Goal: Task Accomplishment & Management: Manage account settings

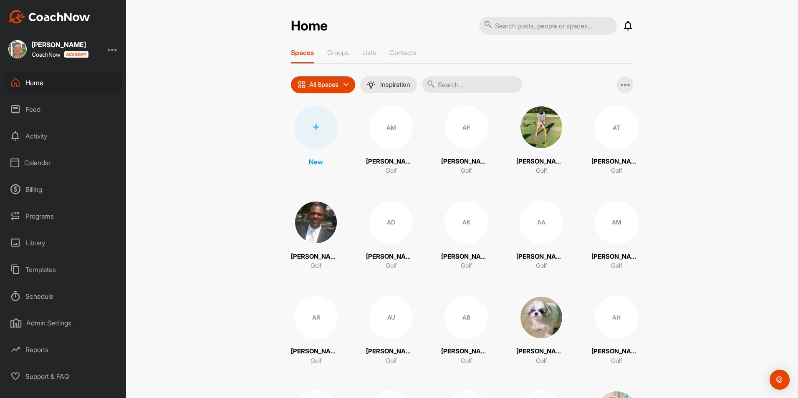
click at [37, 136] on div "Activity" at bounding box center [64, 136] width 118 height 21
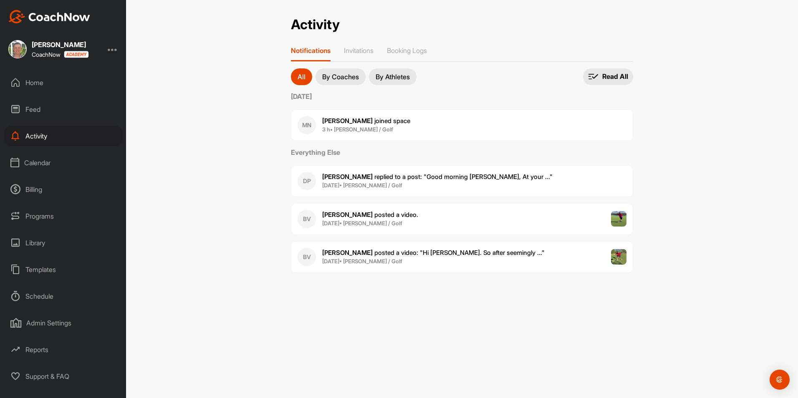
click at [35, 164] on div "Calendar" at bounding box center [64, 162] width 118 height 21
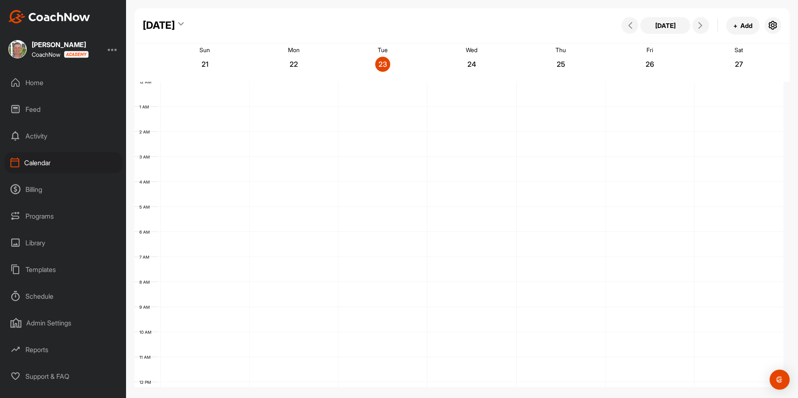
scroll to position [144, 0]
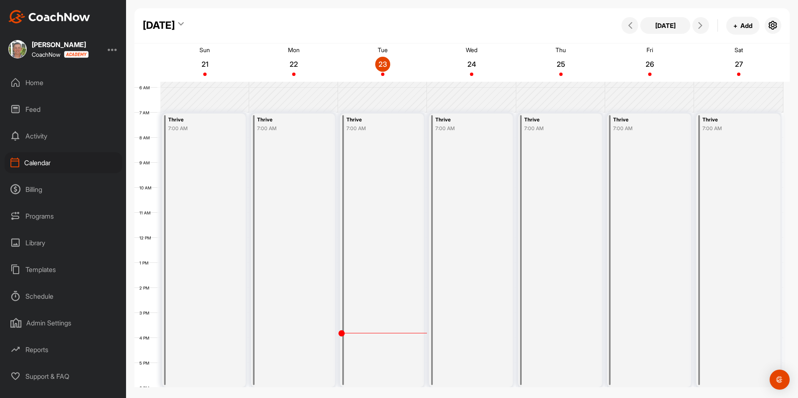
click at [35, 198] on div "Billing" at bounding box center [64, 189] width 118 height 21
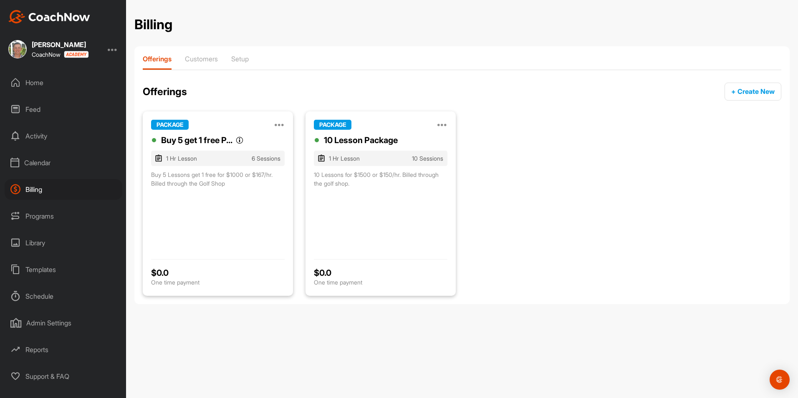
click at [37, 214] on div "Programs" at bounding box center [64, 216] width 118 height 21
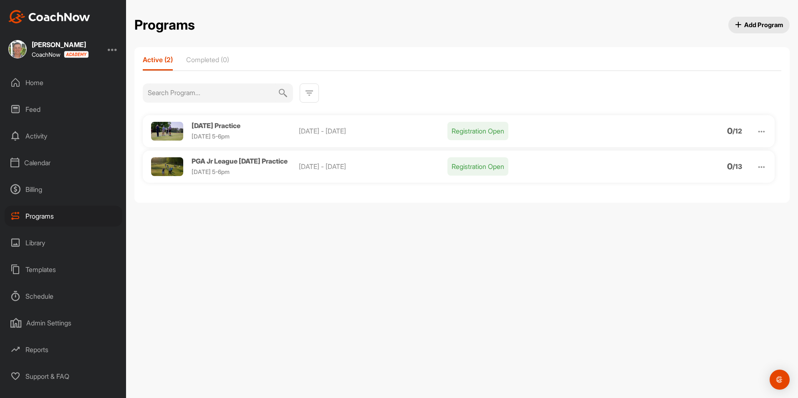
click at [34, 189] on div "Billing" at bounding box center [64, 189] width 118 height 21
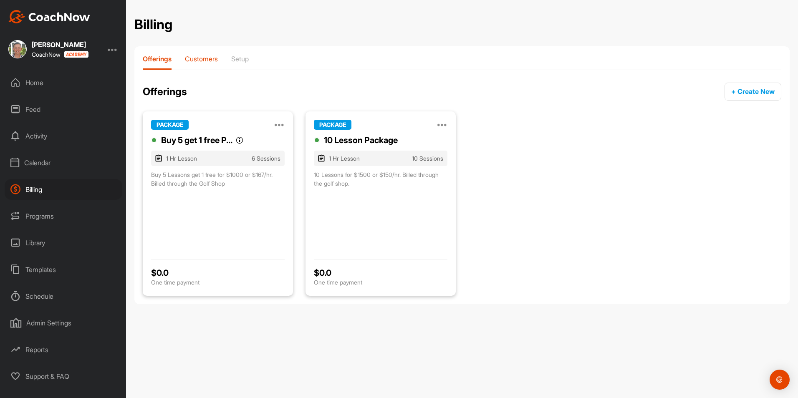
click at [209, 61] on p "Customers" at bounding box center [201, 59] width 33 height 8
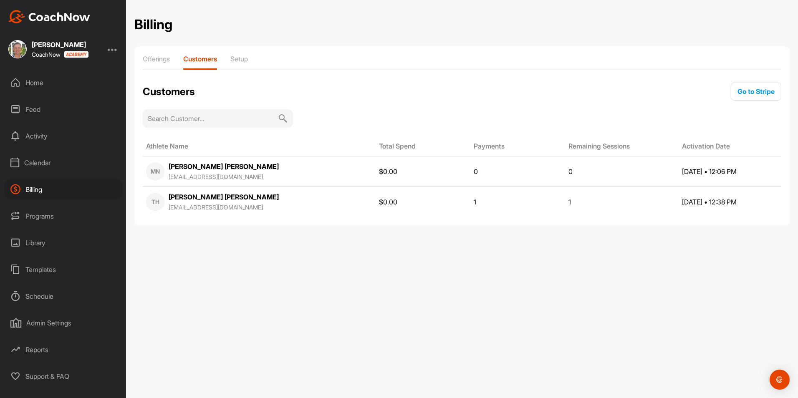
click at [40, 237] on div "Library" at bounding box center [64, 242] width 118 height 21
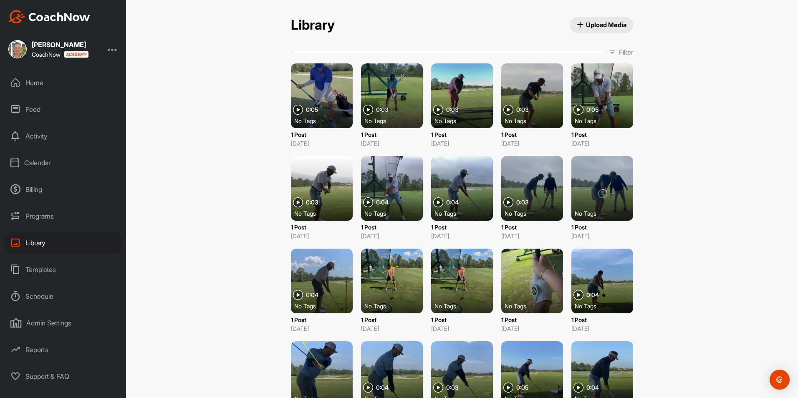
click at [35, 265] on div "Templates" at bounding box center [64, 269] width 118 height 21
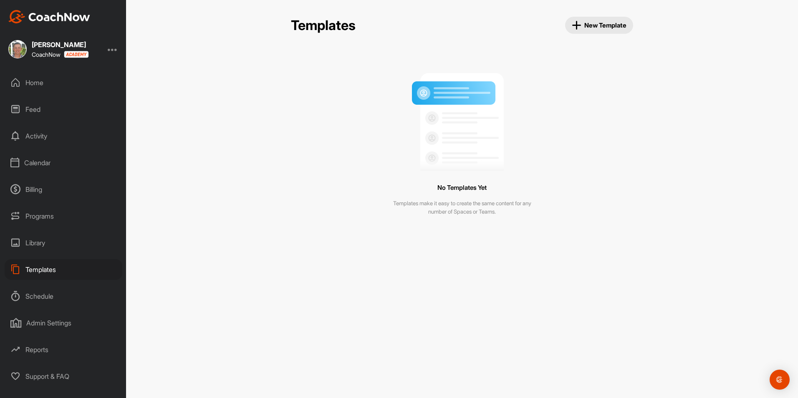
click at [50, 293] on div "Schedule" at bounding box center [64, 296] width 118 height 21
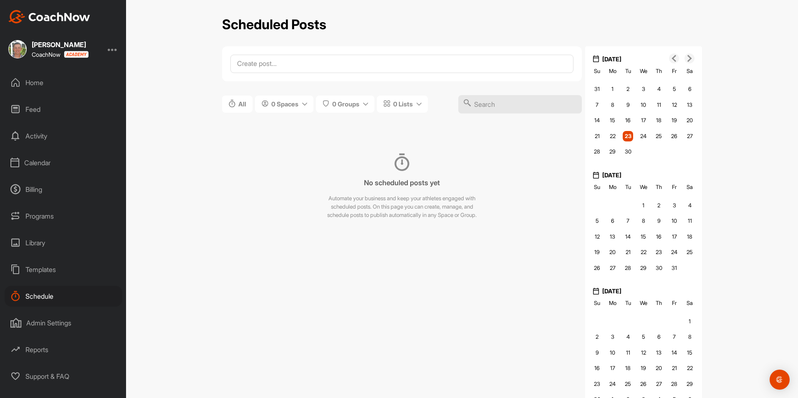
click at [48, 272] on div "Templates" at bounding box center [64, 269] width 118 height 21
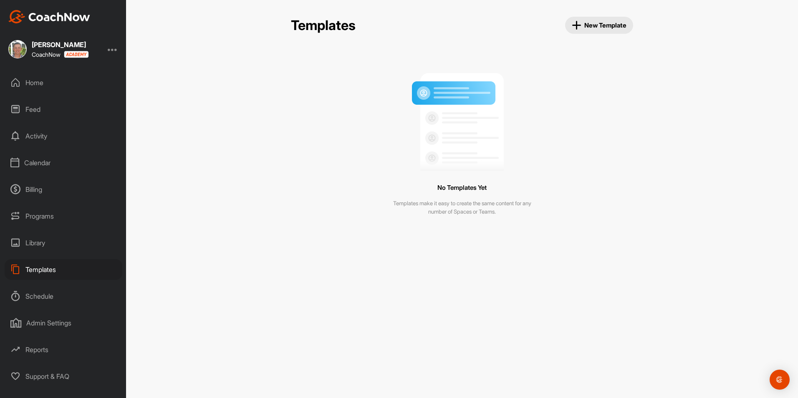
click at [592, 30] on span "New Template" at bounding box center [599, 25] width 55 height 10
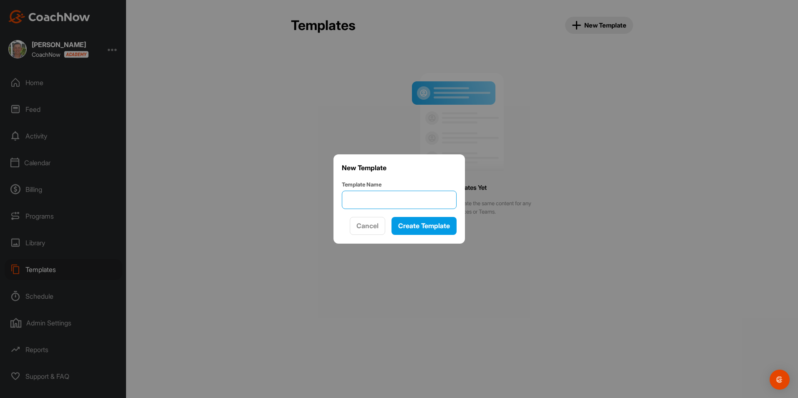
click at [369, 205] on input "Template Name" at bounding box center [399, 200] width 115 height 18
type input "Jr League Fall"
click at [419, 220] on button "Create Template" at bounding box center [423, 226] width 65 height 18
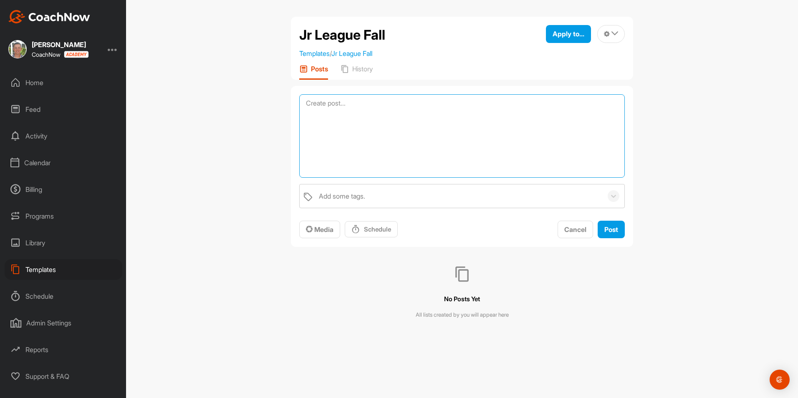
click at [381, 109] on textarea at bounding box center [462, 135] width 326 height 83
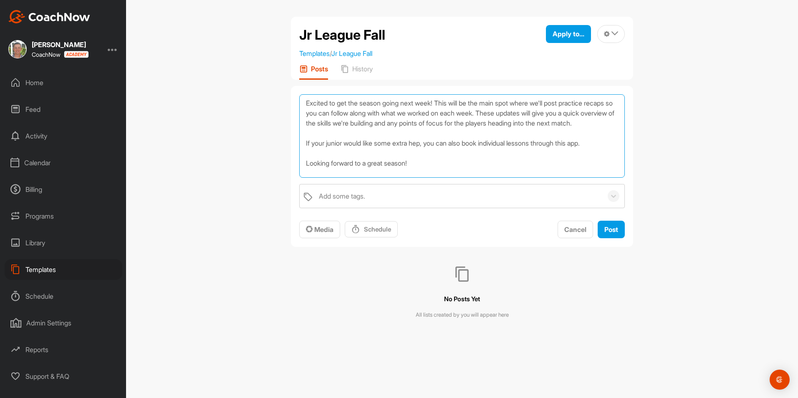
scroll to position [20, 0]
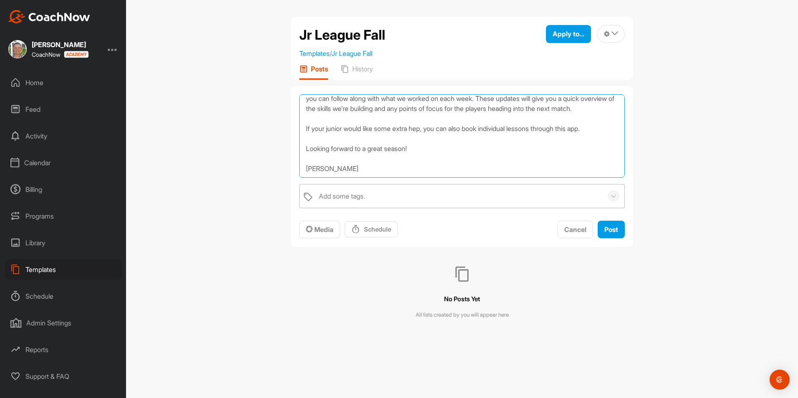
type textarea "Excited to get the season going next week! This will be the main spot where we'…"
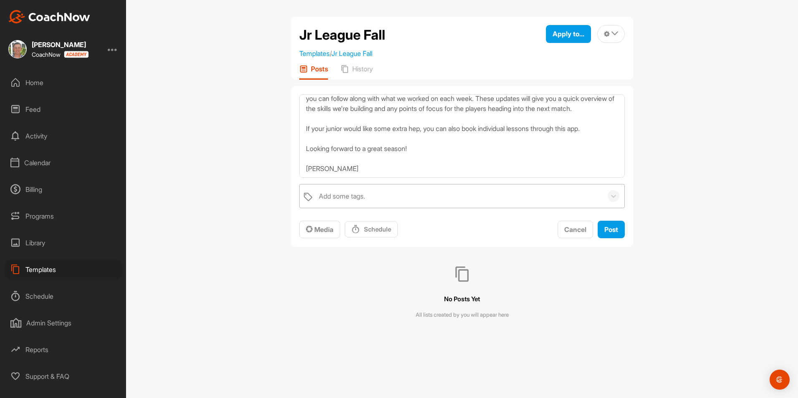
click at [446, 190] on div "Add some tags." at bounding box center [459, 195] width 288 height 23
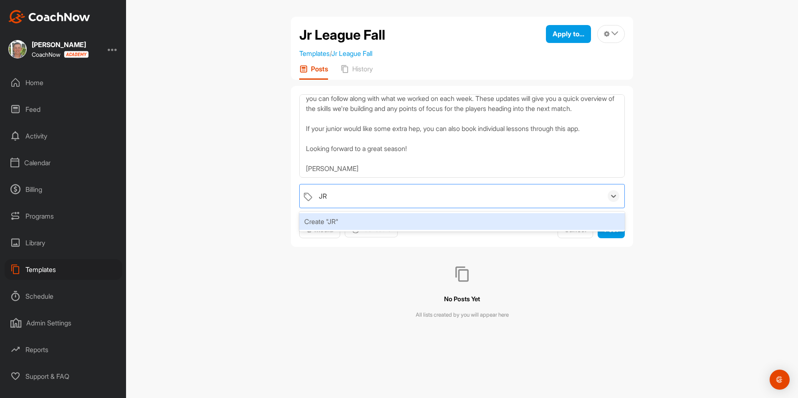
type input "J"
type input "PGA Jr League"
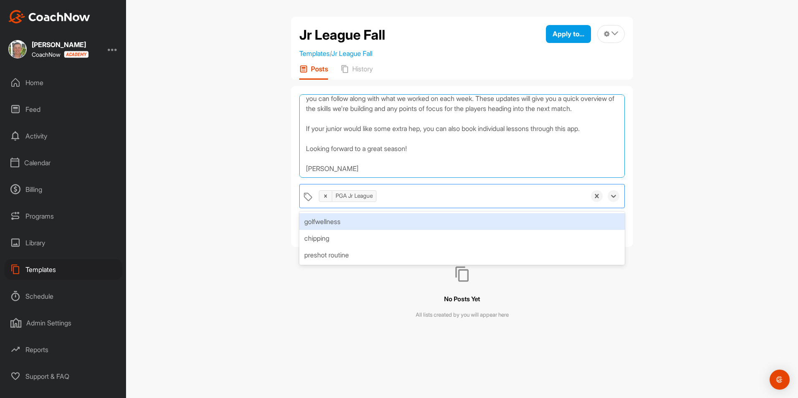
click at [447, 169] on textarea "Excited to get the season going next week! This will be the main spot where we'…" at bounding box center [462, 135] width 326 height 83
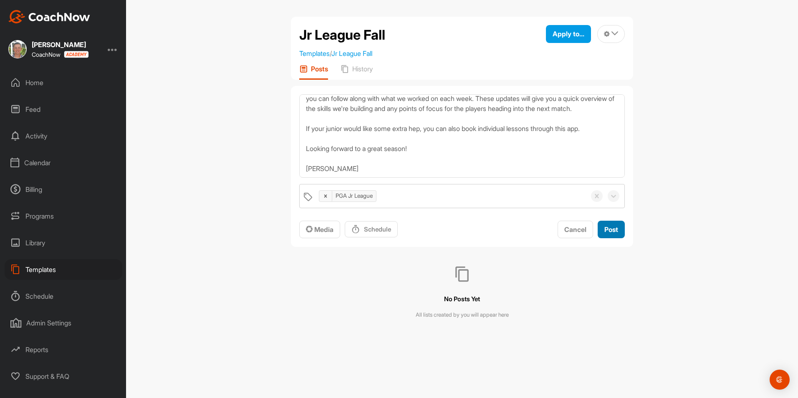
click at [608, 229] on span "Post" at bounding box center [611, 229] width 14 height 8
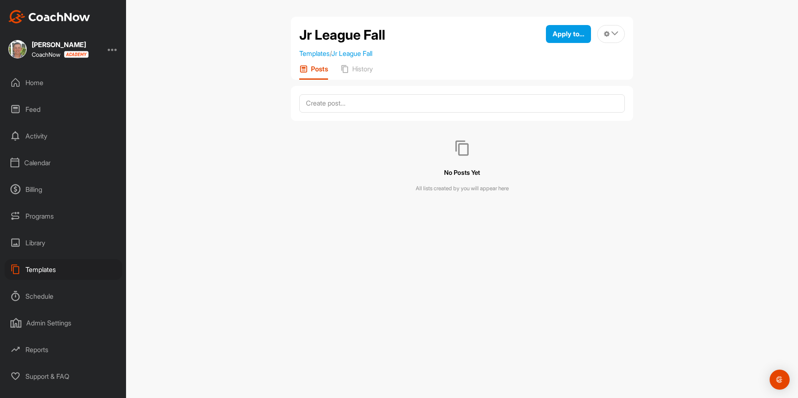
scroll to position [0, 0]
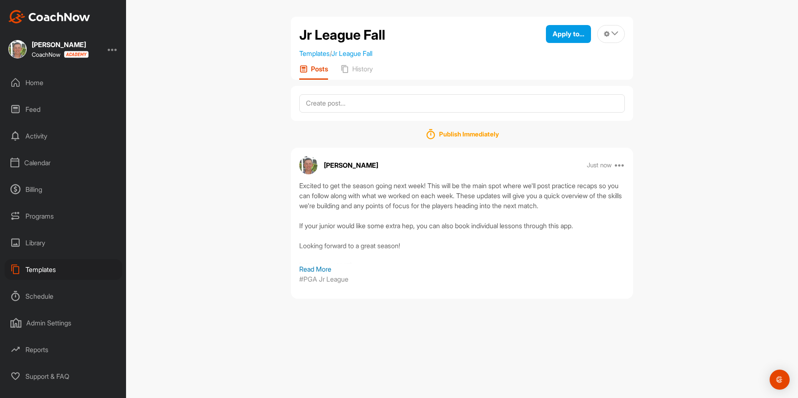
click at [43, 88] on div "Home" at bounding box center [64, 82] width 118 height 21
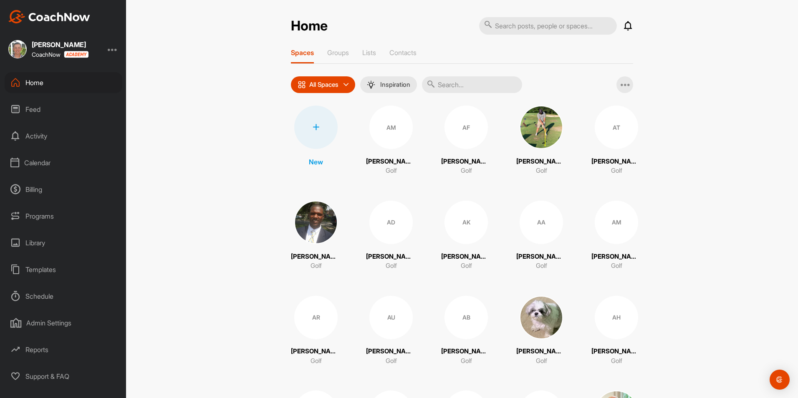
click at [342, 86] on div "All Spaces" at bounding box center [323, 84] width 64 height 17
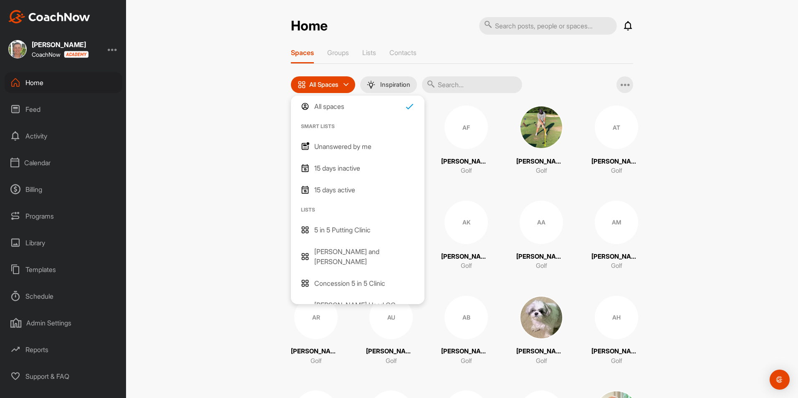
click at [343, 84] on icon at bounding box center [345, 84] width 5 height 5
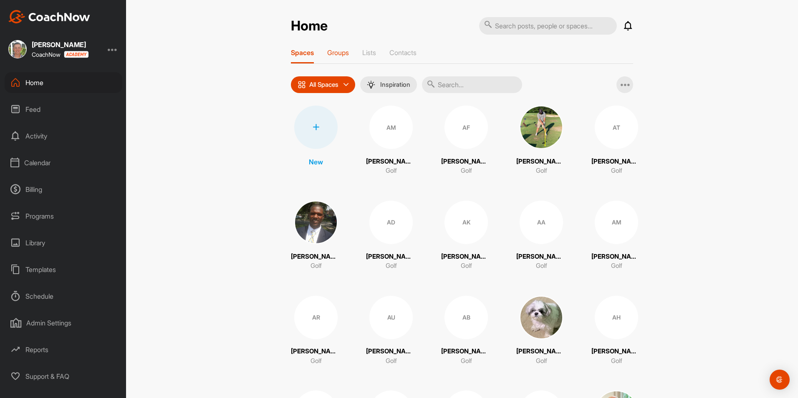
click at [341, 53] on p "Groups" at bounding box center [338, 52] width 22 height 8
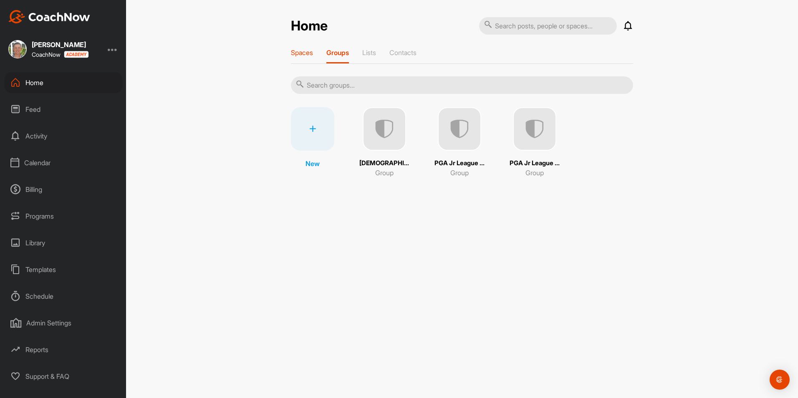
click at [311, 52] on p "Spaces" at bounding box center [302, 52] width 22 height 8
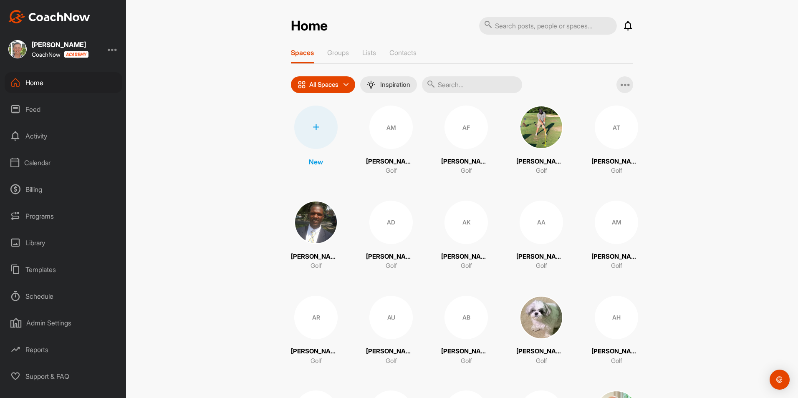
click at [316, 118] on div at bounding box center [315, 127] width 43 height 43
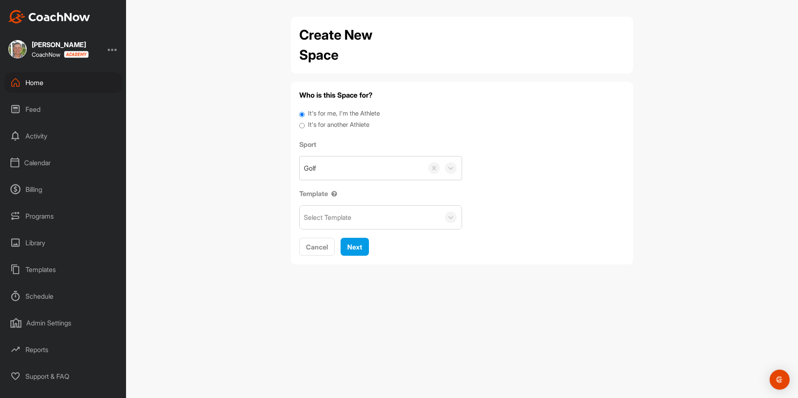
click at [302, 125] on input "It's for another Athlete" at bounding box center [301, 125] width 5 height 11
radio input "true"
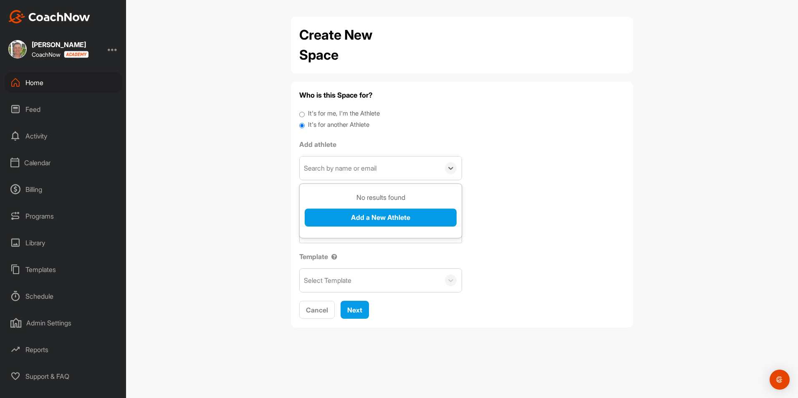
click at [343, 168] on div "Search by name or email" at bounding box center [340, 168] width 73 height 10
click at [359, 213] on button "Add a New Athlete" at bounding box center [381, 218] width 152 height 18
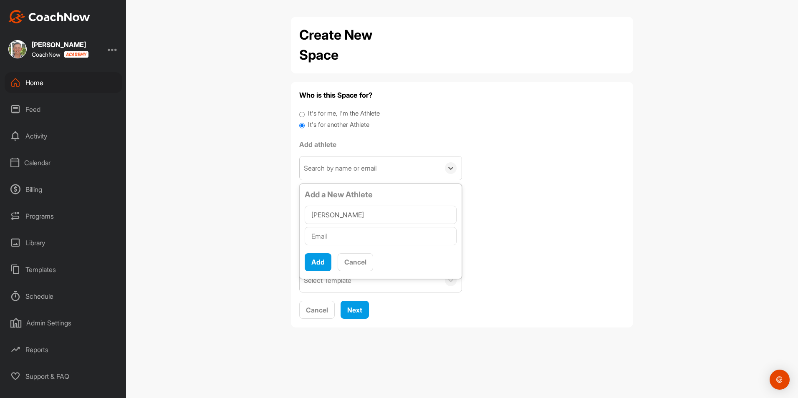
type input "[PERSON_NAME]"
type input "[EMAIL_ADDRESS][DOMAIN_NAME]"
click at [323, 263] on button "Add" at bounding box center [318, 262] width 27 height 18
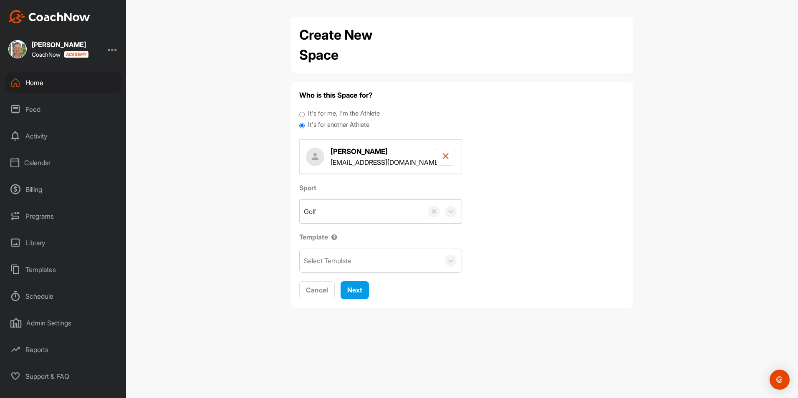
click at [401, 268] on div "Select Template" at bounding box center [370, 260] width 140 height 23
click at [379, 285] on div "Jr League Fall" at bounding box center [381, 286] width 162 height 17
click at [356, 290] on span "Next" at bounding box center [354, 290] width 15 height 8
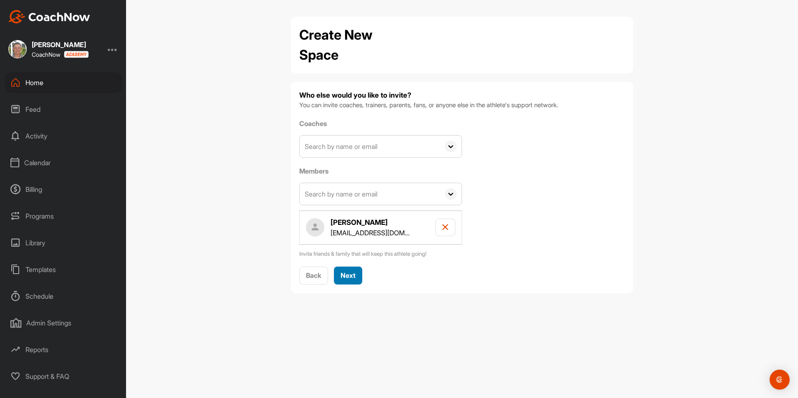
click at [351, 274] on span "Next" at bounding box center [348, 275] width 15 height 8
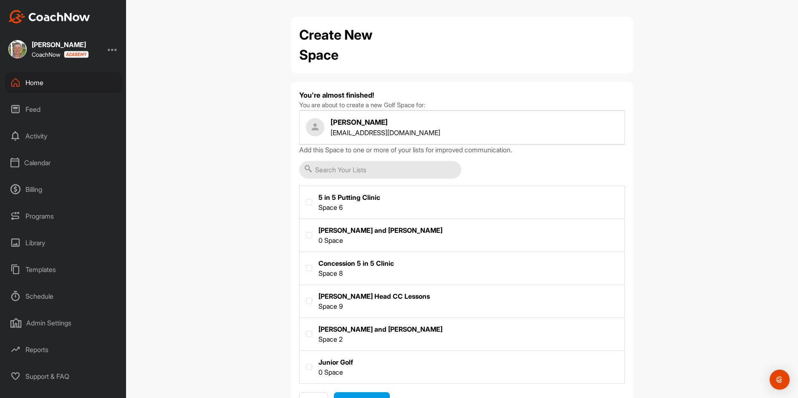
scroll to position [40, 0]
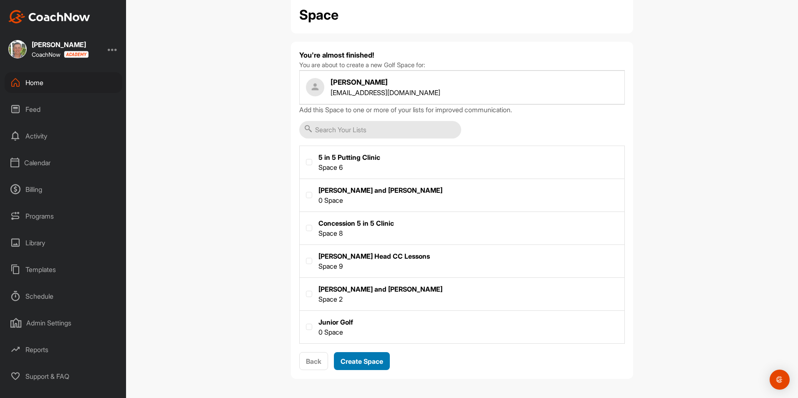
click at [376, 359] on span "Create Space" at bounding box center [362, 361] width 43 height 8
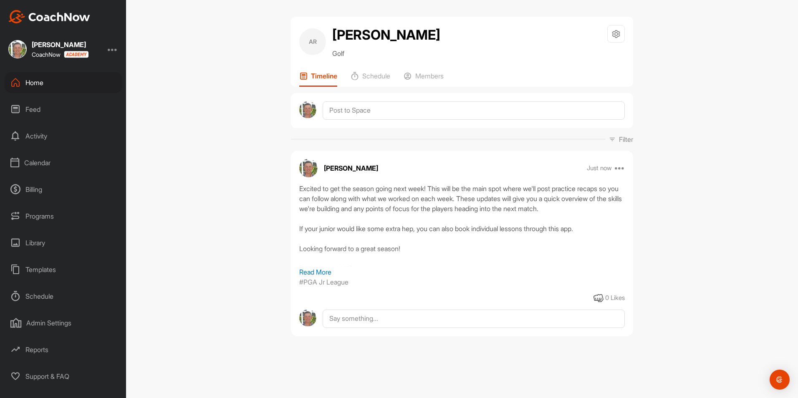
click at [47, 84] on div "Home" at bounding box center [64, 82] width 118 height 21
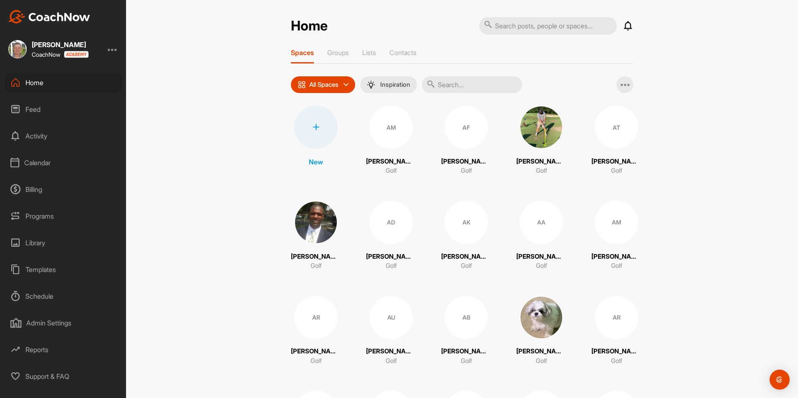
click at [320, 133] on div at bounding box center [315, 127] width 43 height 43
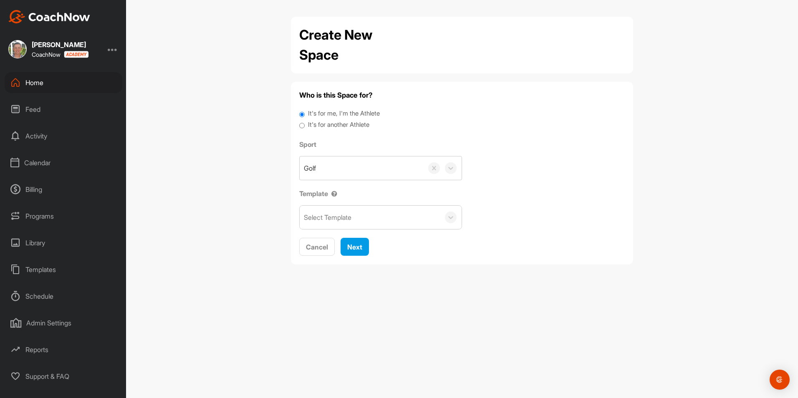
click at [302, 125] on input "It's for another Athlete" at bounding box center [301, 125] width 5 height 11
radio input "true"
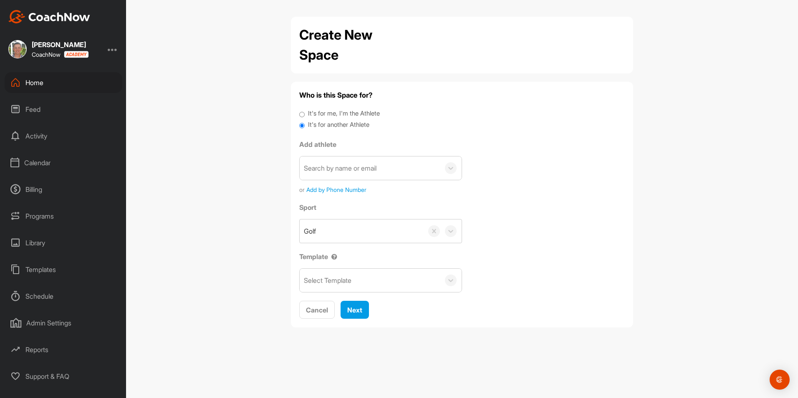
click at [341, 166] on div "Search by name or email" at bounding box center [340, 168] width 73 height 10
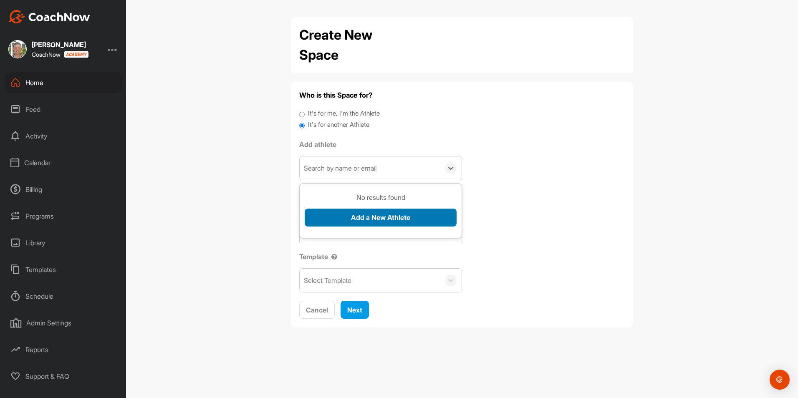
click at [364, 209] on button "Add a New Athlete" at bounding box center [381, 218] width 152 height 18
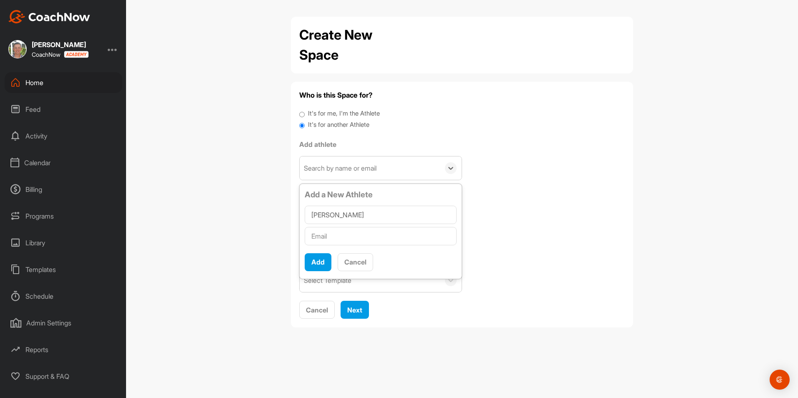
type input "[PERSON_NAME]"
type input "[EMAIL_ADDRESS][DOMAIN_NAME]"
click at [320, 255] on button "Add" at bounding box center [318, 262] width 27 height 18
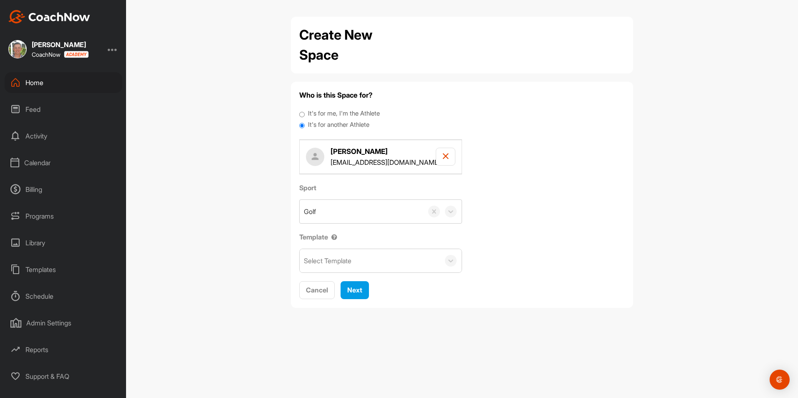
click at [365, 263] on div "Select Template" at bounding box center [370, 260] width 140 height 23
click at [356, 281] on div "Jr League Fall" at bounding box center [381, 286] width 162 height 17
click at [352, 293] on span "Next" at bounding box center [354, 290] width 15 height 8
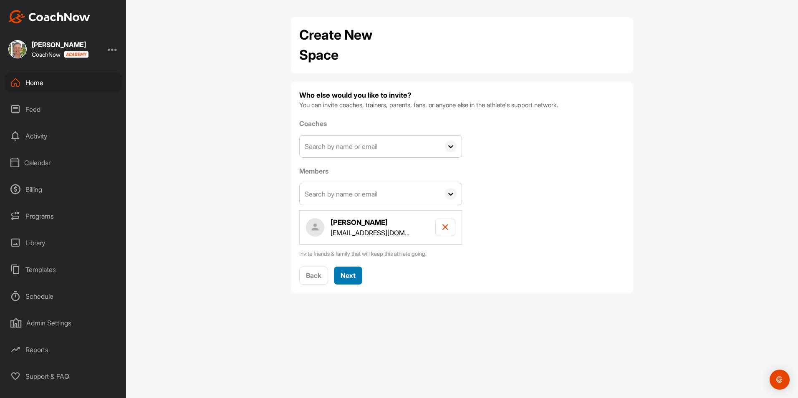
click at [358, 275] on button "Next" at bounding box center [348, 276] width 28 height 18
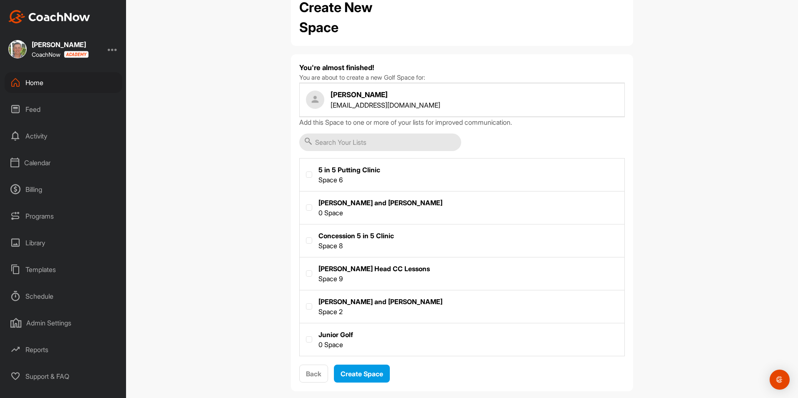
scroll to position [40, 0]
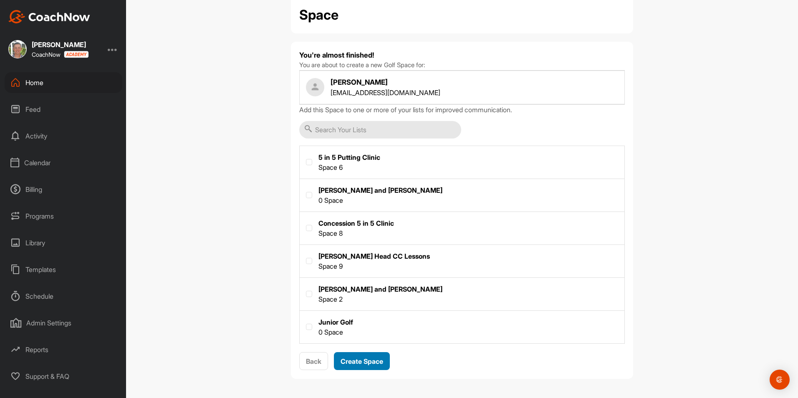
click at [369, 357] on span "Create Space" at bounding box center [362, 361] width 43 height 8
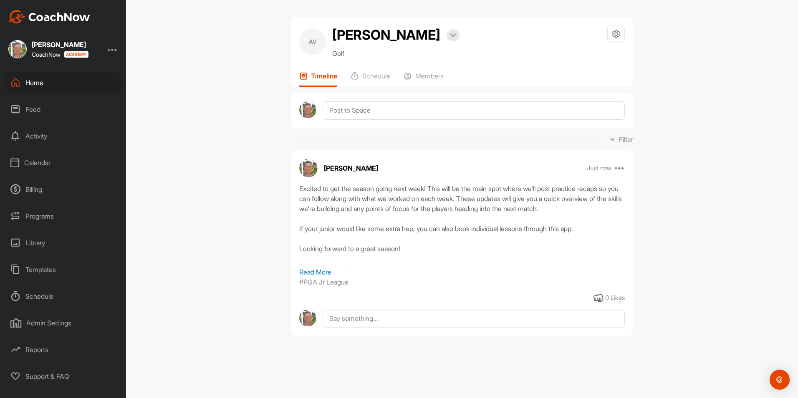
click at [21, 84] on div "Home" at bounding box center [64, 82] width 118 height 21
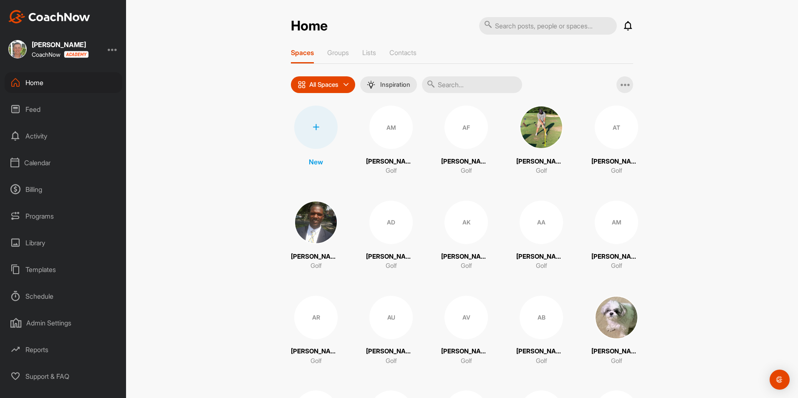
click at [315, 135] on div at bounding box center [315, 127] width 43 height 43
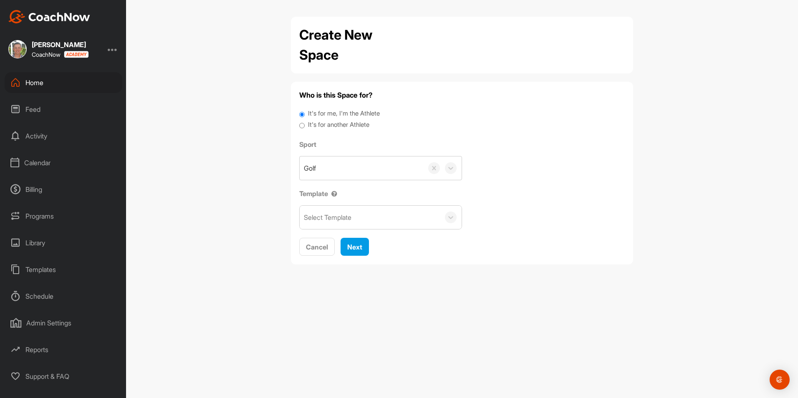
click at [302, 127] on input "It's for another Athlete" at bounding box center [301, 125] width 5 height 11
radio input "true"
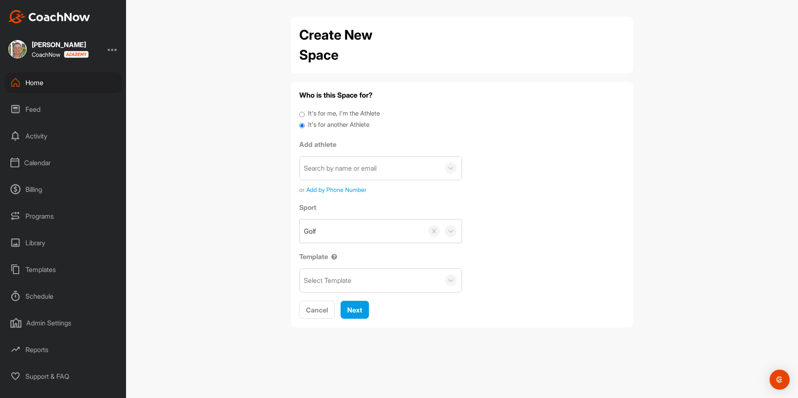
click at [338, 165] on div "Search by name or email" at bounding box center [340, 168] width 73 height 10
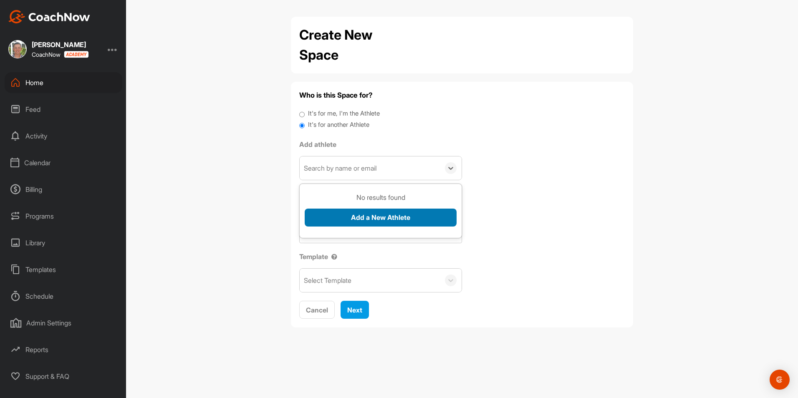
click at [356, 222] on button "Add a New Athlete" at bounding box center [381, 218] width 152 height 18
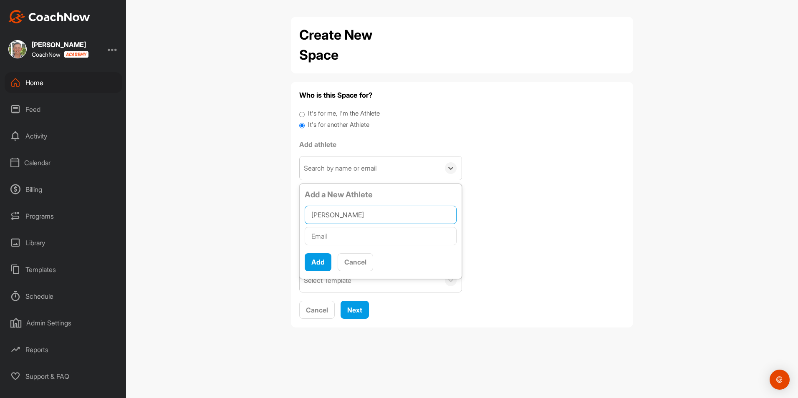
click at [385, 214] on input "[PERSON_NAME]" at bounding box center [381, 215] width 152 height 18
type input "[PERSON_NAME]"
click at [352, 235] on input "text" at bounding box center [381, 236] width 152 height 18
type input "[EMAIL_ADDRESS][DOMAIN_NAME]"
click at [335, 216] on input "[PERSON_NAME]" at bounding box center [381, 215] width 152 height 18
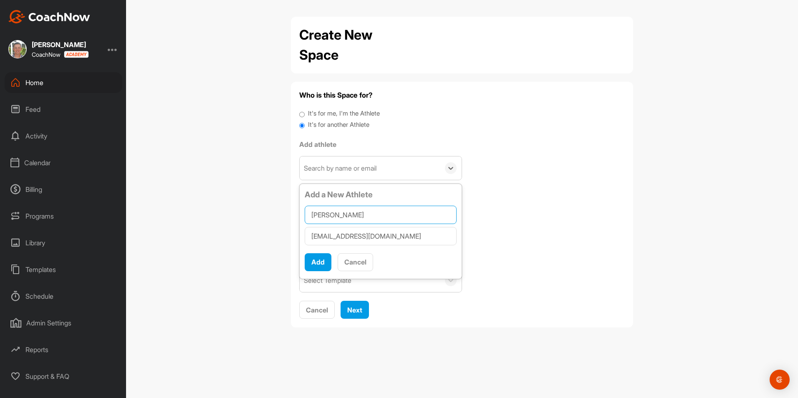
click at [336, 212] on input "[PERSON_NAME]" at bounding box center [381, 215] width 152 height 18
type input "[PERSON_NAME] and [PERSON_NAME]"
click at [313, 260] on button "Add" at bounding box center [318, 262] width 27 height 18
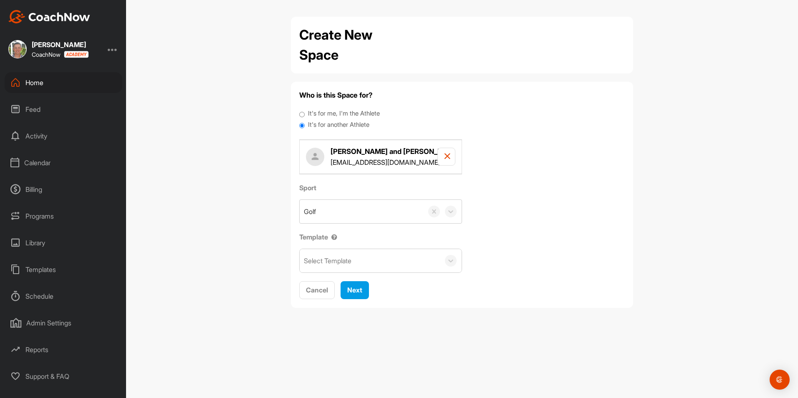
click at [361, 265] on div "Select Template" at bounding box center [370, 260] width 140 height 23
click at [358, 283] on div "Jr League Fall" at bounding box center [381, 286] width 162 height 17
click at [355, 292] on span "Next" at bounding box center [354, 290] width 15 height 8
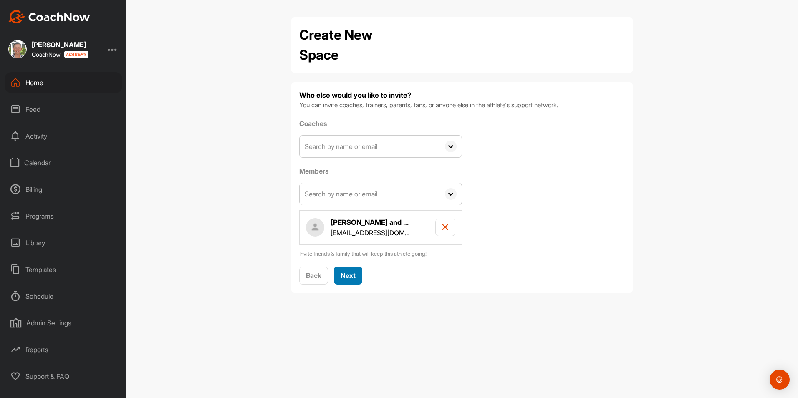
click at [354, 272] on span "Next" at bounding box center [348, 275] width 15 height 8
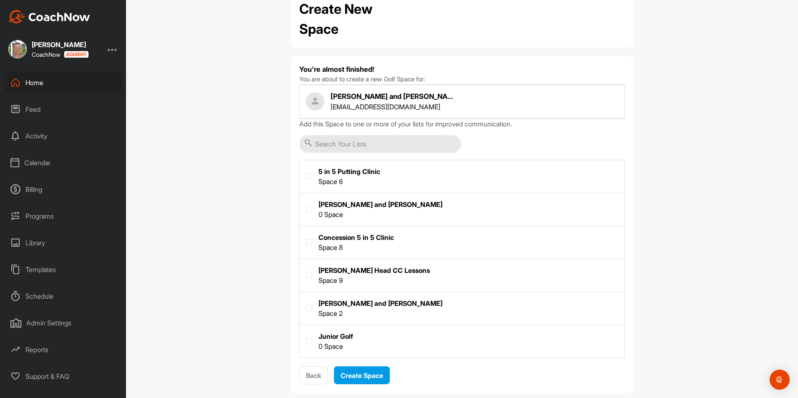
scroll to position [40, 0]
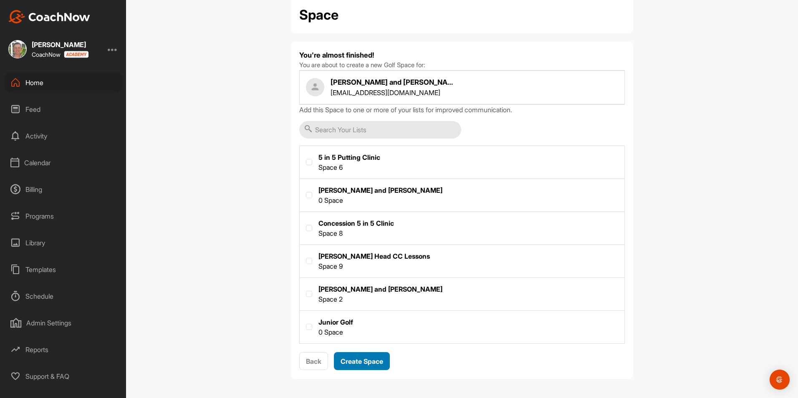
click at [377, 364] on span "Create Space" at bounding box center [362, 361] width 43 height 8
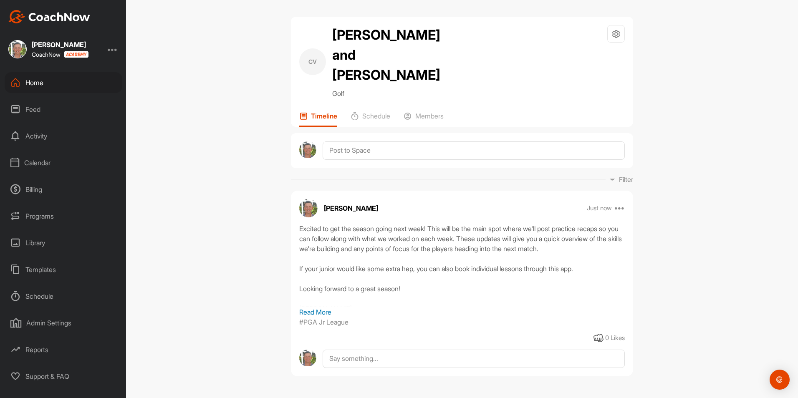
click at [46, 81] on div "Home" at bounding box center [64, 82] width 118 height 21
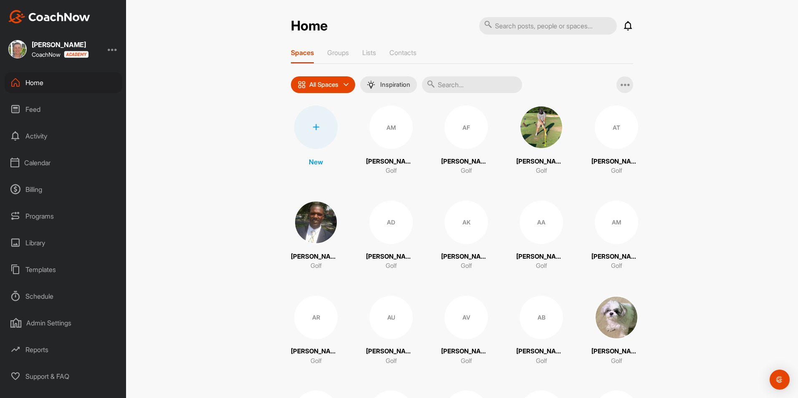
click at [325, 126] on div at bounding box center [315, 127] width 43 height 43
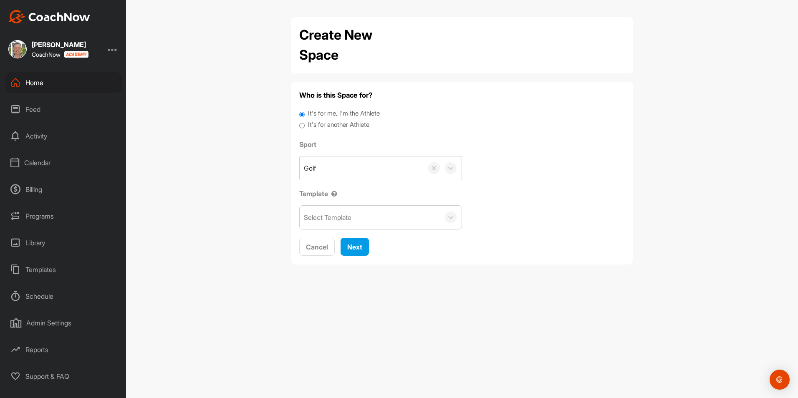
click at [304, 129] on input "It's for another Athlete" at bounding box center [301, 125] width 5 height 11
radio input "true"
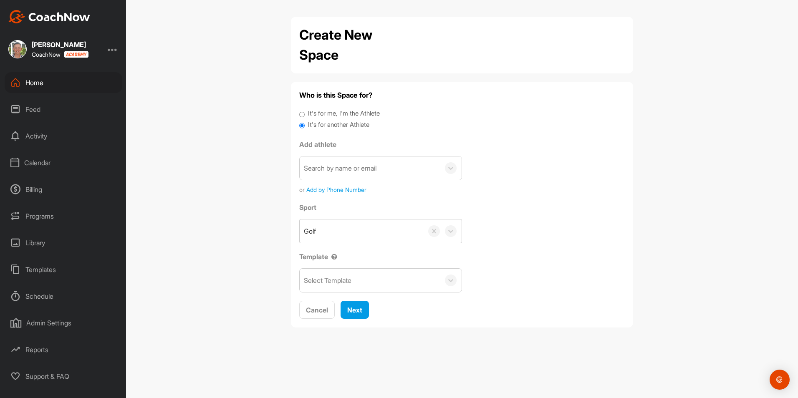
click at [376, 171] on div "Search by name or email" at bounding box center [340, 168] width 73 height 10
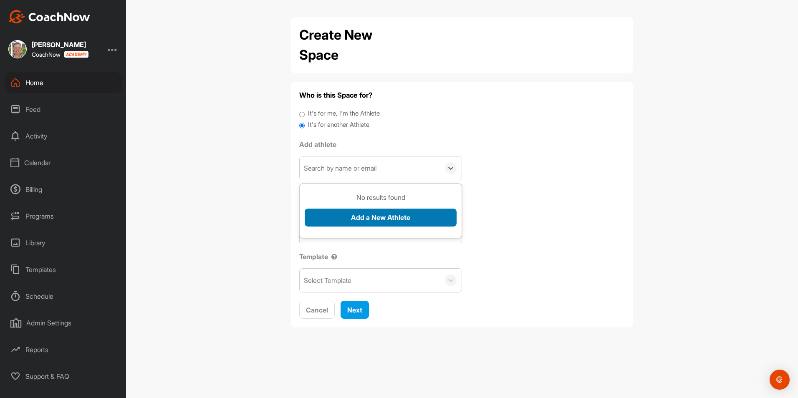
click at [374, 213] on button "Add a New Athlete" at bounding box center [381, 218] width 152 height 18
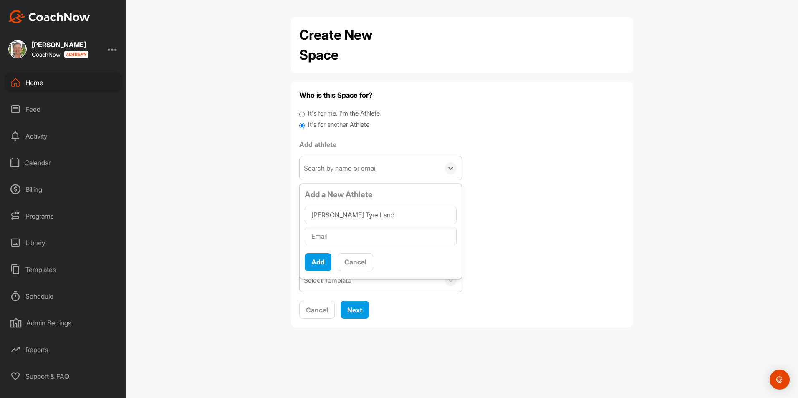
type input "[PERSON_NAME] Tyre Land"
type input "[EMAIL_ADDRESS][DOMAIN_NAME]"
click at [318, 258] on button "Add" at bounding box center [318, 262] width 27 height 18
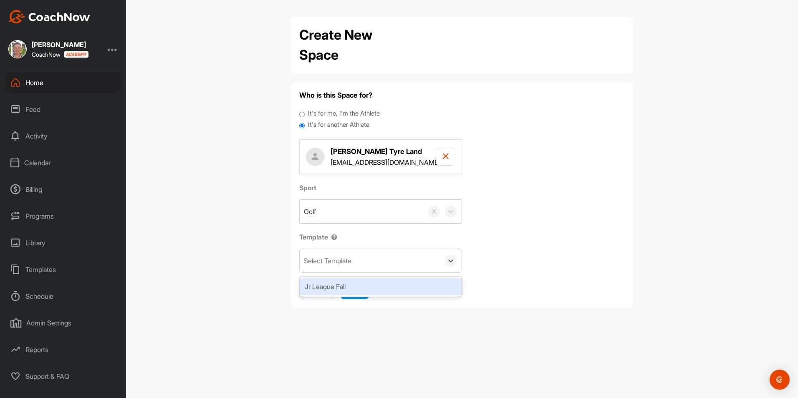
click at [345, 262] on div "Select Template" at bounding box center [328, 261] width 48 height 10
click at [349, 281] on div "Jr League Fall" at bounding box center [381, 286] width 162 height 17
click at [351, 287] on span "Next" at bounding box center [354, 290] width 15 height 8
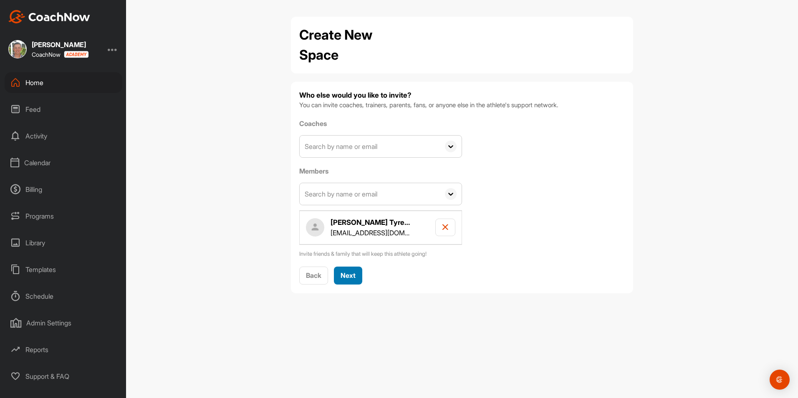
click at [356, 280] on div "Next" at bounding box center [348, 275] width 15 height 10
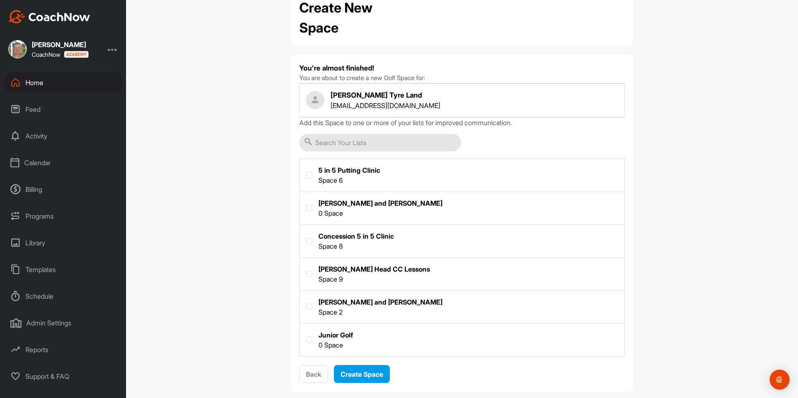
scroll to position [40, 0]
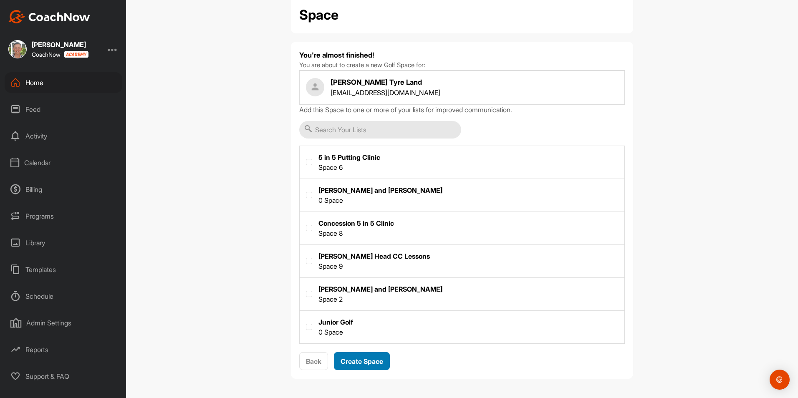
click at [377, 356] on div "Create Space" at bounding box center [362, 361] width 43 height 10
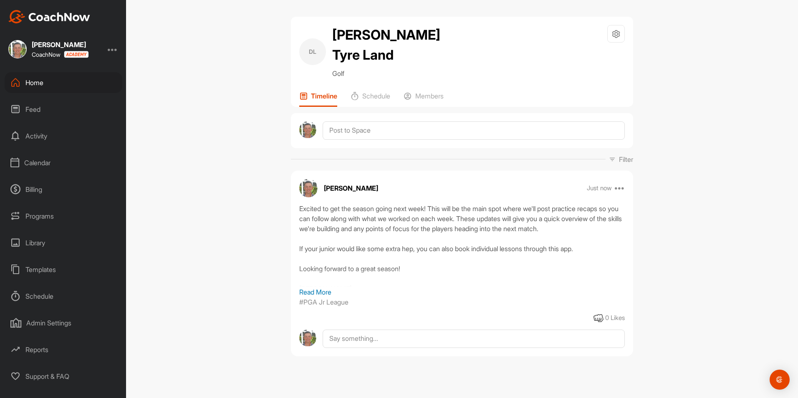
click at [306, 290] on p "Read More" at bounding box center [462, 292] width 326 height 10
click at [35, 85] on div "Home" at bounding box center [64, 82] width 118 height 21
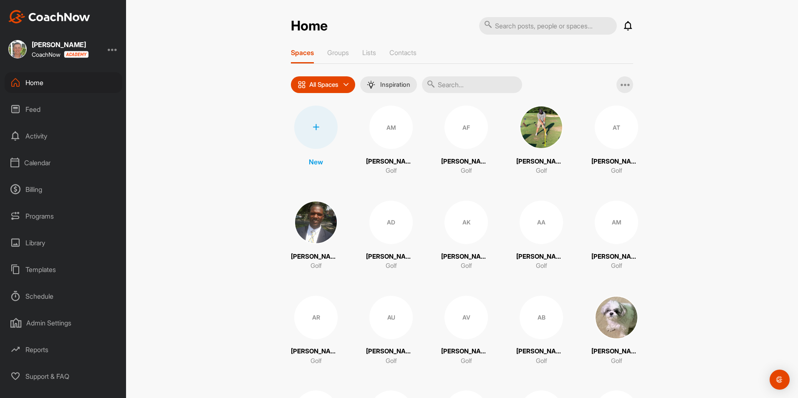
click at [313, 126] on icon at bounding box center [316, 127] width 7 height 7
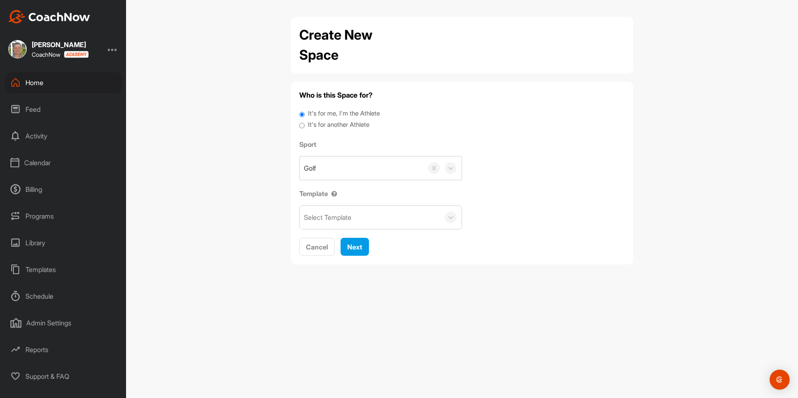
click at [301, 129] on input "It's for another Athlete" at bounding box center [301, 125] width 5 height 11
radio input "true"
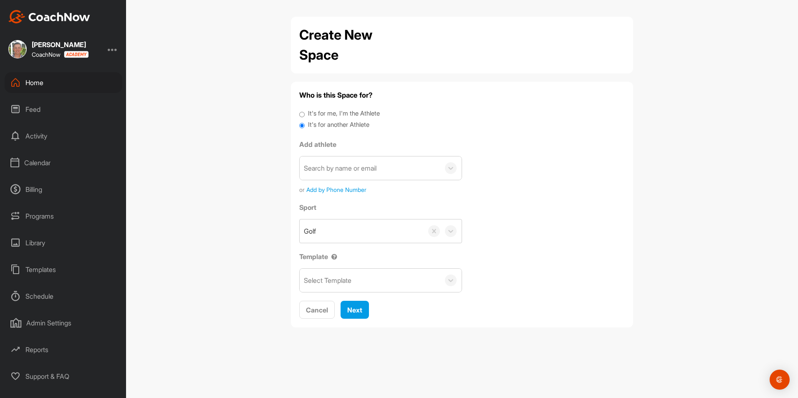
click at [338, 160] on div "Search by name or email" at bounding box center [370, 168] width 140 height 23
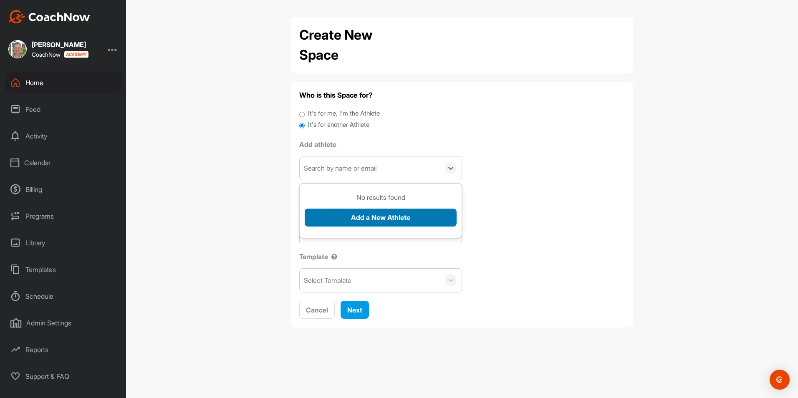
click at [343, 214] on button "Add a New Athlete" at bounding box center [381, 218] width 152 height 18
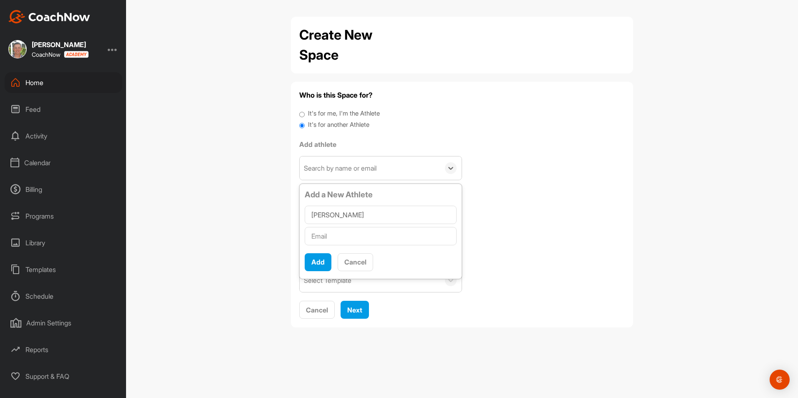
type input "[PERSON_NAME]"
type input "[EMAIL_ADDRESS][DOMAIN_NAME]"
click at [322, 263] on button "Add" at bounding box center [318, 262] width 27 height 18
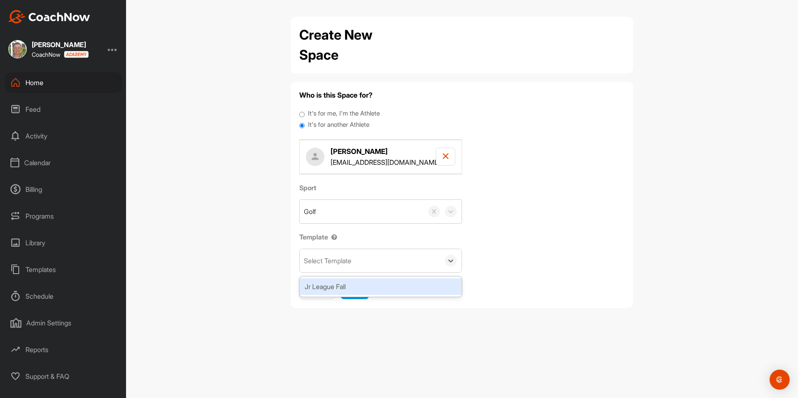
click at [351, 257] on div "Select Template" at bounding box center [328, 261] width 48 height 10
click at [348, 288] on div "Jr League Fall" at bounding box center [381, 286] width 162 height 17
click at [362, 288] on span "Next" at bounding box center [354, 290] width 15 height 8
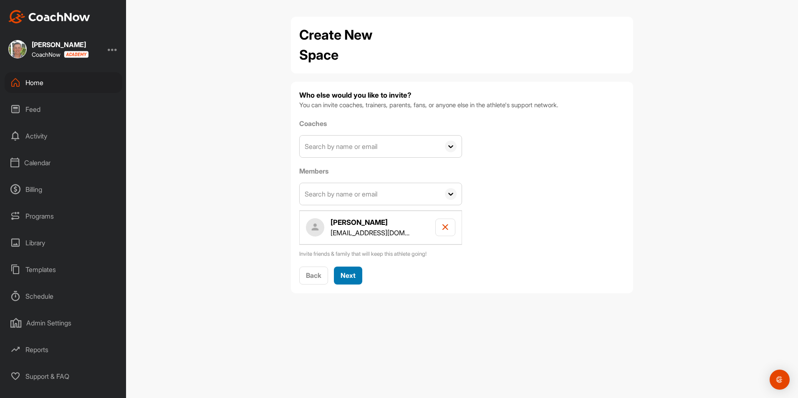
click at [351, 273] on span "Next" at bounding box center [348, 275] width 15 height 8
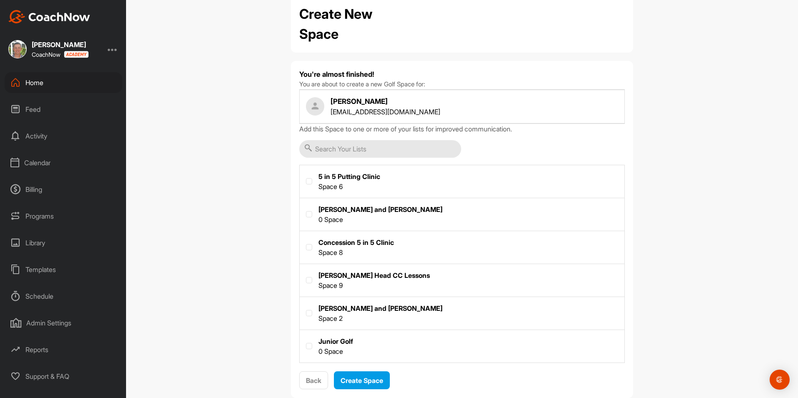
scroll to position [40, 0]
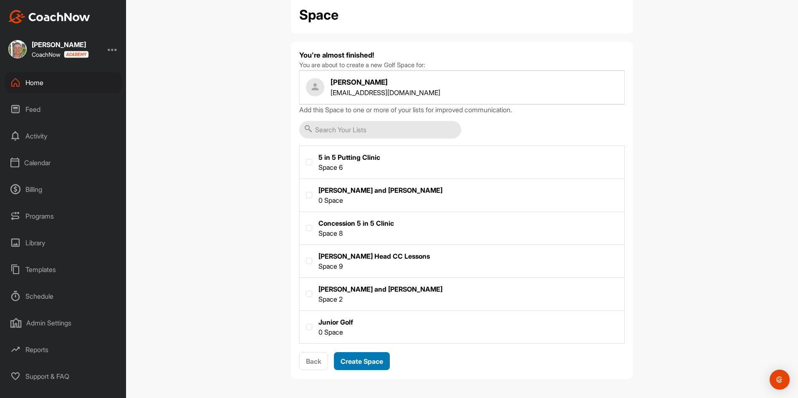
click at [379, 362] on span "Create Space" at bounding box center [362, 361] width 43 height 8
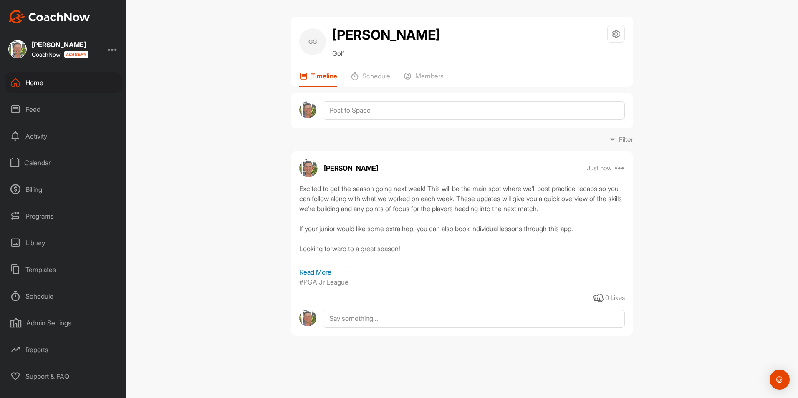
click at [34, 87] on div "Home" at bounding box center [64, 82] width 118 height 21
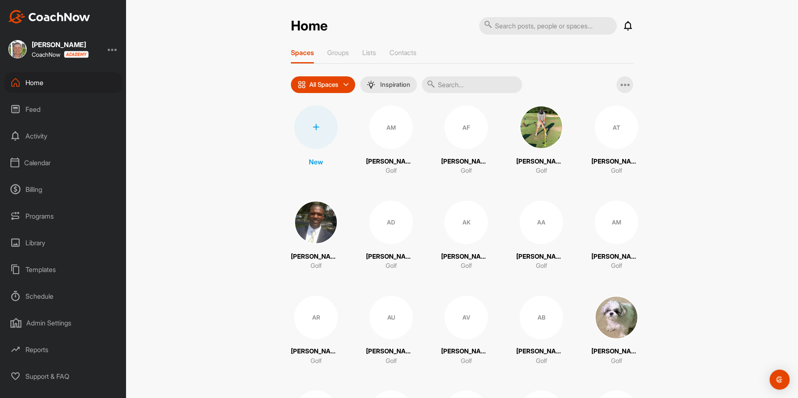
click at [324, 125] on div at bounding box center [315, 127] width 43 height 43
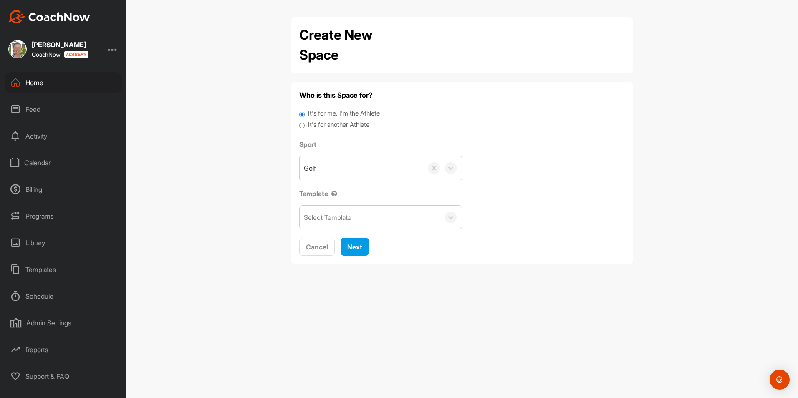
click at [303, 125] on input "It's for another Athlete" at bounding box center [301, 125] width 5 height 11
radio input "true"
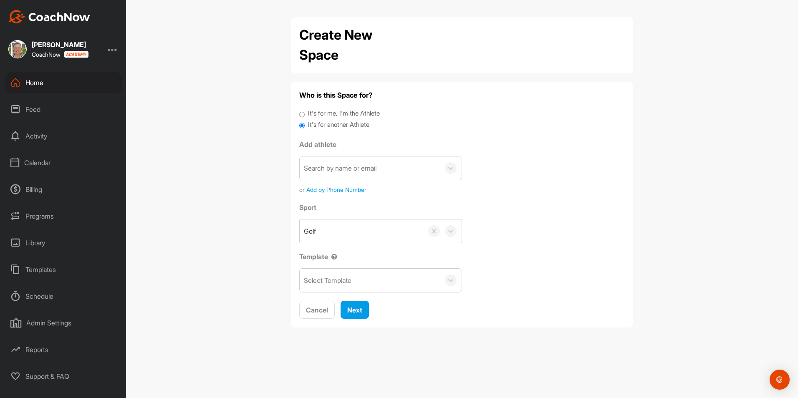
click at [321, 165] on div "Search by name or email" at bounding box center [340, 168] width 73 height 10
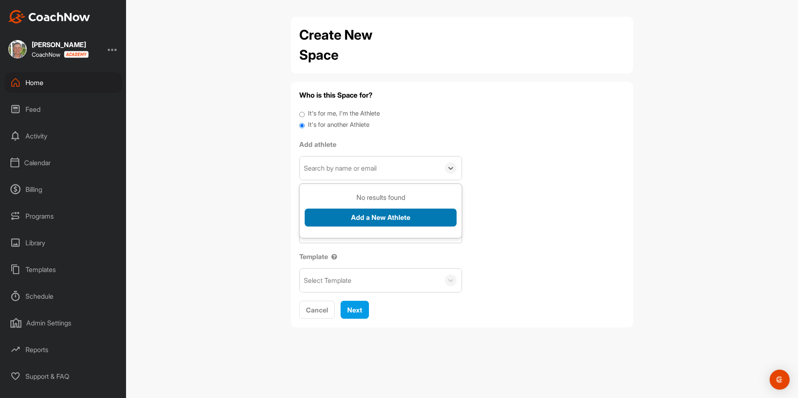
click at [359, 213] on button "Add a New Athlete" at bounding box center [381, 218] width 152 height 18
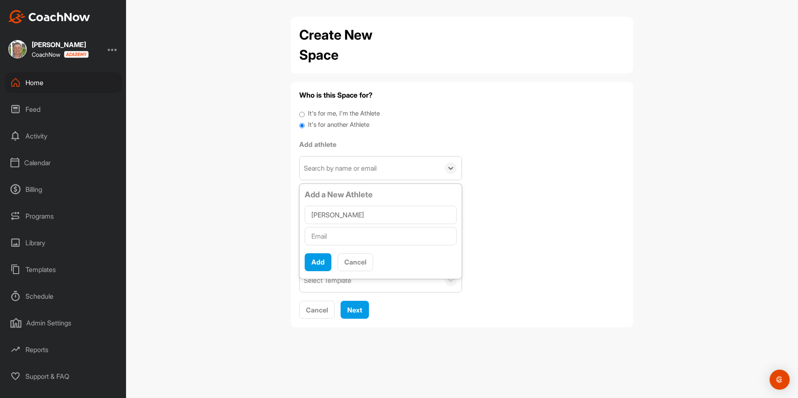
type input "[PERSON_NAME]"
click at [349, 237] on input "[EMAIL_ADDRESS][DOMAIN_NAME]" at bounding box center [381, 236] width 152 height 18
type input "[EMAIL_ADDRESS][DOMAIN_NAME]"
click at [328, 260] on button "Add" at bounding box center [318, 262] width 27 height 18
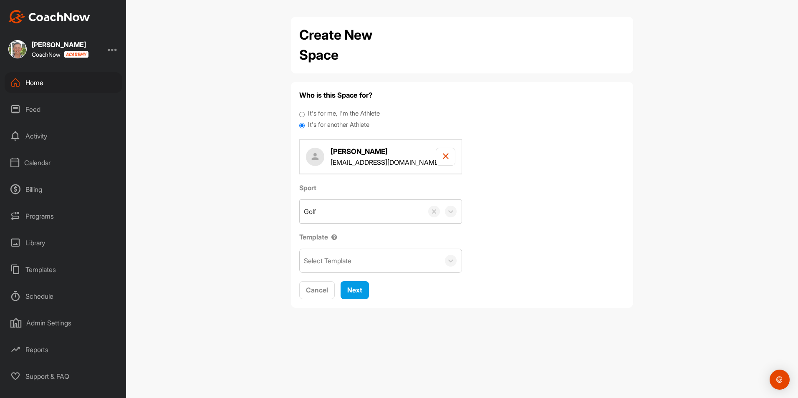
click at [347, 259] on div "Select Template" at bounding box center [328, 261] width 48 height 10
click at [348, 285] on div "Jr League Fall" at bounding box center [381, 286] width 162 height 17
click at [354, 291] on span "Next" at bounding box center [354, 290] width 15 height 8
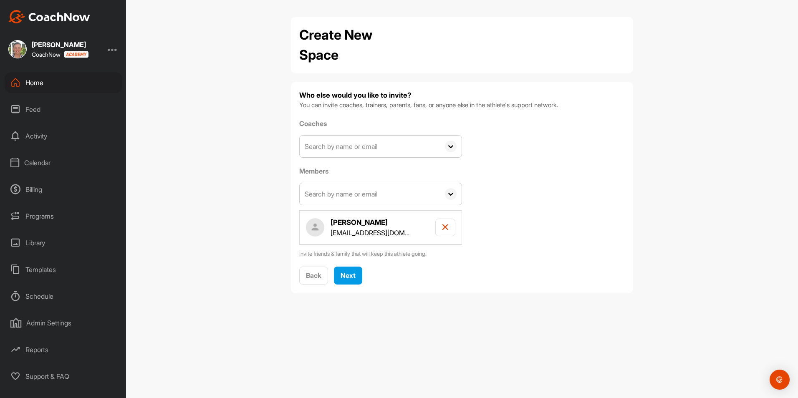
click at [444, 151] on span at bounding box center [451, 147] width 22 height 22
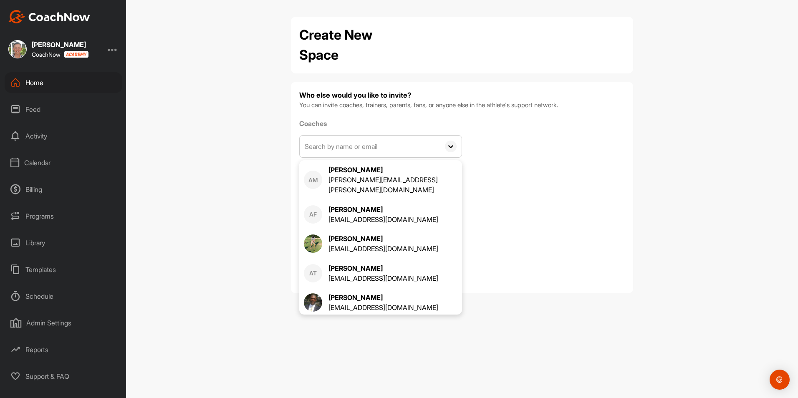
click at [445, 148] on span at bounding box center [451, 147] width 22 height 22
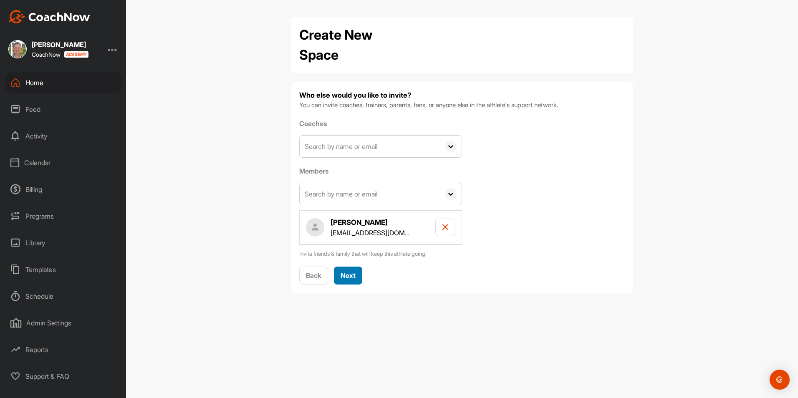
click at [351, 280] on span "Next" at bounding box center [348, 275] width 15 height 8
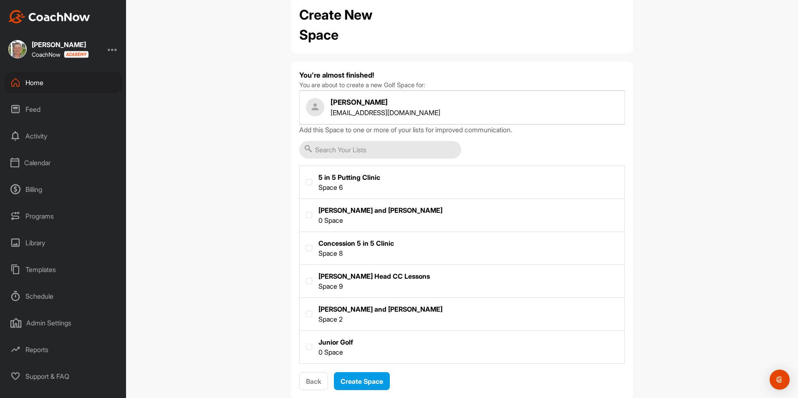
scroll to position [40, 0]
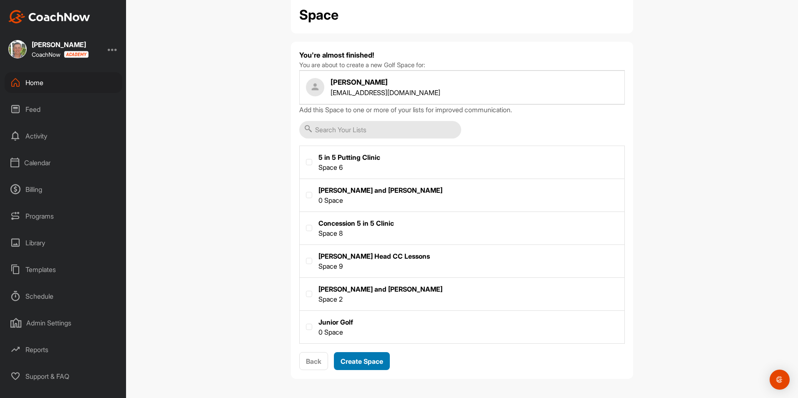
click at [348, 361] on span "Create Space" at bounding box center [362, 361] width 43 height 8
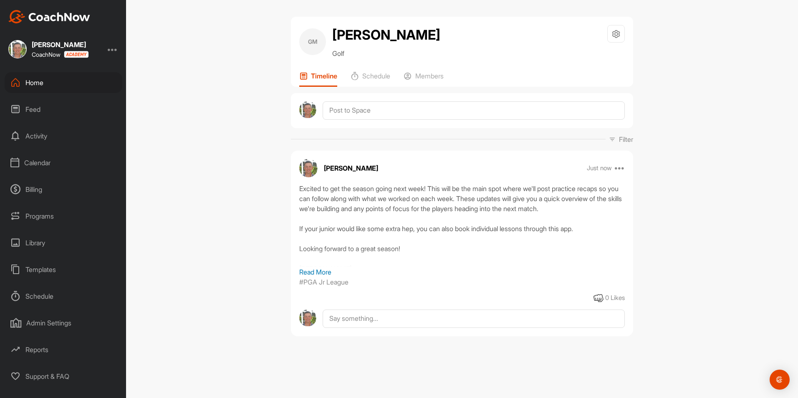
click at [42, 86] on div "Home" at bounding box center [64, 82] width 118 height 21
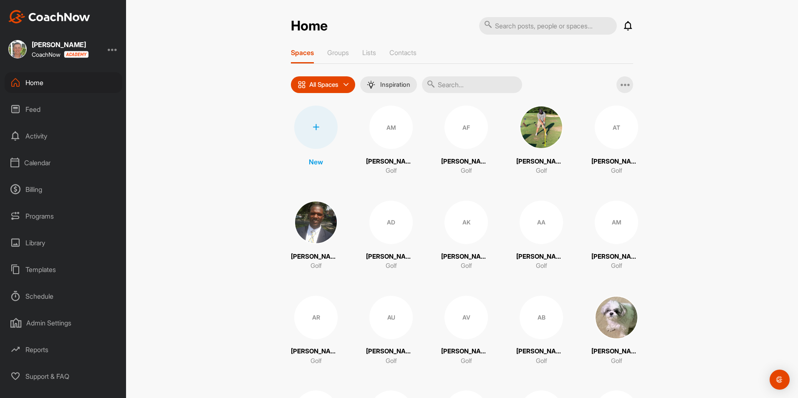
click at [300, 113] on div at bounding box center [315, 127] width 43 height 43
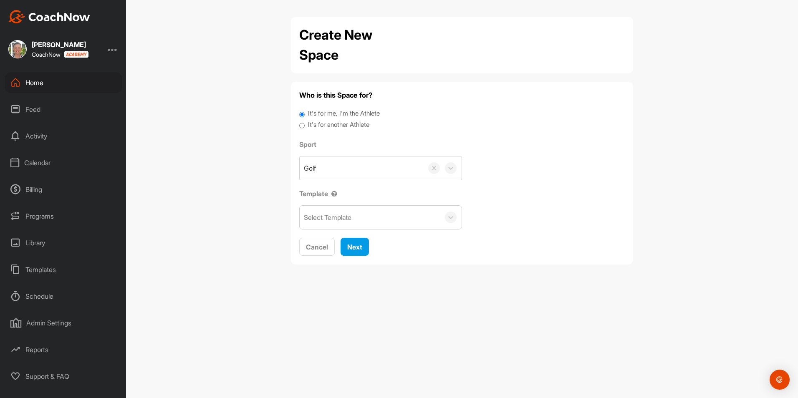
click at [300, 127] on input "It's for another Athlete" at bounding box center [301, 125] width 5 height 11
radio input "true"
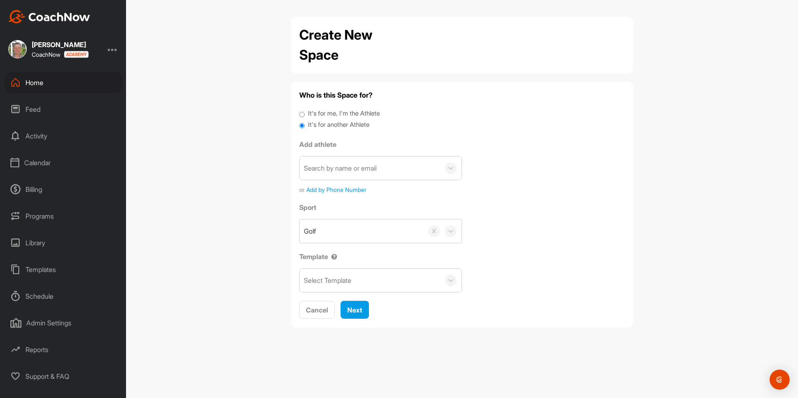
click at [346, 164] on div "Search by name or email" at bounding box center [340, 168] width 73 height 10
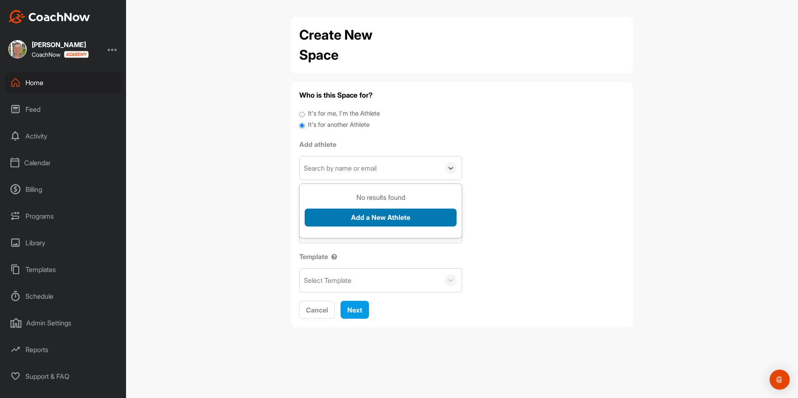
click at [374, 216] on button "Add a New Athlete" at bounding box center [381, 218] width 152 height 18
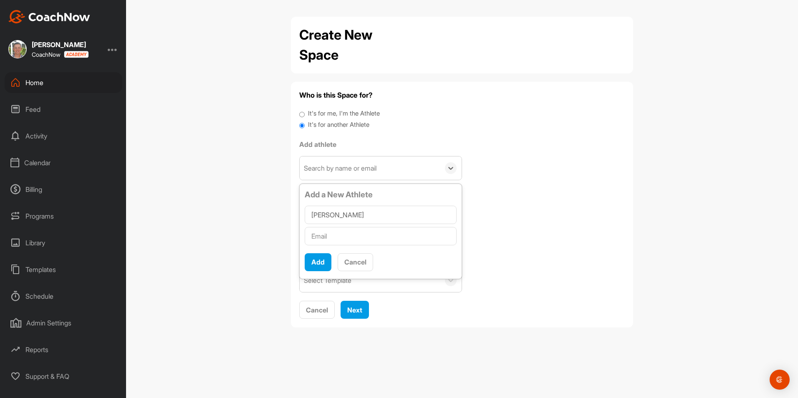
type input "[PERSON_NAME]"
type input "[EMAIL_ADDRESS][DOMAIN_NAME]"
click at [322, 265] on button "Add" at bounding box center [318, 262] width 27 height 18
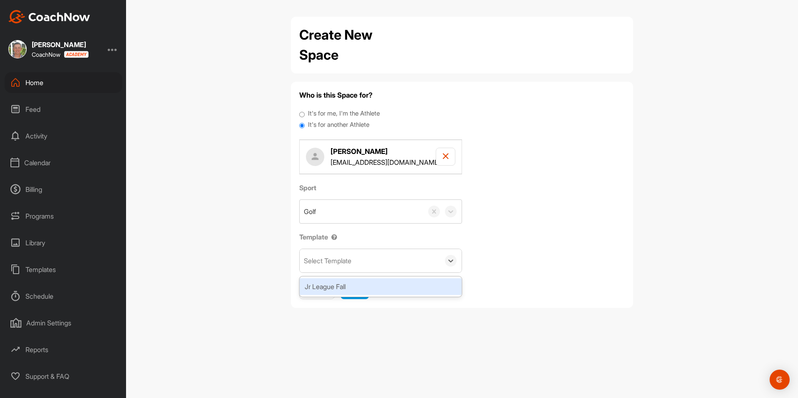
click at [347, 259] on div "Select Template" at bounding box center [328, 261] width 48 height 10
click at [346, 285] on div "Jr League Fall" at bounding box center [381, 286] width 162 height 17
click at [354, 288] on span "Next" at bounding box center [354, 290] width 15 height 8
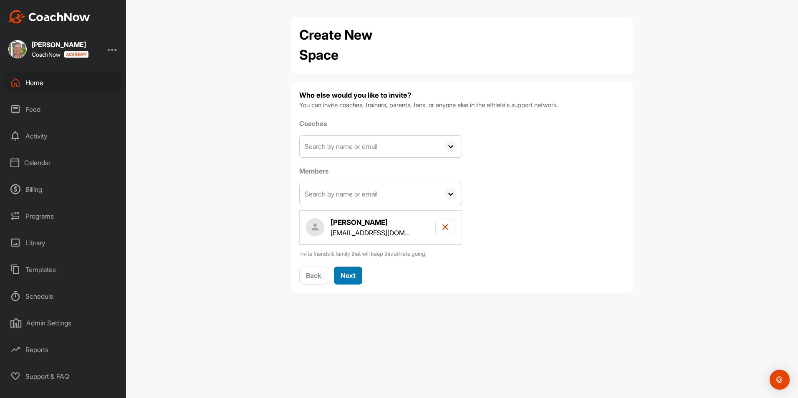
click at [350, 277] on span "Next" at bounding box center [348, 275] width 15 height 8
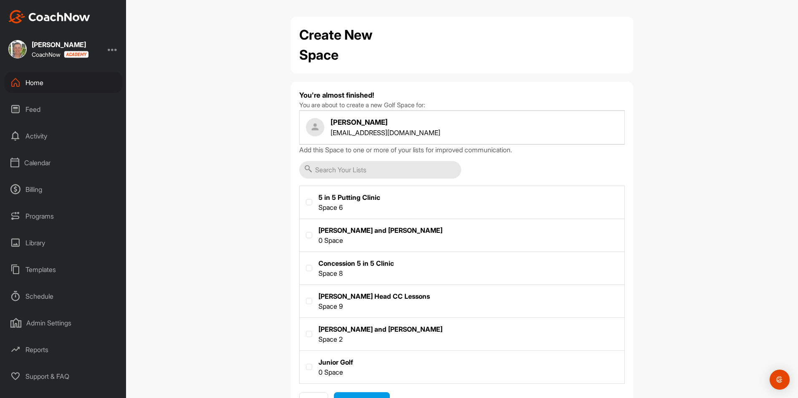
scroll to position [40, 0]
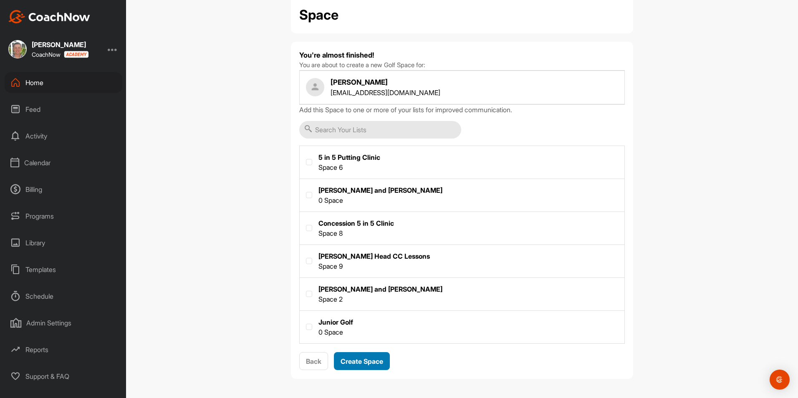
click at [368, 359] on span "Create Space" at bounding box center [362, 361] width 43 height 8
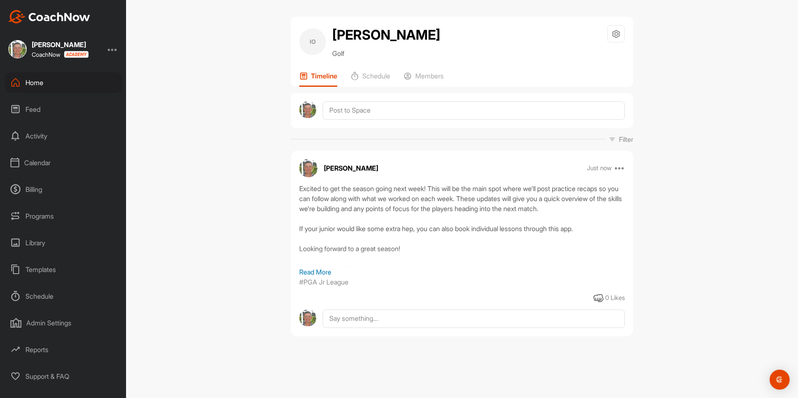
click at [51, 83] on div "Home" at bounding box center [64, 82] width 118 height 21
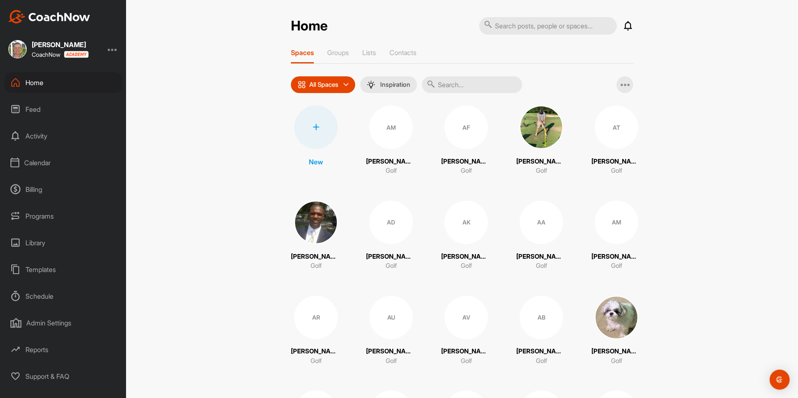
click at [313, 134] on div at bounding box center [315, 127] width 43 height 43
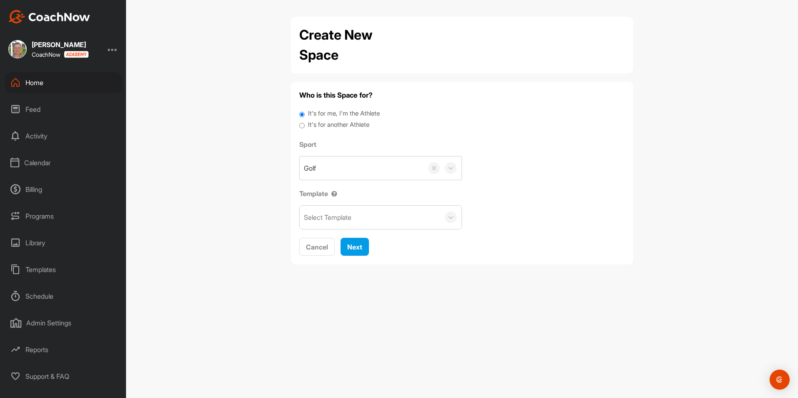
click at [334, 212] on div "Select Template" at bounding box center [328, 217] width 48 height 10
click at [303, 124] on input "It's for another Athlete" at bounding box center [301, 125] width 5 height 11
radio input "true"
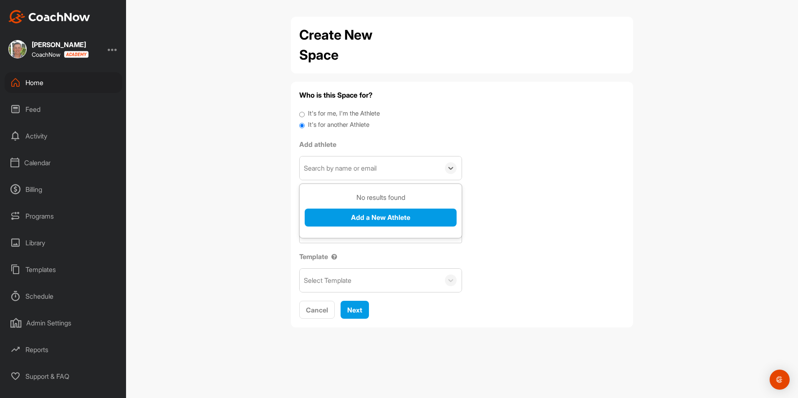
click at [339, 174] on div "Search by name or email" at bounding box center [370, 168] width 140 height 23
click at [364, 215] on button "Add a New Athlete" at bounding box center [381, 218] width 152 height 18
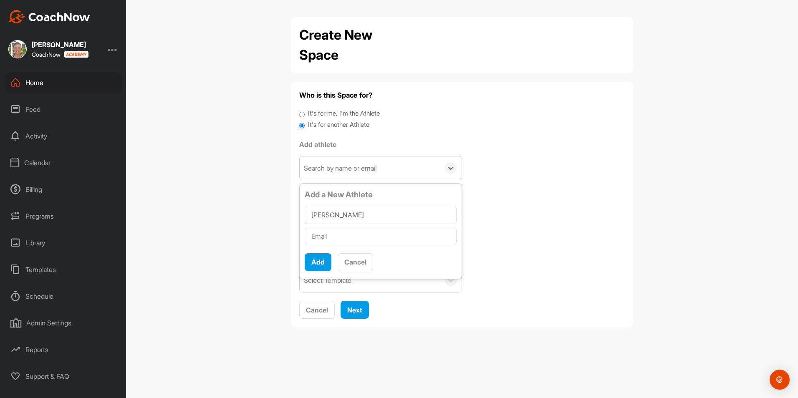
type input "[PERSON_NAME]"
type input "[EMAIL_ADDRESS][DOMAIN_NAME]"
click at [310, 256] on button "Add" at bounding box center [318, 262] width 27 height 18
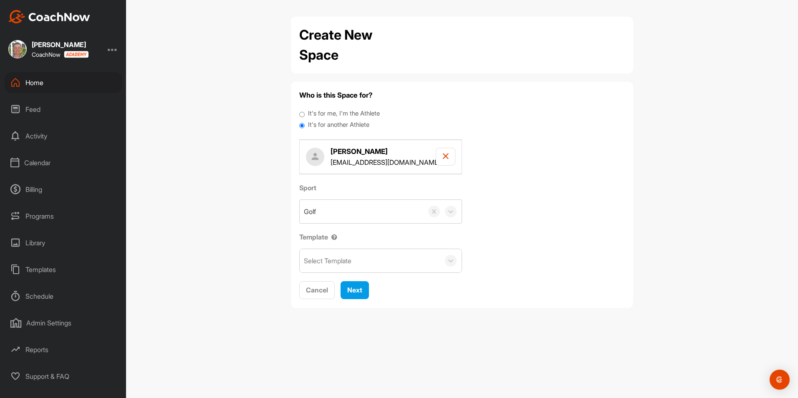
click at [351, 267] on div "Select Template" at bounding box center [370, 260] width 140 height 23
click at [351, 288] on div "Jr League Fall" at bounding box center [381, 286] width 162 height 17
click at [352, 290] on span "Next" at bounding box center [354, 290] width 15 height 8
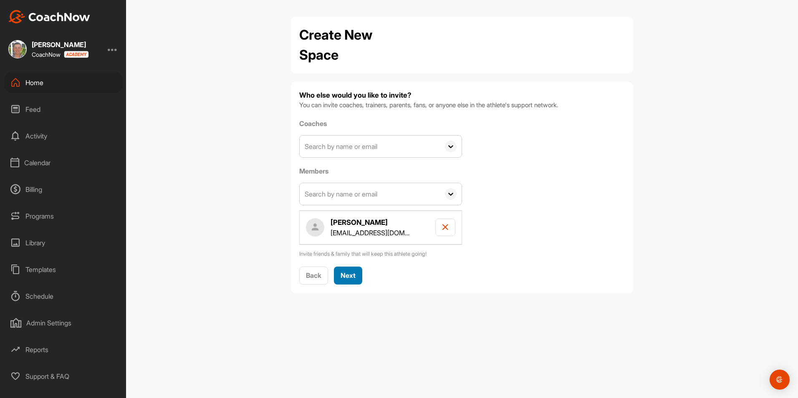
click at [353, 270] on div "Next" at bounding box center [348, 275] width 15 height 10
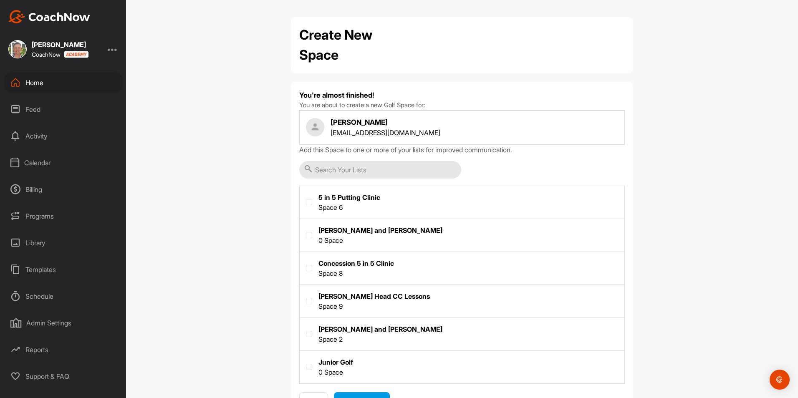
scroll to position [40, 0]
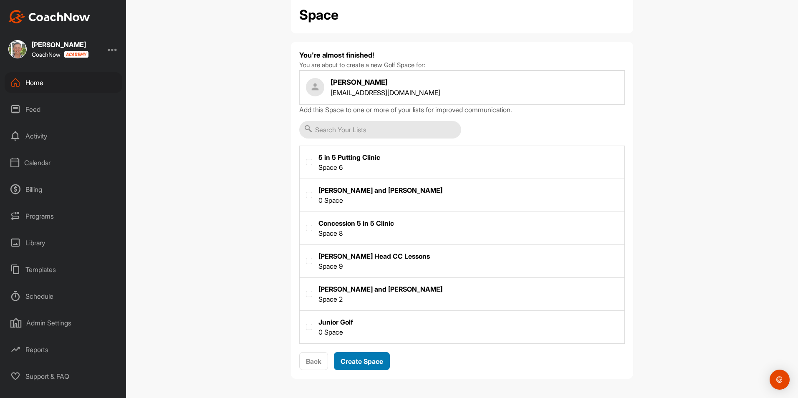
click at [367, 360] on span "Create Space" at bounding box center [362, 361] width 43 height 8
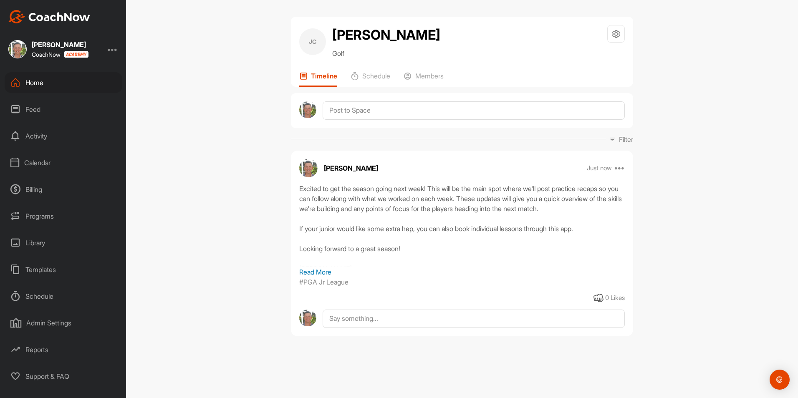
click at [25, 85] on div "Home" at bounding box center [64, 82] width 118 height 21
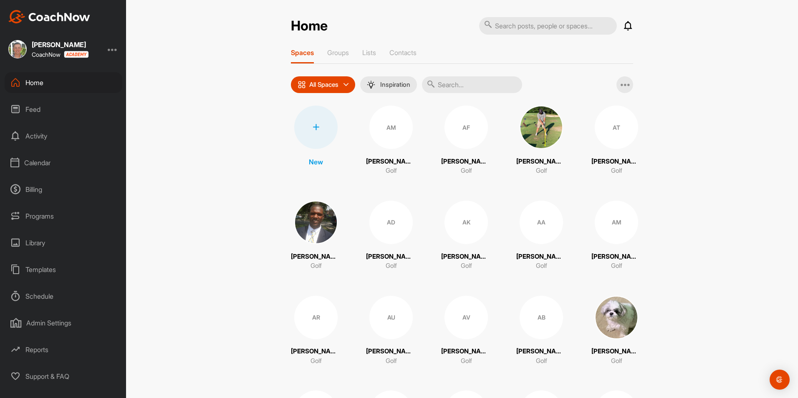
click at [307, 125] on div at bounding box center [315, 127] width 43 height 43
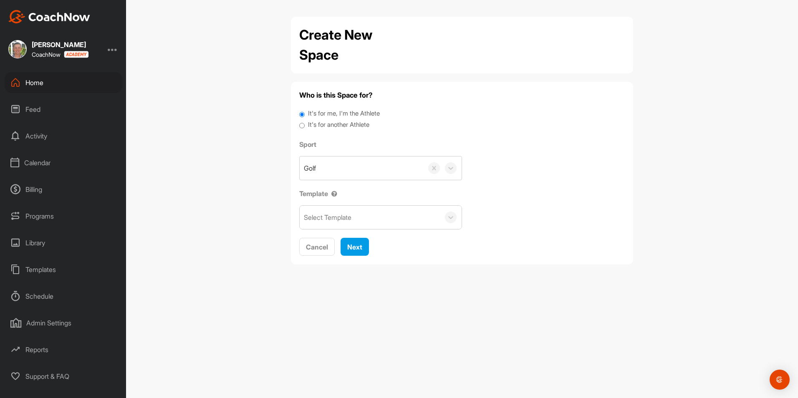
click at [349, 222] on div "Select Template" at bounding box center [328, 217] width 48 height 10
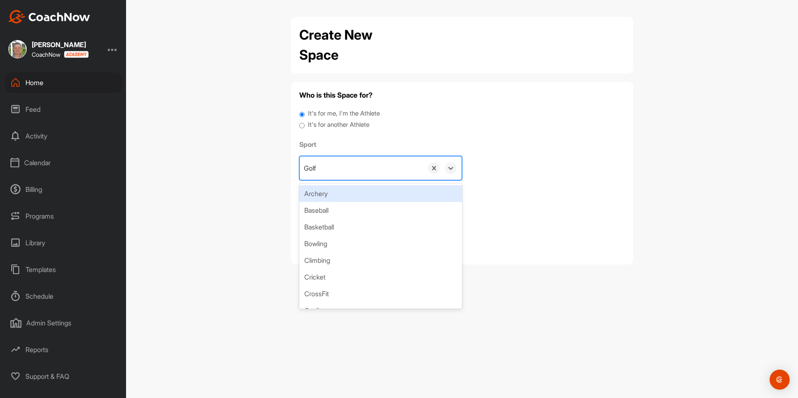
click at [348, 172] on div "Golf" at bounding box center [362, 168] width 124 height 23
click at [420, 110] on div "It's for me, I'm the Athlete" at bounding box center [462, 114] width 326 height 11
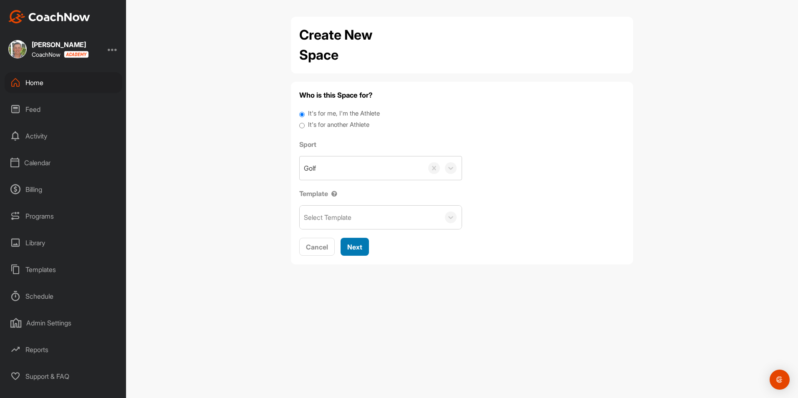
click at [359, 249] on span "Next" at bounding box center [354, 247] width 15 height 8
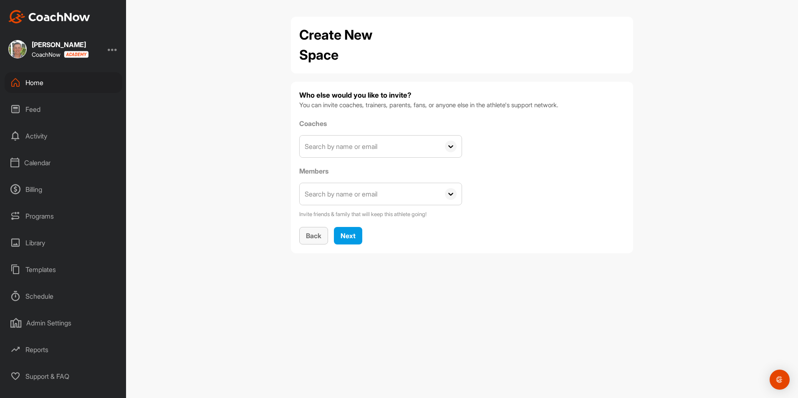
click at [320, 232] on span "Back" at bounding box center [313, 236] width 15 height 8
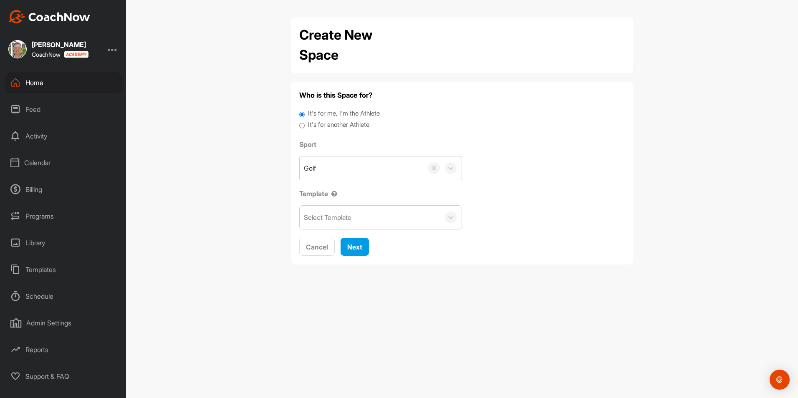
click at [305, 122] on div "It's for another Athlete" at bounding box center [462, 125] width 326 height 11
click at [303, 125] on input "It's for another Athlete" at bounding box center [301, 125] width 5 height 11
radio input "true"
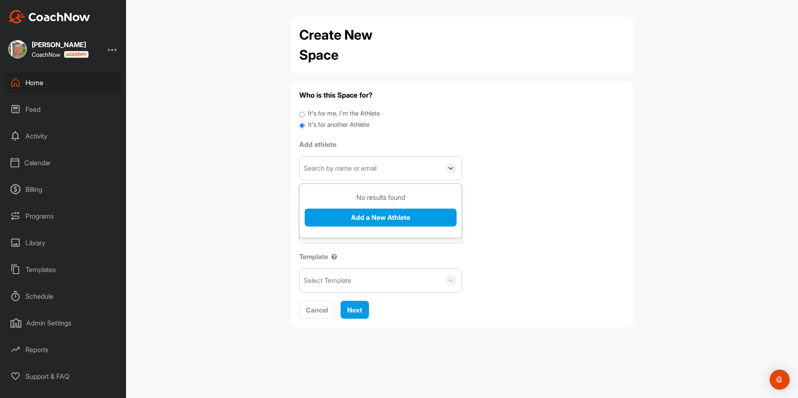
click at [368, 164] on div "Search by name or email" at bounding box center [340, 168] width 73 height 10
click at [371, 216] on button "Add a New Athlete" at bounding box center [381, 218] width 152 height 18
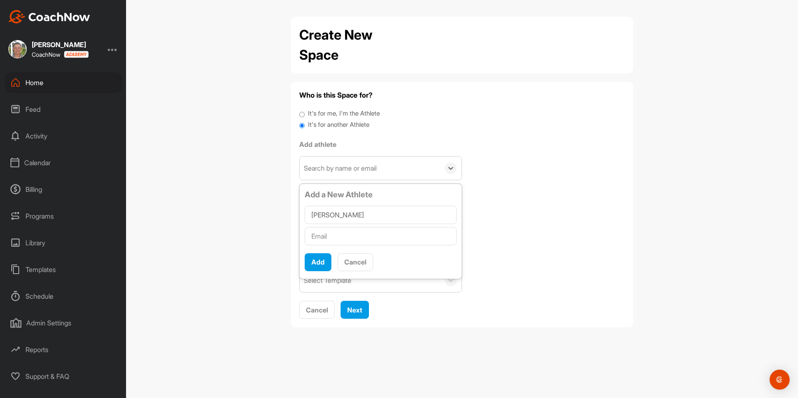
type input "[PERSON_NAME]"
click at [338, 240] on input "text" at bounding box center [381, 236] width 152 height 18
type input "[EMAIL_ADDRESS][DOMAIN_NAME]"
click at [326, 258] on button "Add" at bounding box center [318, 262] width 27 height 18
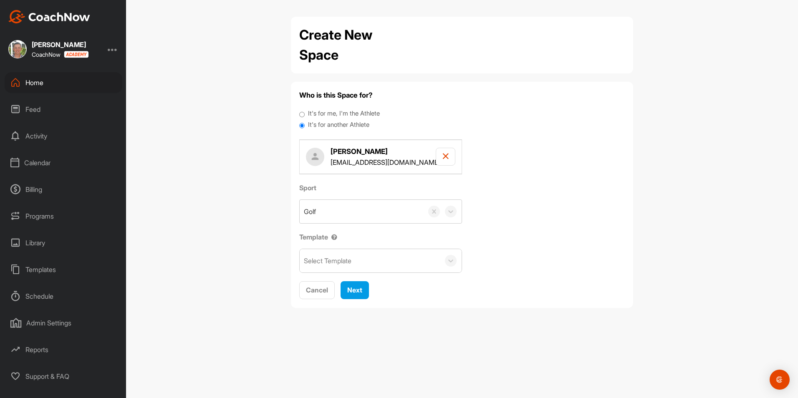
click at [346, 260] on div "Select Template" at bounding box center [328, 261] width 48 height 10
click at [343, 280] on div "Jr League Fall" at bounding box center [381, 286] width 162 height 17
click at [354, 290] on span "Next" at bounding box center [354, 290] width 15 height 8
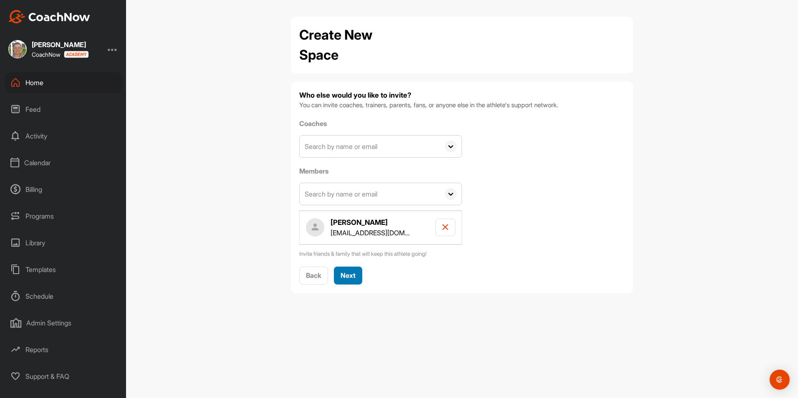
click at [344, 276] on span "Next" at bounding box center [348, 275] width 15 height 8
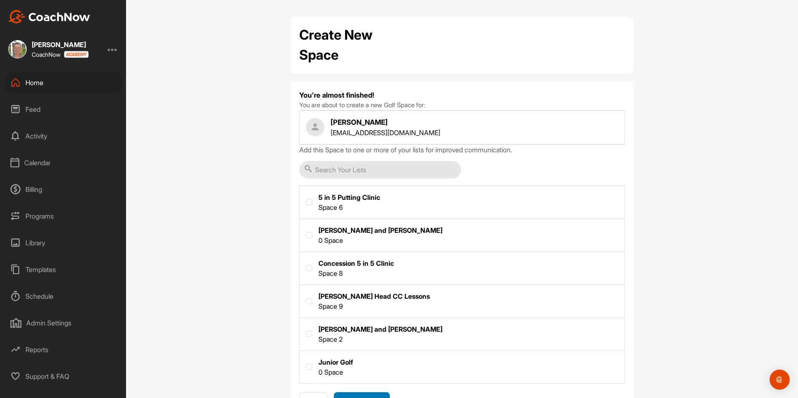
click at [372, 397] on div "Create Space" at bounding box center [362, 402] width 43 height 10
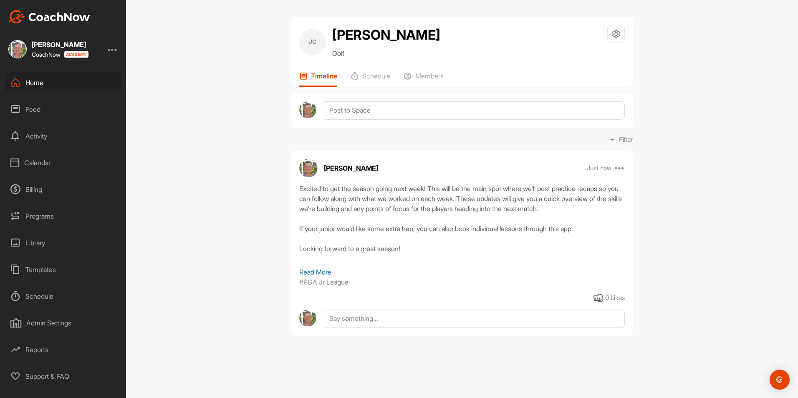
click at [40, 85] on div "Home" at bounding box center [64, 82] width 118 height 21
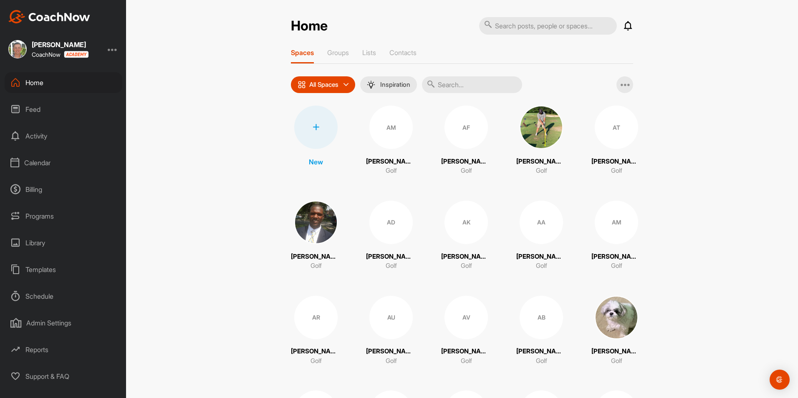
click at [323, 128] on div at bounding box center [315, 127] width 43 height 43
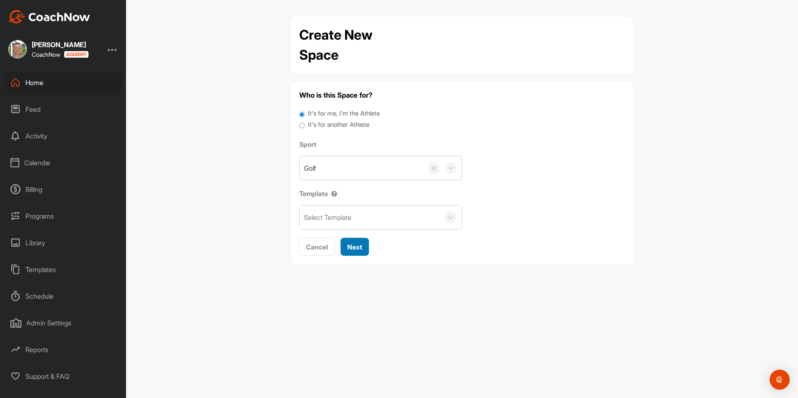
click at [353, 245] on span "Next" at bounding box center [354, 247] width 15 height 8
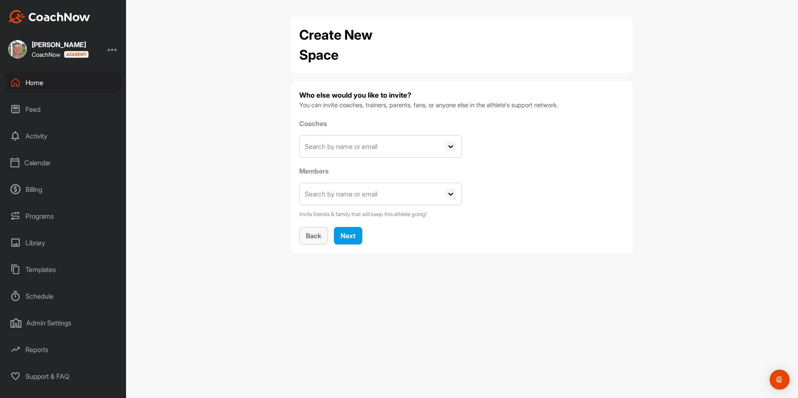
click at [315, 236] on span "Back" at bounding box center [313, 236] width 15 height 8
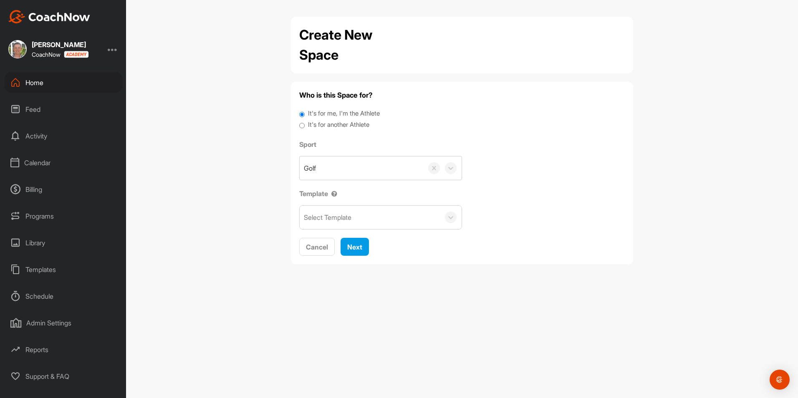
click at [302, 124] on input "It's for another Athlete" at bounding box center [301, 125] width 5 height 11
radio input "true"
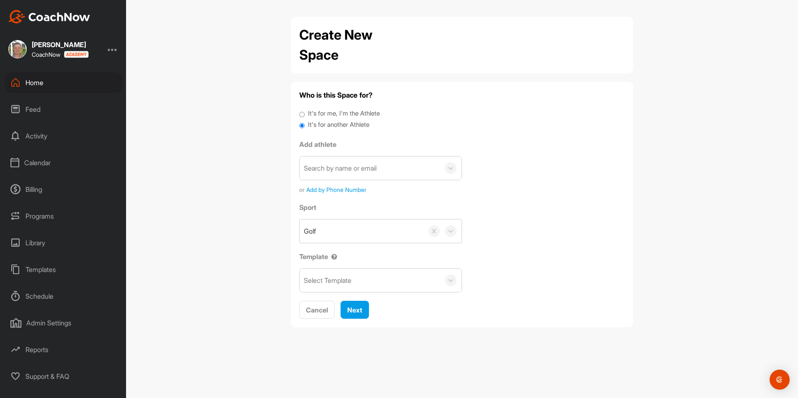
click at [364, 169] on div "Search by name or email" at bounding box center [340, 168] width 73 height 10
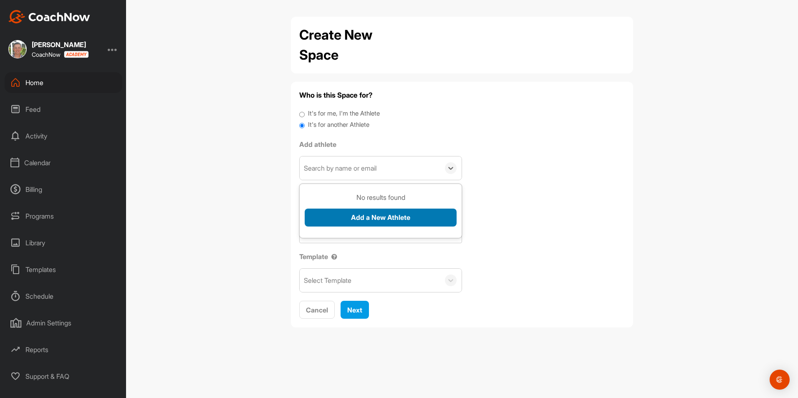
click at [377, 212] on button "Add a New Athlete" at bounding box center [381, 218] width 152 height 18
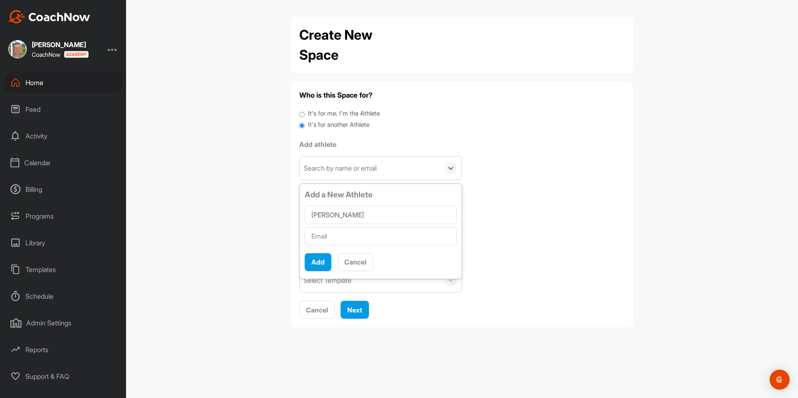
type input "[PERSON_NAME]"
click at [358, 232] on input "text" at bounding box center [381, 236] width 152 height 18
type input "[EMAIL_ADDRESS][DOMAIN_NAME]"
click at [325, 260] on button "Add" at bounding box center [318, 262] width 27 height 18
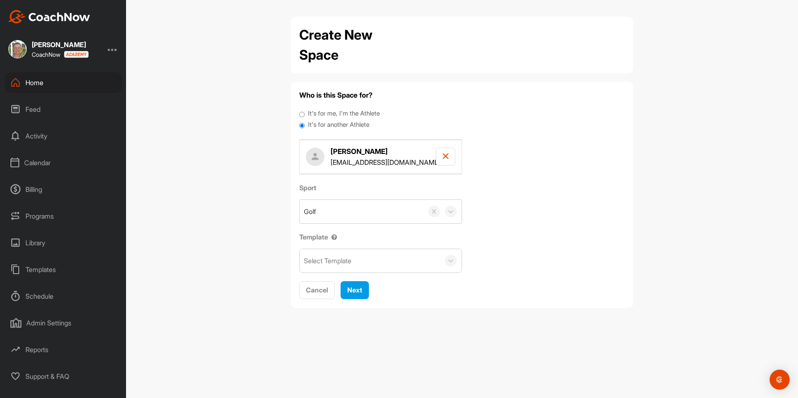
click at [417, 260] on div "Select Template" at bounding box center [370, 260] width 140 height 23
click at [395, 284] on div "Jr League Fall" at bounding box center [381, 286] width 162 height 17
click at [355, 289] on span "Next" at bounding box center [354, 290] width 15 height 8
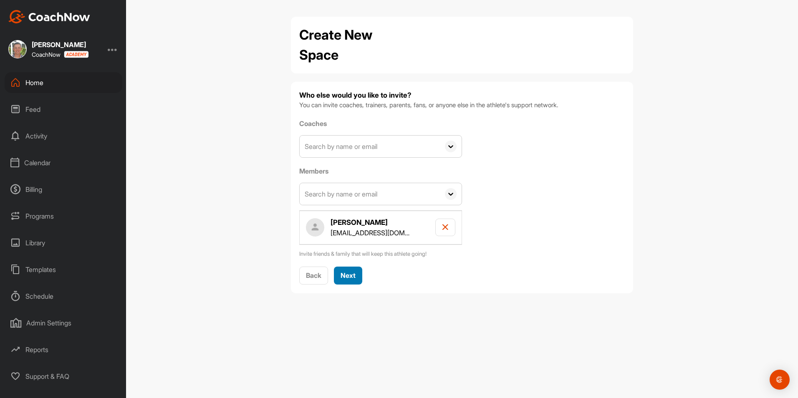
click at [349, 273] on span "Next" at bounding box center [348, 275] width 15 height 8
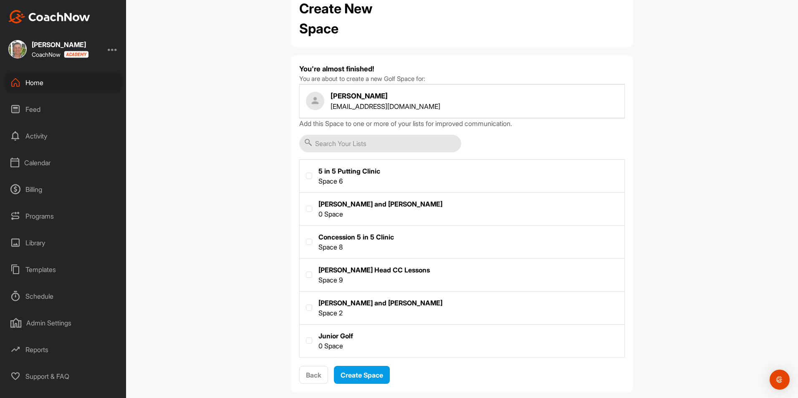
scroll to position [40, 0]
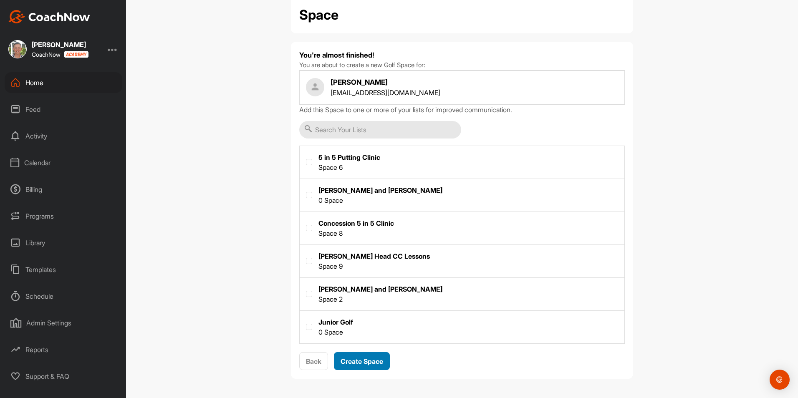
click at [372, 356] on div "Create Space" at bounding box center [362, 361] width 43 height 10
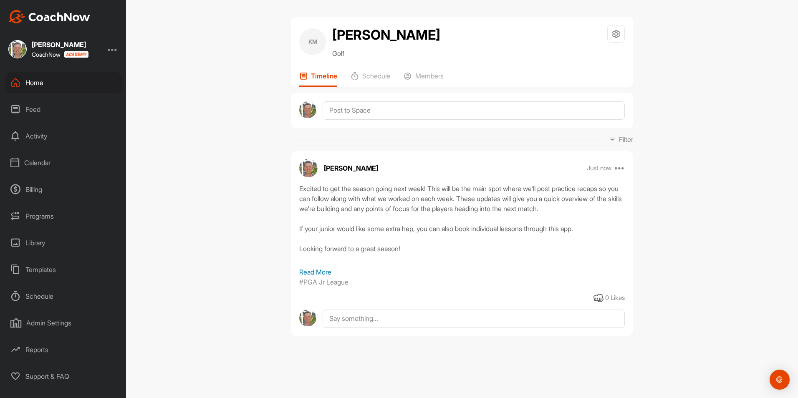
click at [45, 81] on div "Home" at bounding box center [64, 82] width 118 height 21
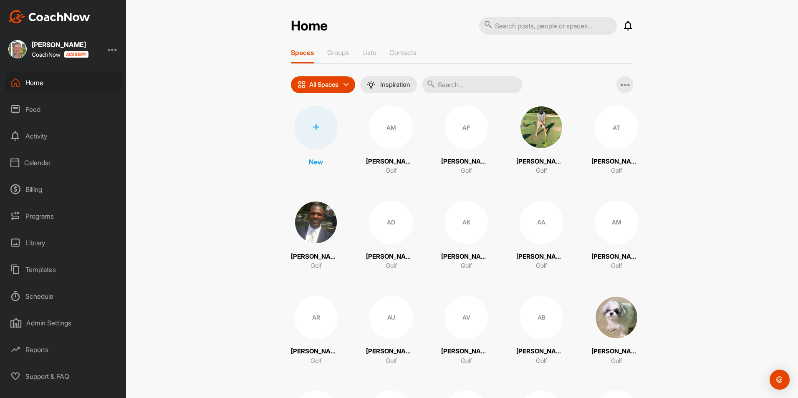
click at [308, 123] on div at bounding box center [315, 127] width 43 height 43
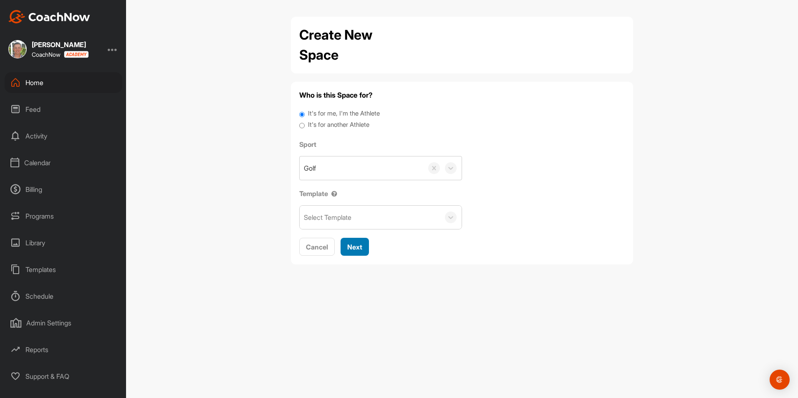
click at [354, 247] on span "Next" at bounding box center [354, 247] width 15 height 8
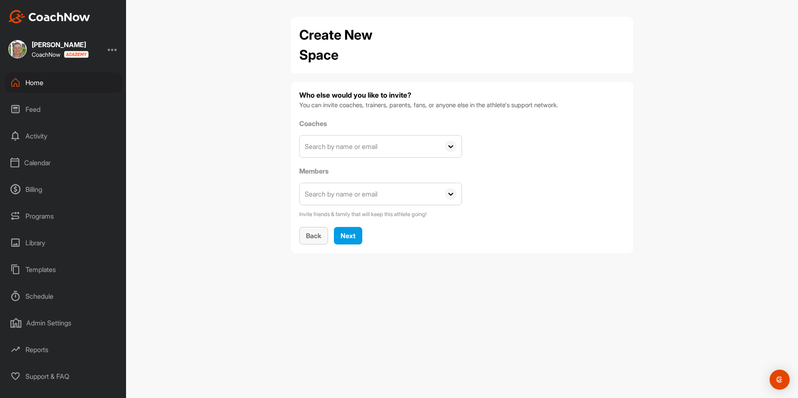
click at [321, 237] on span "Back" at bounding box center [313, 236] width 15 height 8
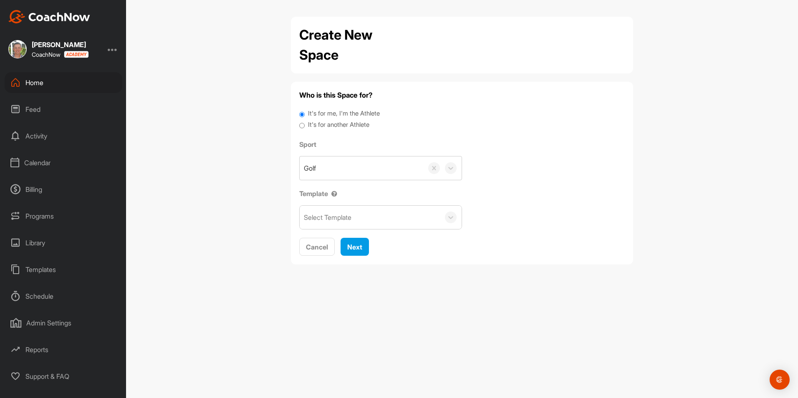
click at [301, 128] on input "It's for another Athlete" at bounding box center [301, 125] width 5 height 11
radio input "true"
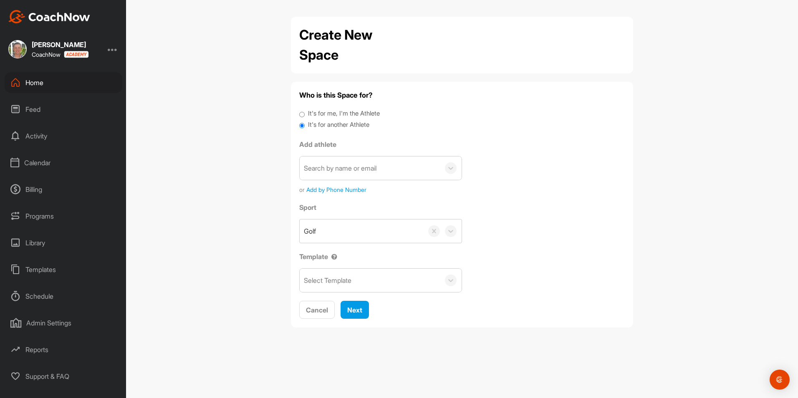
click at [338, 165] on div "Search by name or email" at bounding box center [340, 168] width 73 height 10
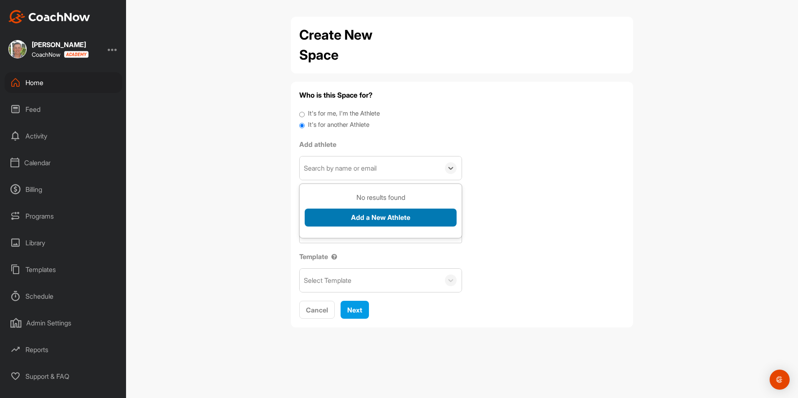
click at [364, 224] on button "Add a New Athlete" at bounding box center [381, 218] width 152 height 18
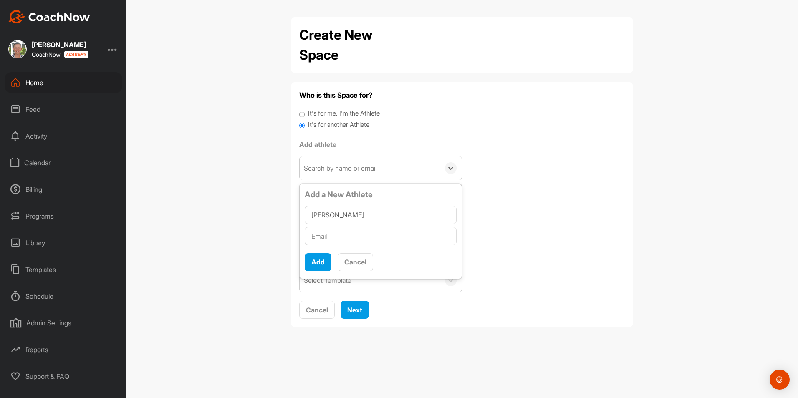
type input "[PERSON_NAME]"
type input "[EMAIL_ADDRESS][DOMAIN_NAME]"
click at [319, 262] on button "Add" at bounding box center [318, 262] width 27 height 18
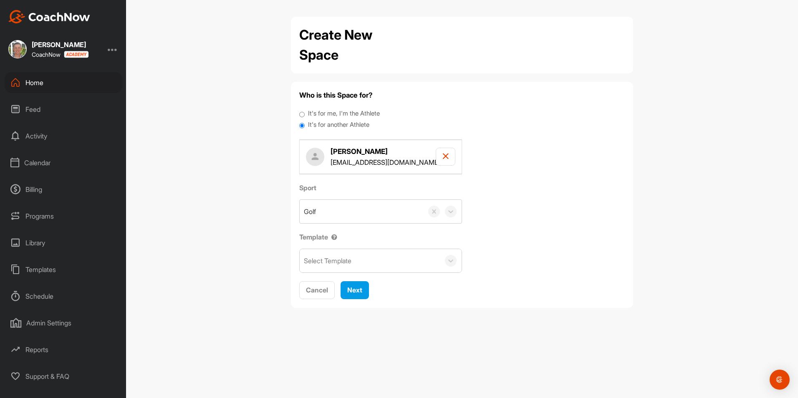
click at [362, 265] on div "Select Template" at bounding box center [370, 260] width 140 height 23
click at [355, 286] on div "Jr League Fall" at bounding box center [381, 286] width 162 height 17
click at [356, 290] on span "Next" at bounding box center [354, 290] width 15 height 8
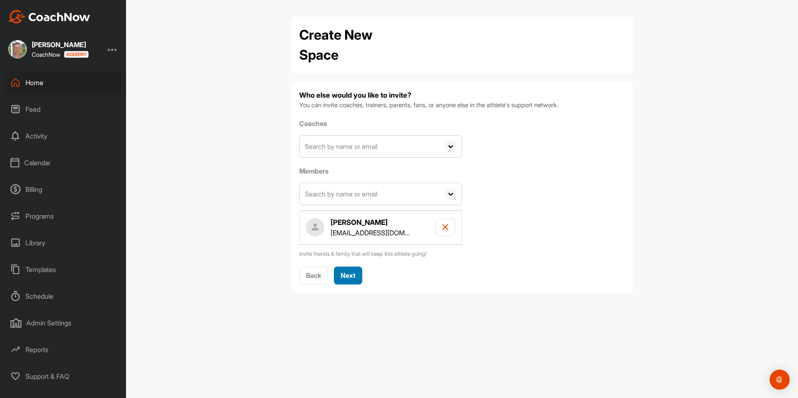
click at [356, 278] on button "Next" at bounding box center [348, 276] width 28 height 18
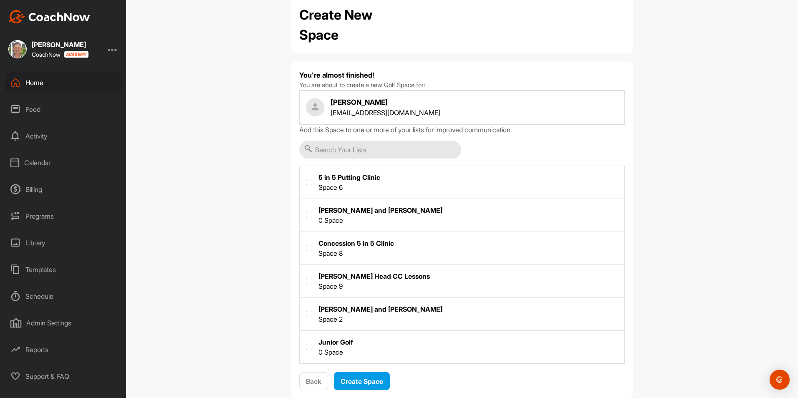
scroll to position [40, 0]
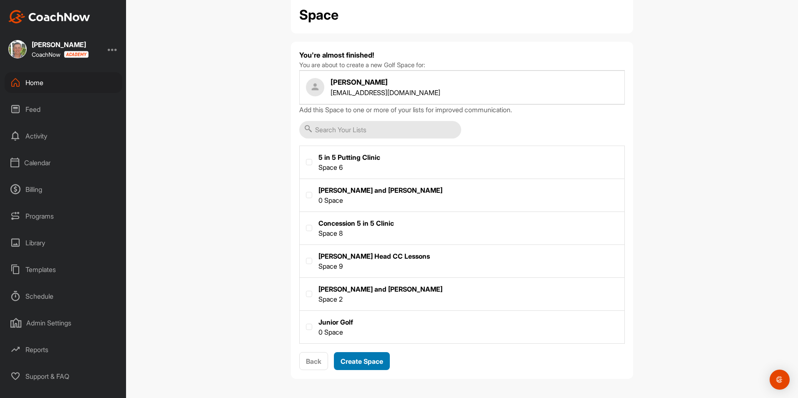
click at [361, 359] on span "Create Space" at bounding box center [362, 361] width 43 height 8
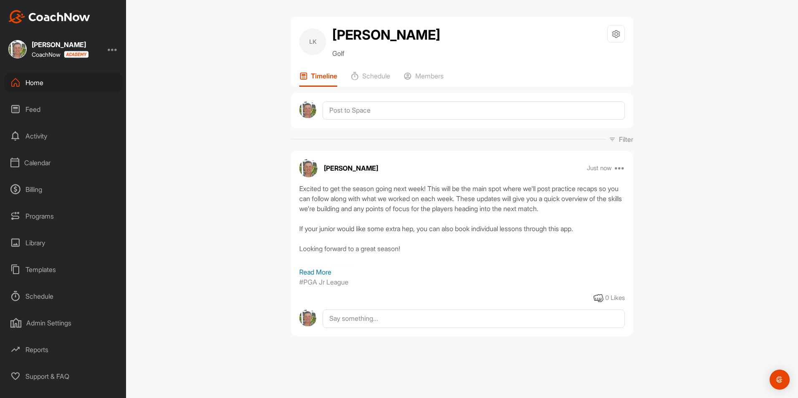
click at [31, 81] on div "Home" at bounding box center [64, 82] width 118 height 21
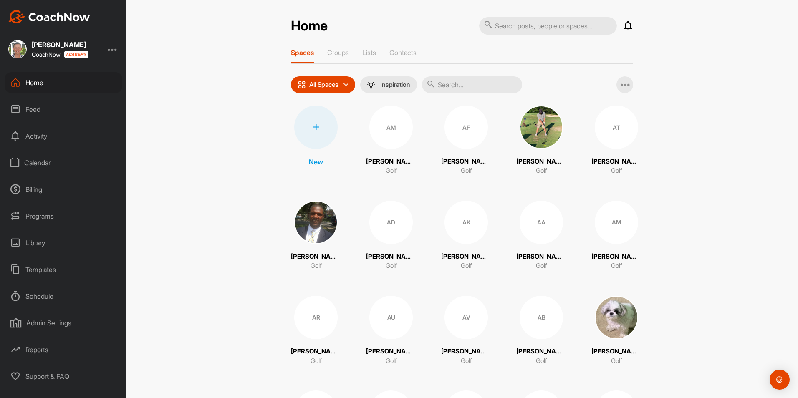
click at [322, 132] on div at bounding box center [315, 127] width 43 height 43
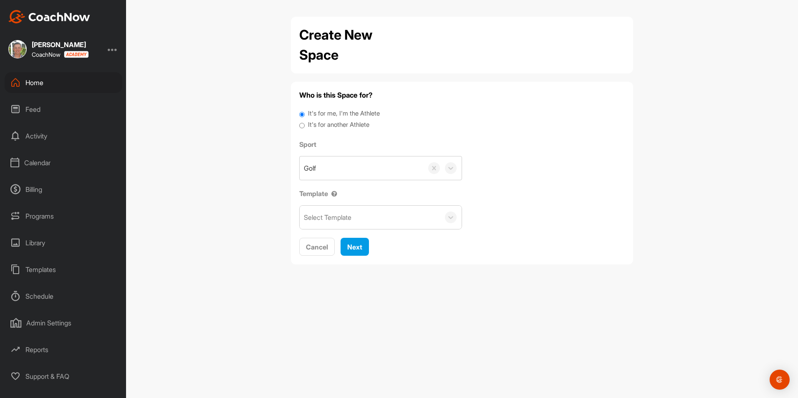
click at [304, 126] on input "It's for another Athlete" at bounding box center [301, 125] width 5 height 11
radio input "true"
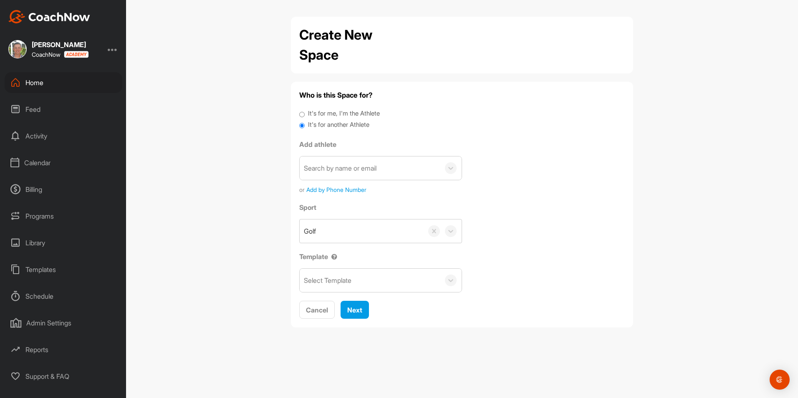
click at [342, 169] on div "Search by name or email" at bounding box center [340, 168] width 73 height 10
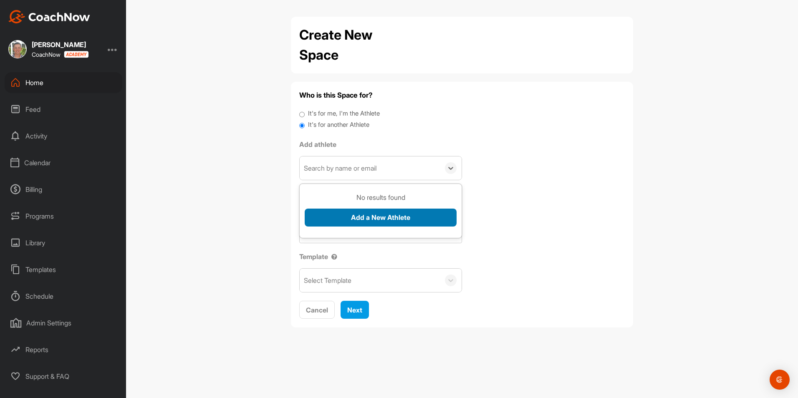
click at [366, 212] on button "Add a New Athlete" at bounding box center [381, 218] width 152 height 18
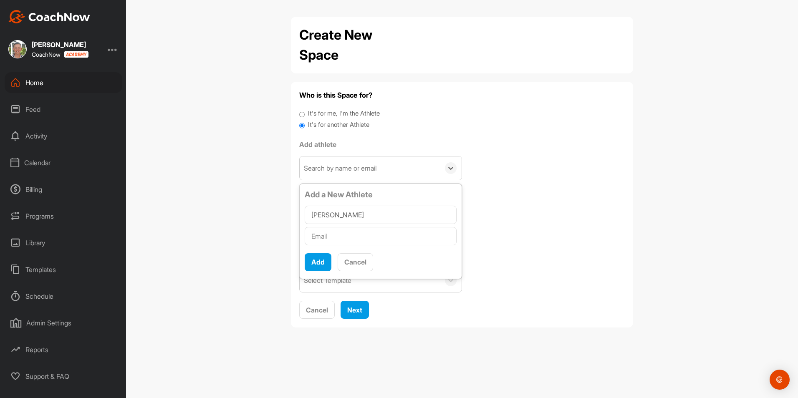
type input "[PERSON_NAME]"
type input "[EMAIL_ADDRESS][DOMAIN_NAME]"
click at [317, 263] on button "Add" at bounding box center [318, 262] width 27 height 18
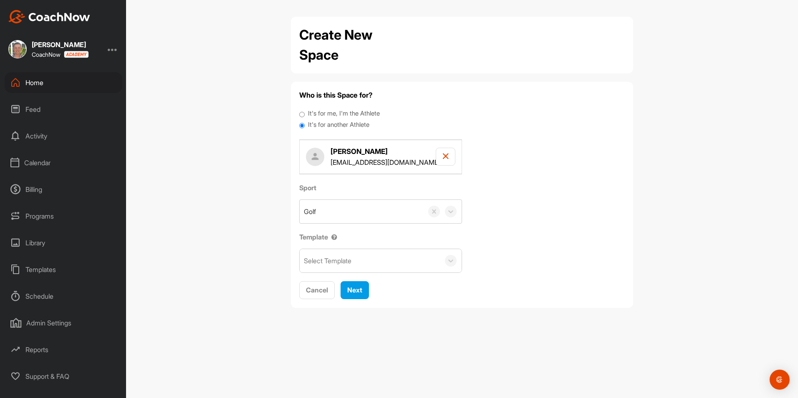
click at [381, 263] on div "Select Template" at bounding box center [370, 260] width 140 height 23
click at [367, 281] on div "Jr League Fall" at bounding box center [381, 286] width 162 height 17
click at [362, 289] on span "Next" at bounding box center [354, 290] width 15 height 8
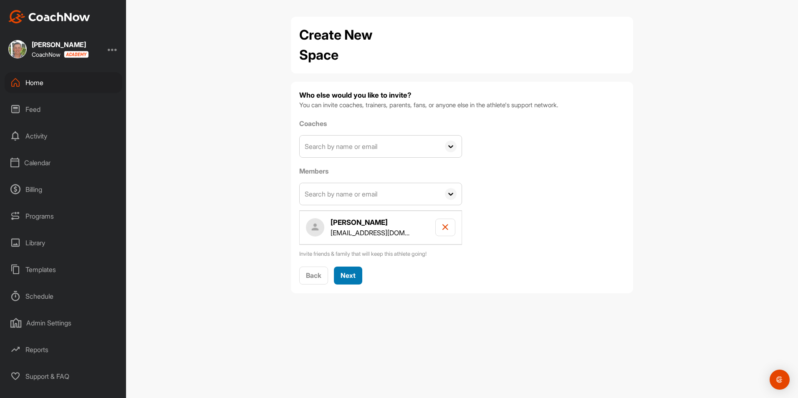
click at [352, 271] on div "Next" at bounding box center [348, 275] width 15 height 10
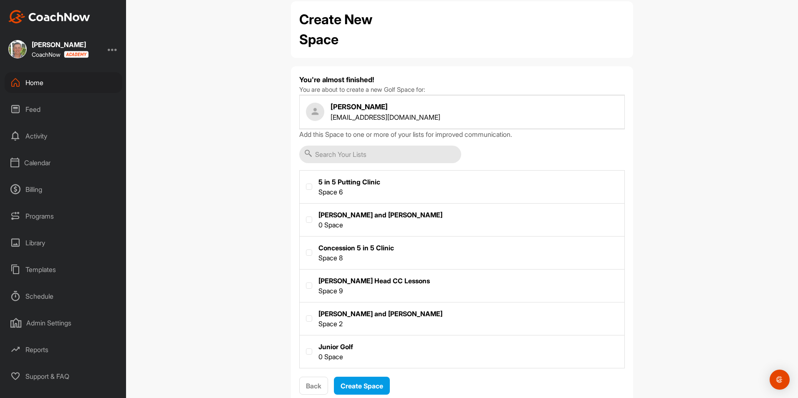
scroll to position [40, 0]
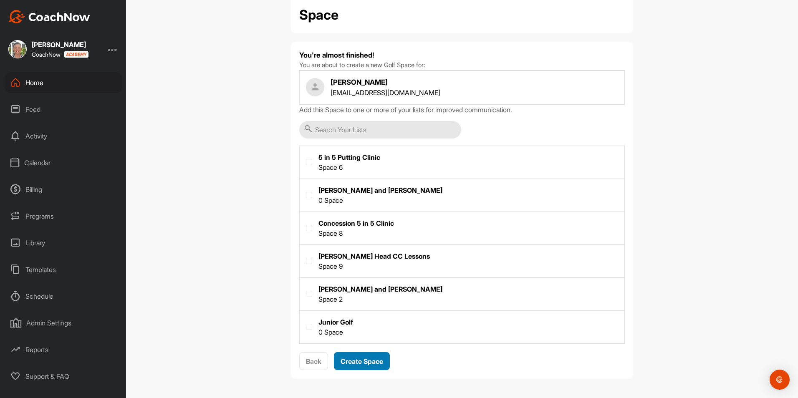
click at [376, 356] on button "Create Space" at bounding box center [362, 361] width 56 height 18
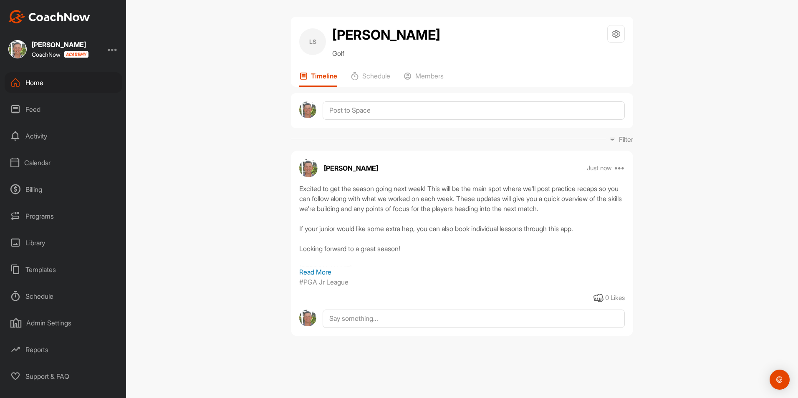
click at [35, 86] on div "Home" at bounding box center [64, 82] width 118 height 21
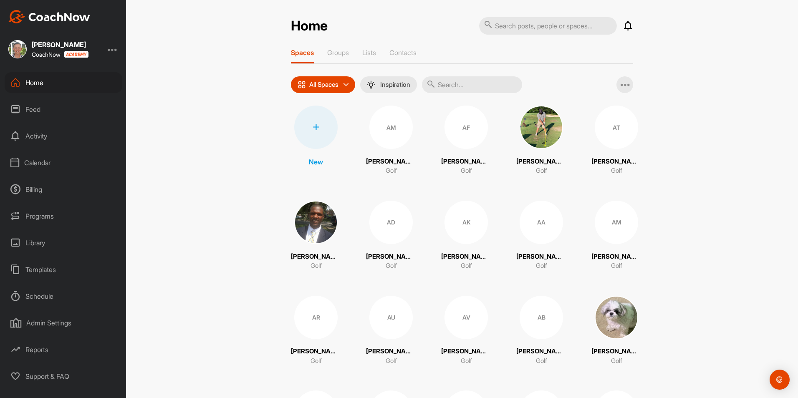
click at [322, 123] on div at bounding box center [315, 127] width 43 height 43
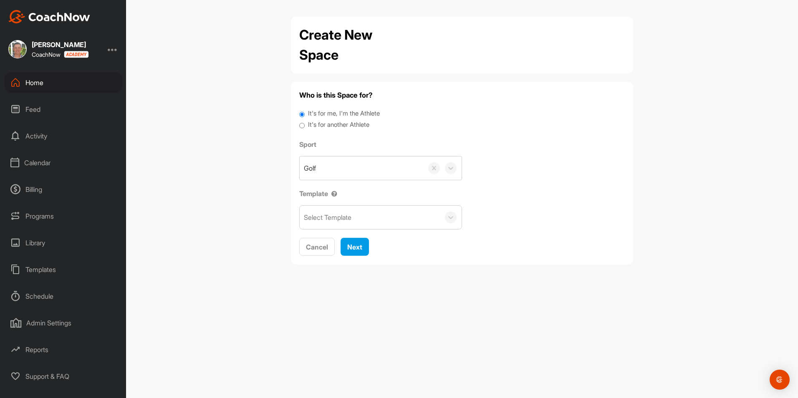
click at [302, 127] on input "It's for another Athlete" at bounding box center [301, 125] width 5 height 11
radio input "true"
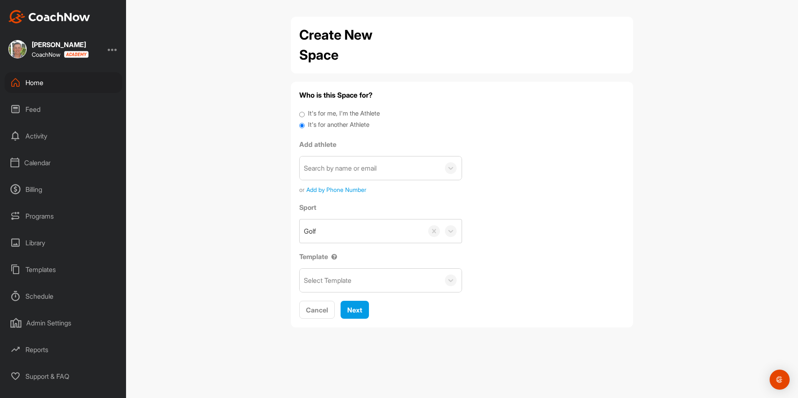
click at [334, 170] on div "Search by name or email" at bounding box center [340, 168] width 73 height 10
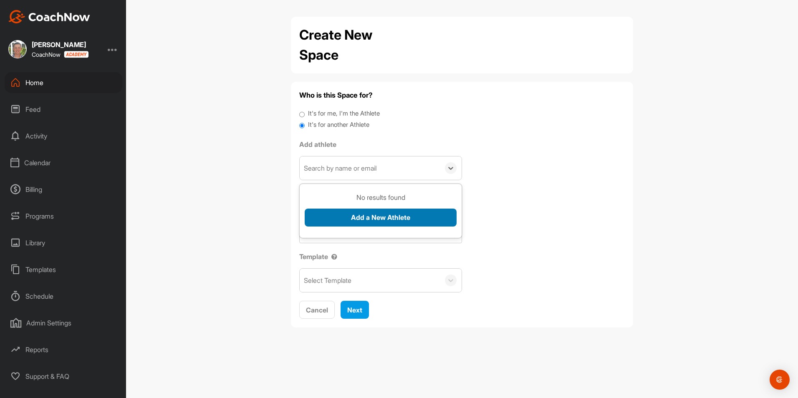
click at [377, 212] on button "Add a New Athlete" at bounding box center [381, 218] width 152 height 18
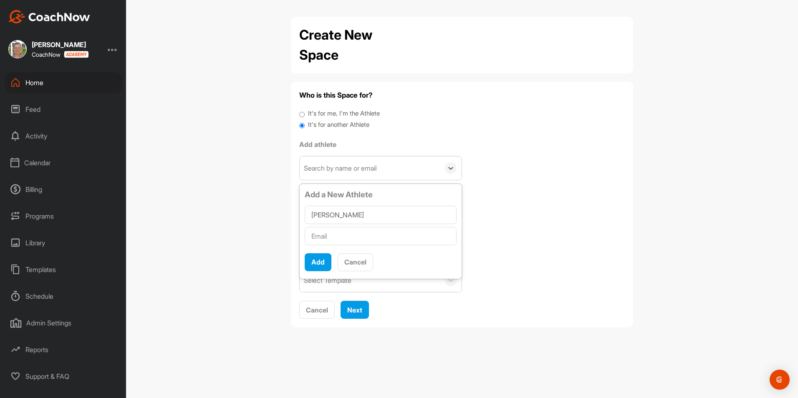
type input "[PERSON_NAME]"
type input "[EMAIL_ADDRESS][DOMAIN_NAME]"
click at [318, 266] on button "Add" at bounding box center [318, 262] width 27 height 18
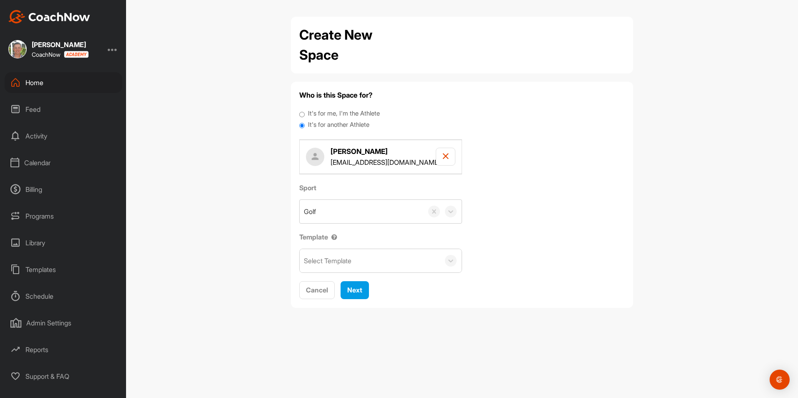
click at [351, 257] on div "Select Template" at bounding box center [328, 261] width 48 height 10
click at [348, 288] on div "Jr League Fall" at bounding box center [381, 286] width 162 height 17
click at [353, 294] on span "Next" at bounding box center [354, 290] width 15 height 8
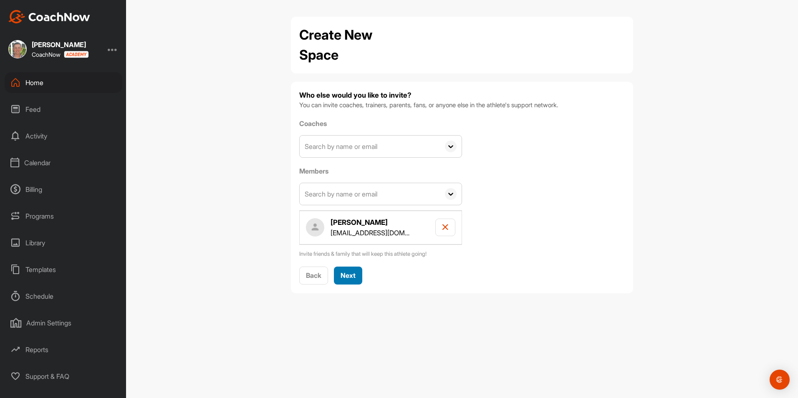
click at [354, 276] on span "Next" at bounding box center [348, 275] width 15 height 8
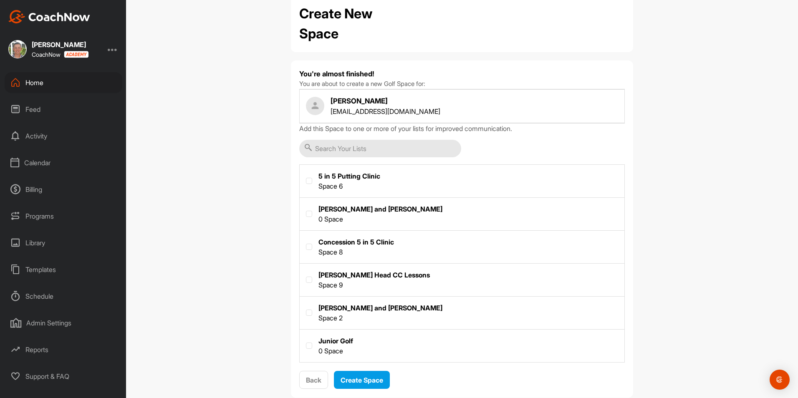
scroll to position [40, 0]
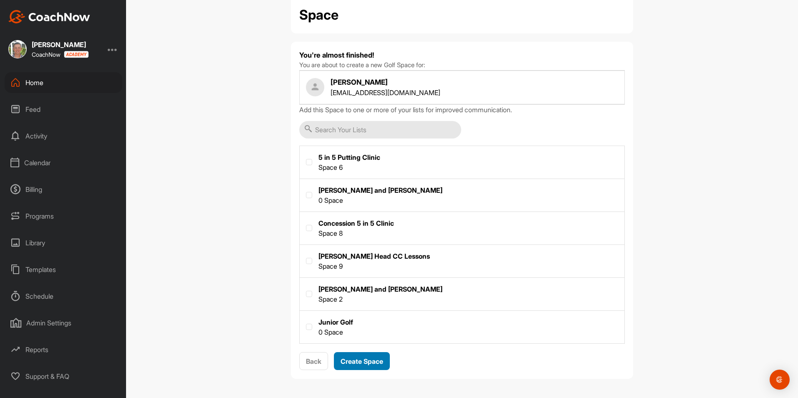
click at [358, 362] on span "Create Space" at bounding box center [362, 361] width 43 height 8
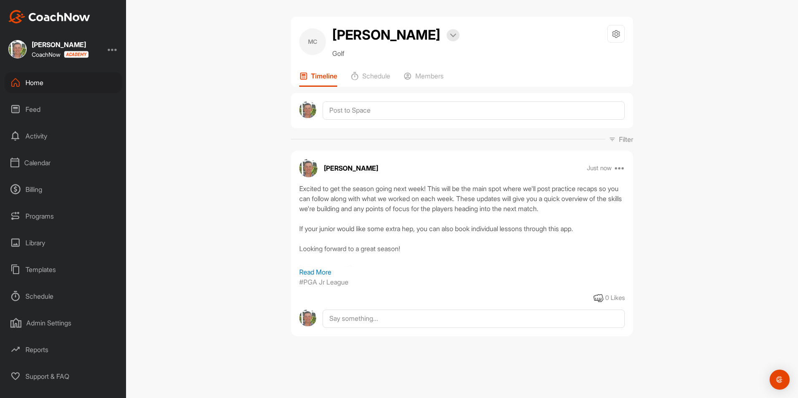
click at [38, 83] on div "Home" at bounding box center [64, 82] width 118 height 21
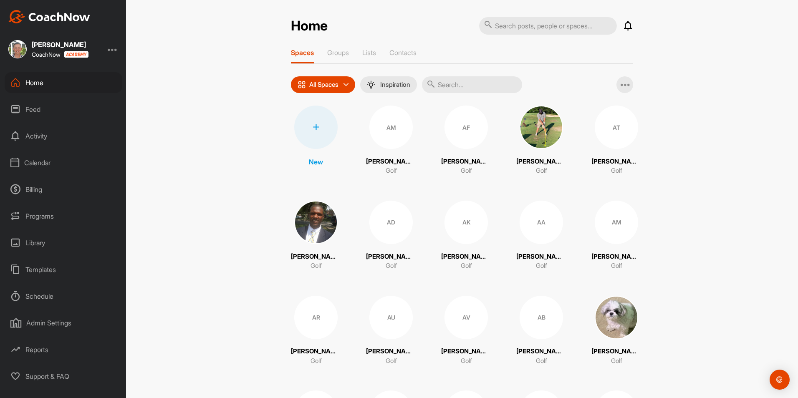
click at [311, 136] on div at bounding box center [315, 127] width 43 height 43
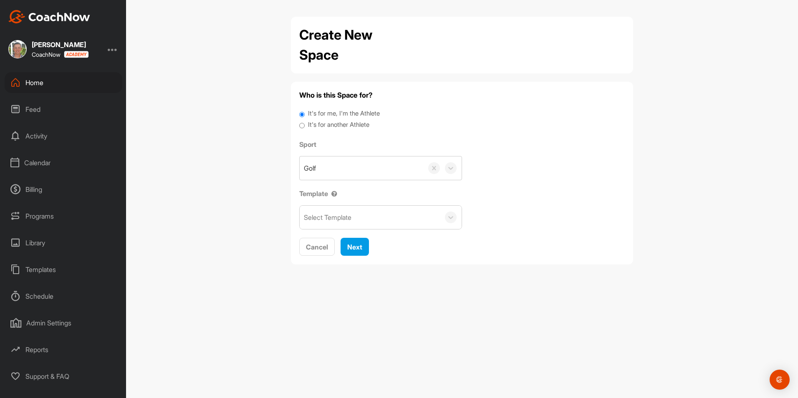
click at [306, 123] on div "It's for another Athlete" at bounding box center [462, 125] width 326 height 11
click at [301, 126] on input "It's for another Athlete" at bounding box center [301, 125] width 5 height 11
radio input "true"
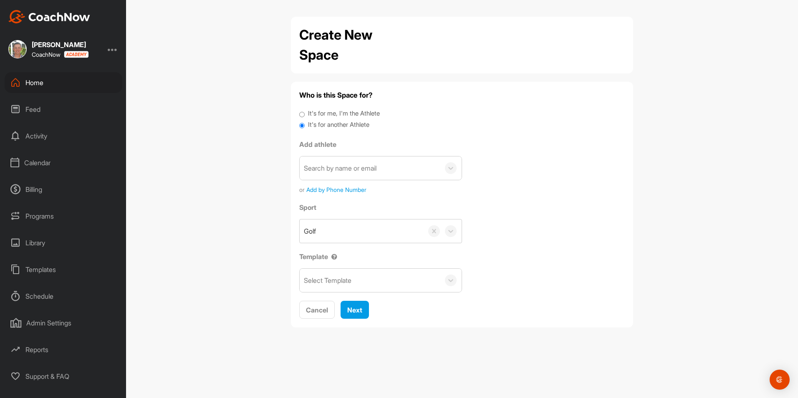
click at [363, 165] on div "Search by name or email" at bounding box center [340, 168] width 73 height 10
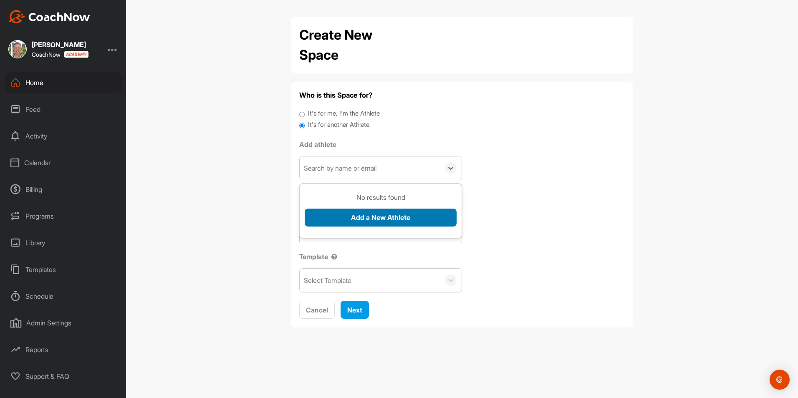
click at [373, 214] on button "Add a New Athlete" at bounding box center [381, 218] width 152 height 18
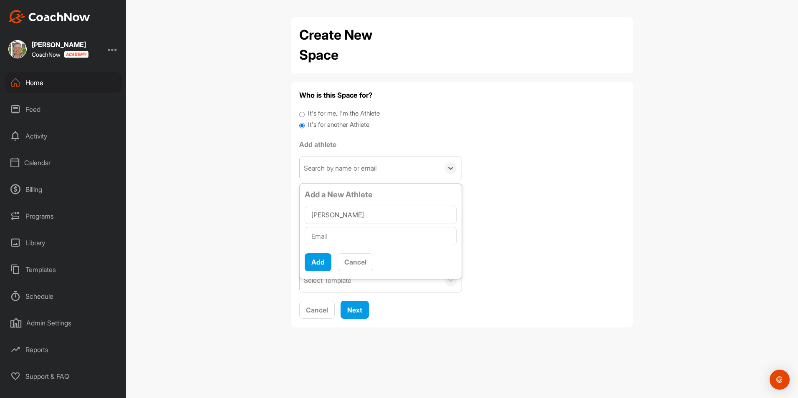
type input "[PERSON_NAME]"
click at [391, 239] on input "text" at bounding box center [381, 236] width 152 height 18
type input "[EMAIL_ADDRESS][DOMAIN_NAME]"
click at [318, 260] on button "Add" at bounding box center [318, 262] width 27 height 18
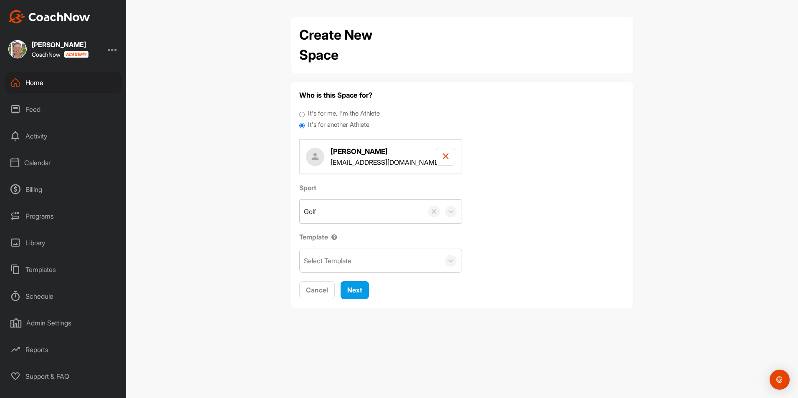
click at [399, 264] on div "Select Template" at bounding box center [370, 260] width 140 height 23
click at [364, 290] on div "Jr League Fall" at bounding box center [381, 286] width 162 height 17
click at [359, 293] on span "Next" at bounding box center [354, 290] width 15 height 8
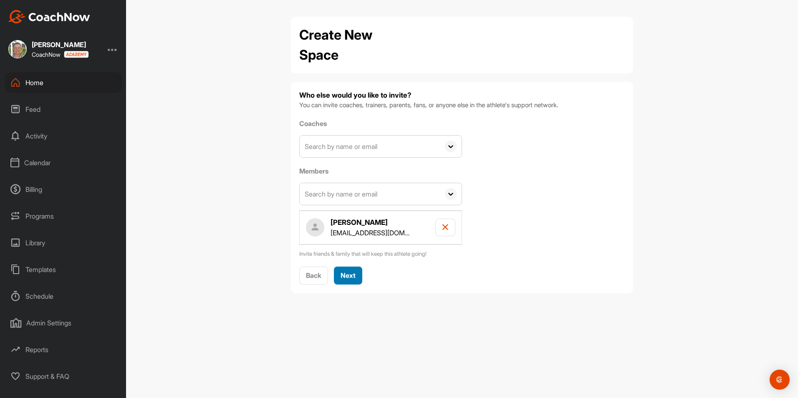
click at [347, 273] on span "Next" at bounding box center [348, 275] width 15 height 8
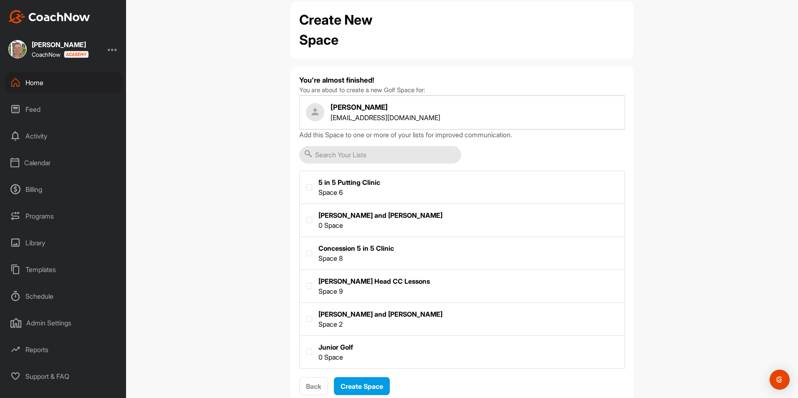
scroll to position [40, 0]
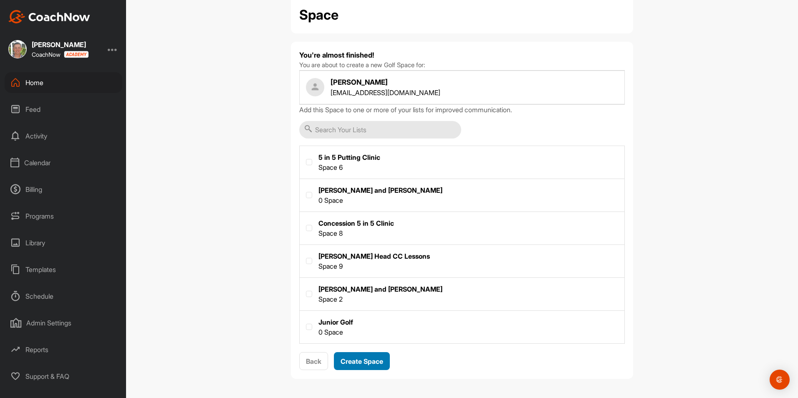
click at [351, 361] on span "Create Space" at bounding box center [362, 361] width 43 height 8
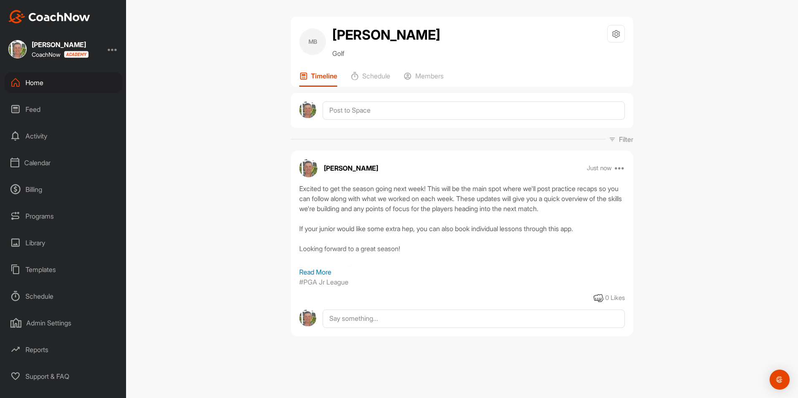
click at [35, 83] on div "Home" at bounding box center [64, 82] width 118 height 21
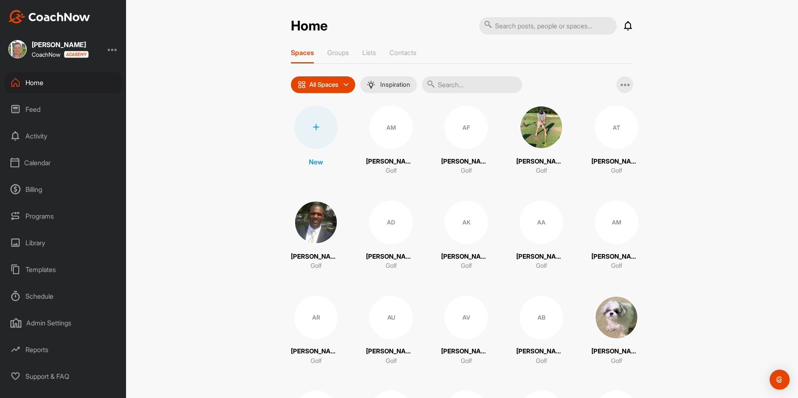
click at [319, 137] on div at bounding box center [315, 127] width 43 height 43
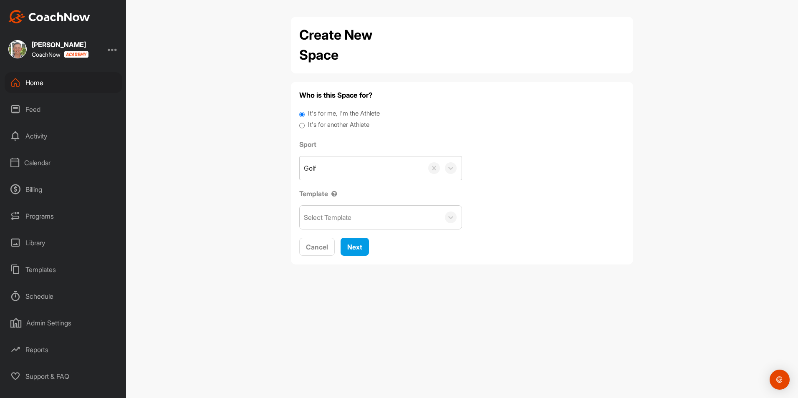
click at [303, 124] on input "It's for another Athlete" at bounding box center [301, 125] width 5 height 11
radio input "true"
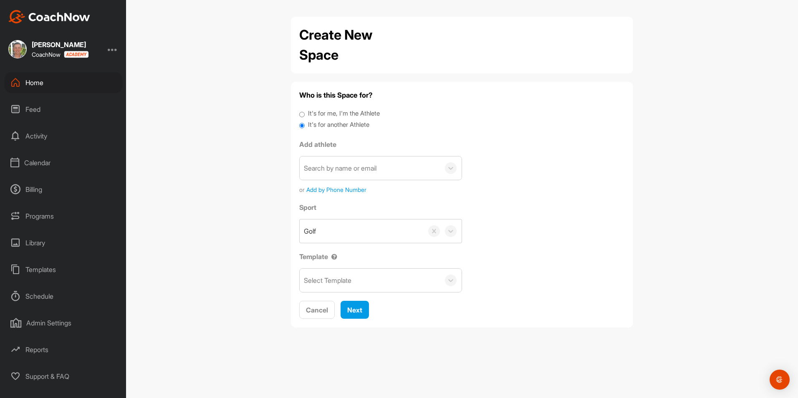
click at [333, 171] on div "Search by name or email" at bounding box center [340, 168] width 73 height 10
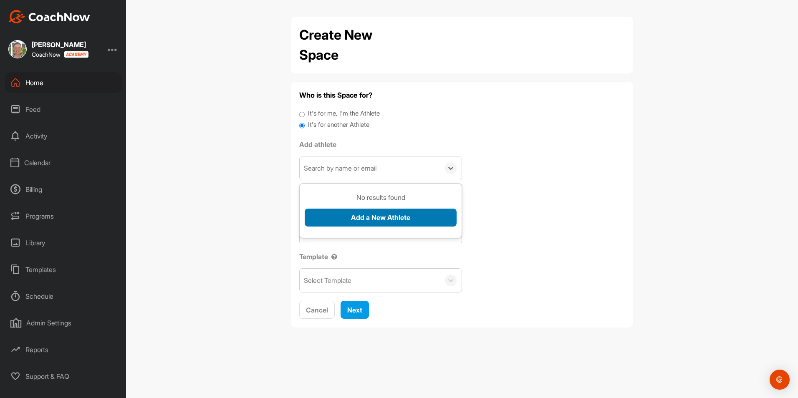
click at [354, 217] on button "Add a New Athlete" at bounding box center [381, 218] width 152 height 18
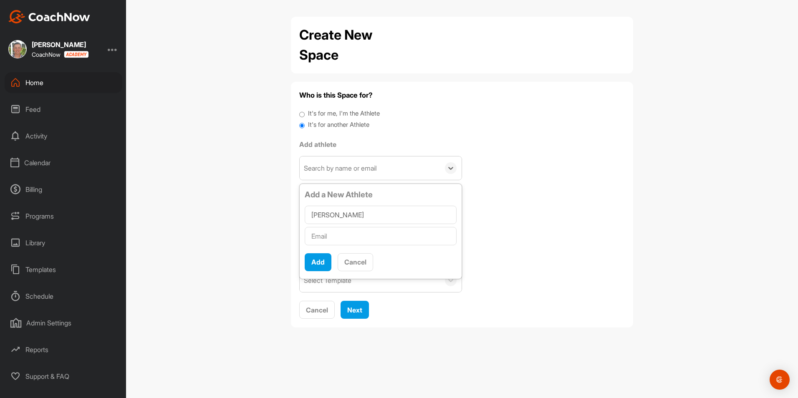
type input "[PERSON_NAME]"
click at [345, 234] on input "text" at bounding box center [381, 236] width 152 height 18
type input "[EMAIL_ADDRESS][DOMAIN_NAME]"
click at [320, 260] on button "Add" at bounding box center [318, 262] width 27 height 18
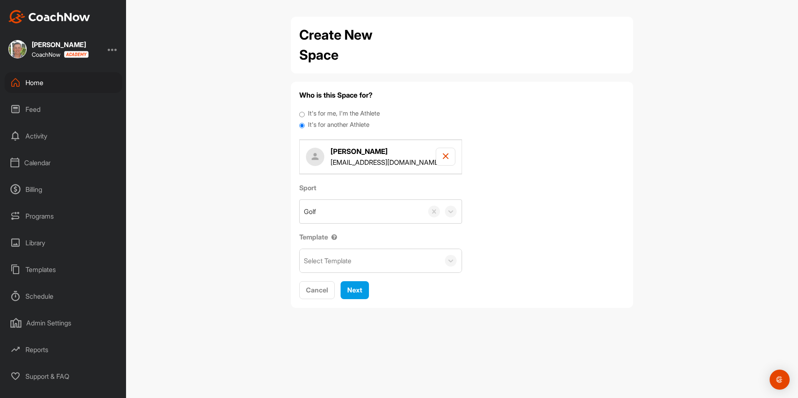
click at [361, 263] on div "Select Template" at bounding box center [370, 260] width 140 height 23
click at [359, 286] on div "Jr League Fall" at bounding box center [381, 286] width 162 height 17
click at [356, 297] on button "Next" at bounding box center [355, 290] width 28 height 18
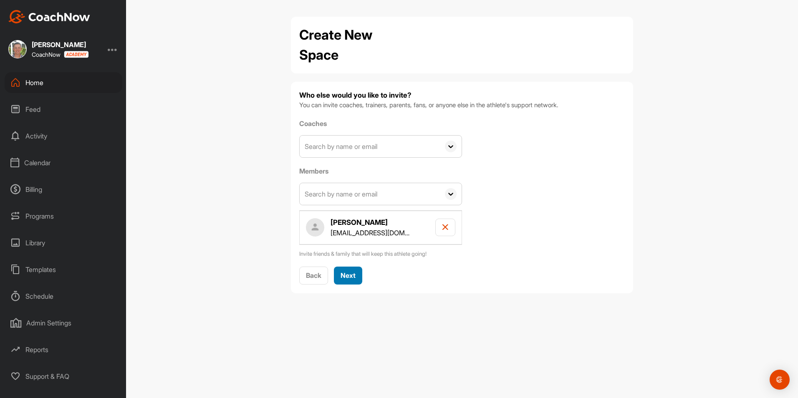
click at [353, 280] on span "Next" at bounding box center [348, 275] width 15 height 8
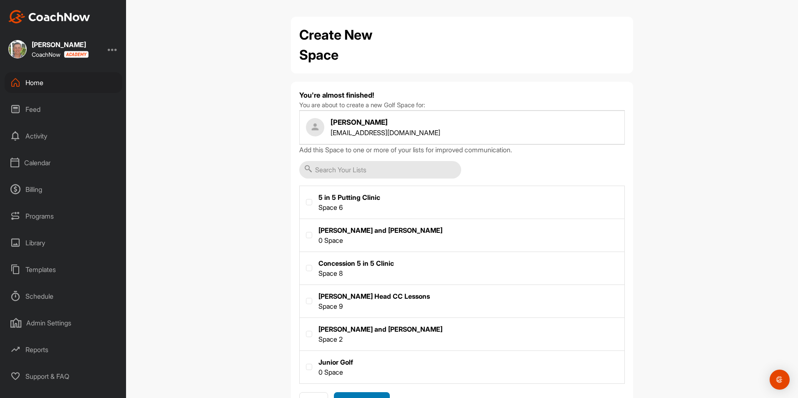
scroll to position [40, 0]
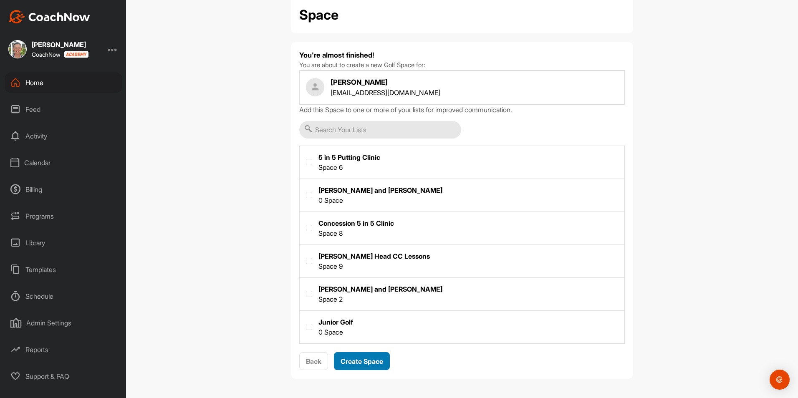
click at [369, 357] on span "Create Space" at bounding box center [362, 361] width 43 height 8
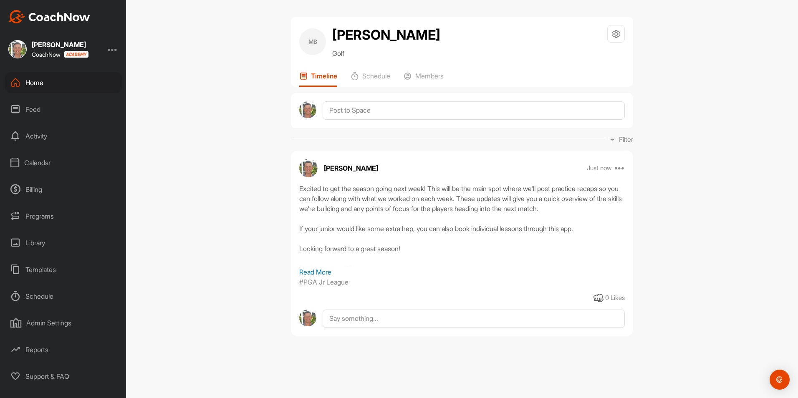
click at [34, 86] on div "Home" at bounding box center [64, 82] width 118 height 21
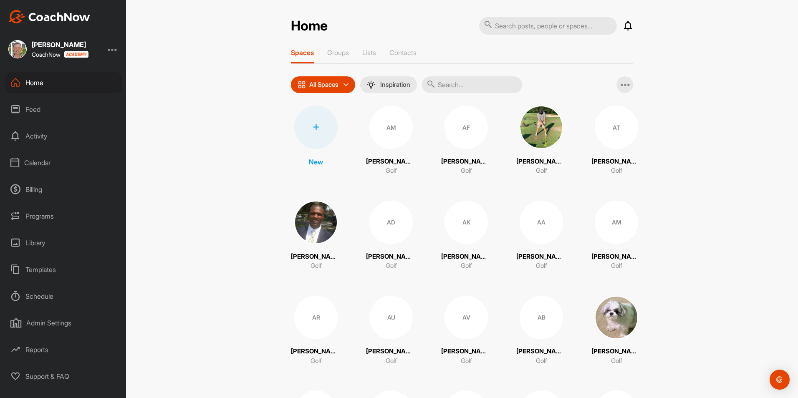
click at [317, 123] on div at bounding box center [315, 127] width 43 height 43
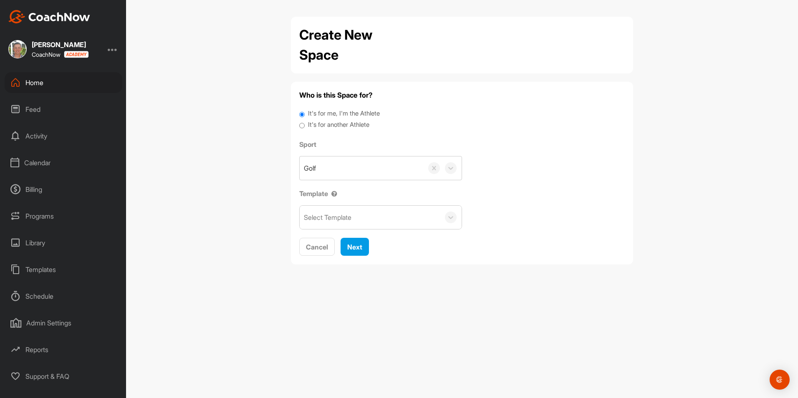
click at [302, 126] on input "It's for another Athlete" at bounding box center [301, 125] width 5 height 11
radio input "true"
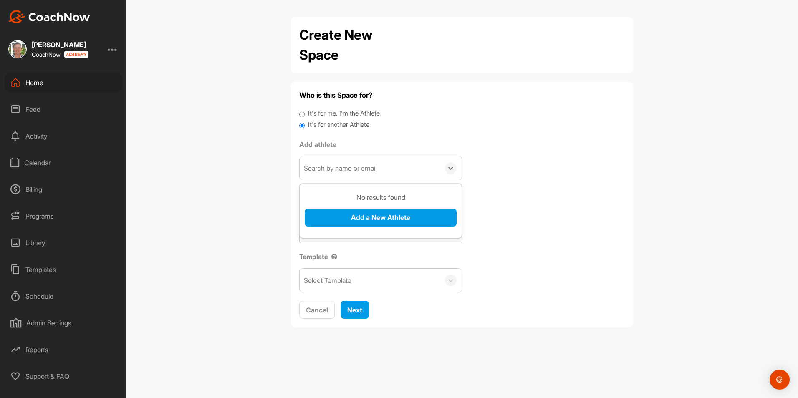
click at [340, 169] on div "Search by name or email" at bounding box center [340, 168] width 73 height 10
click at [357, 216] on button "Add a New Athlete" at bounding box center [381, 218] width 152 height 18
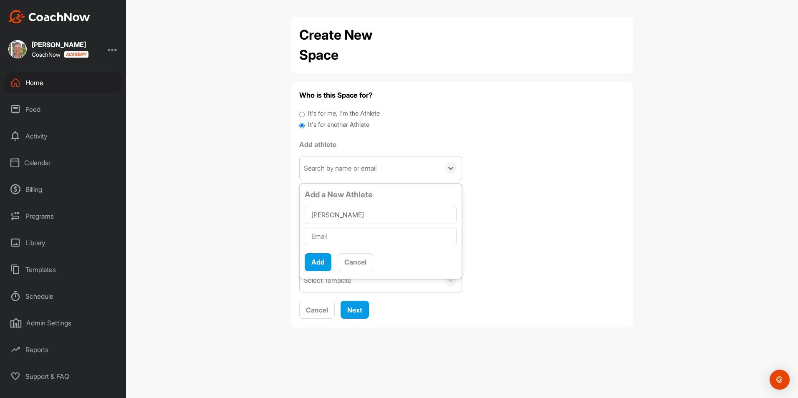
type input "[PERSON_NAME]"
type input "[EMAIL_ADDRESS][DOMAIN_NAME]"
click at [323, 266] on button "Add" at bounding box center [318, 262] width 27 height 18
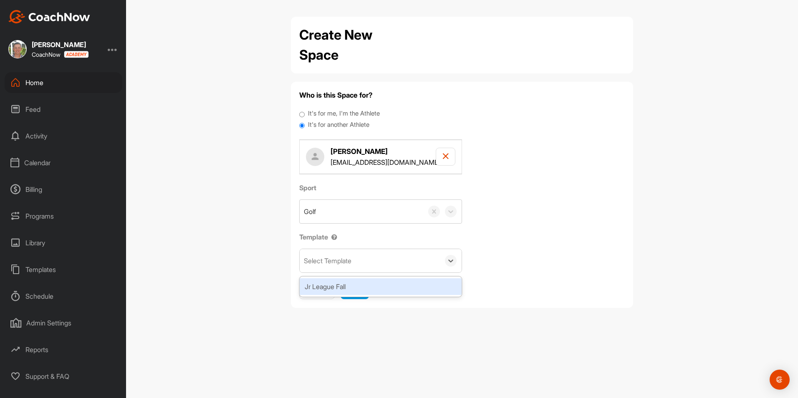
click at [359, 256] on div "Select Template" at bounding box center [370, 260] width 140 height 23
click at [359, 283] on div "Jr League Fall" at bounding box center [381, 286] width 162 height 17
click at [362, 288] on span "Next" at bounding box center [354, 290] width 15 height 8
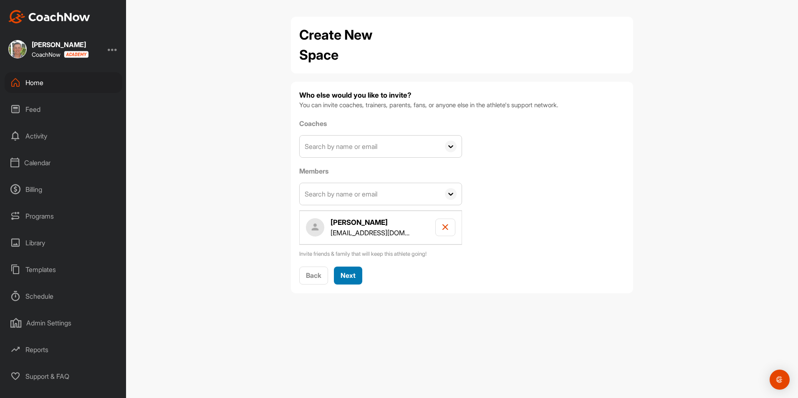
click at [354, 278] on span "Next" at bounding box center [348, 275] width 15 height 8
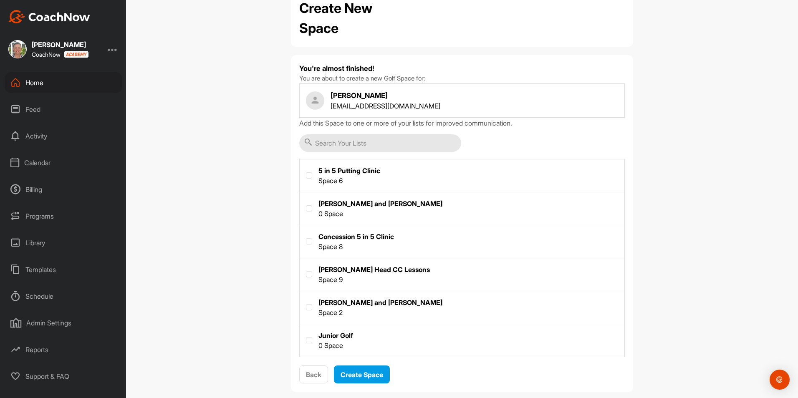
scroll to position [40, 0]
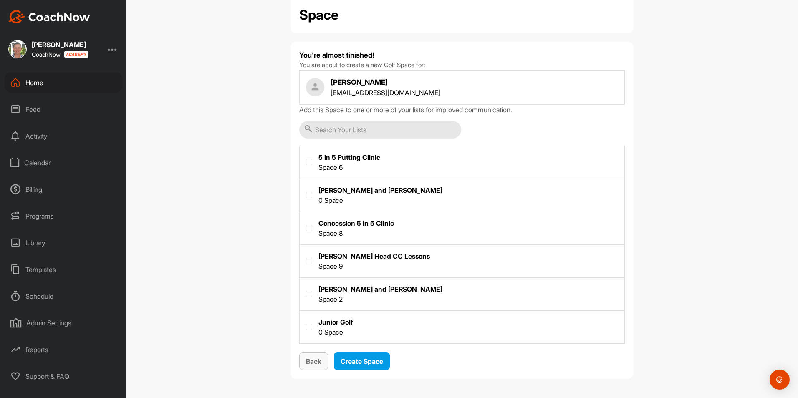
click at [320, 364] on button "Back" at bounding box center [313, 361] width 29 height 18
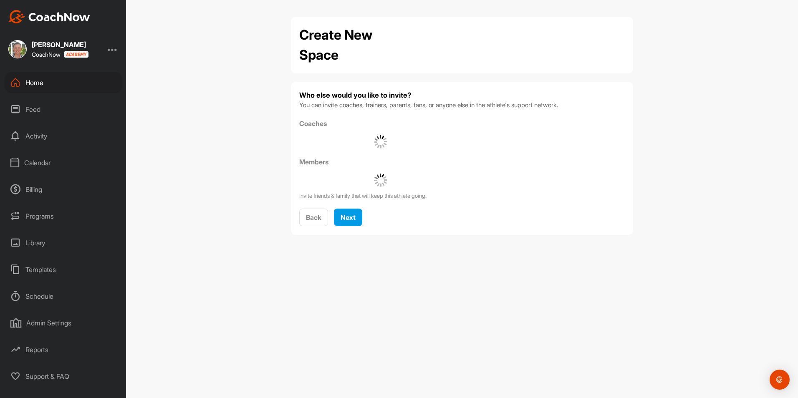
scroll to position [0, 0]
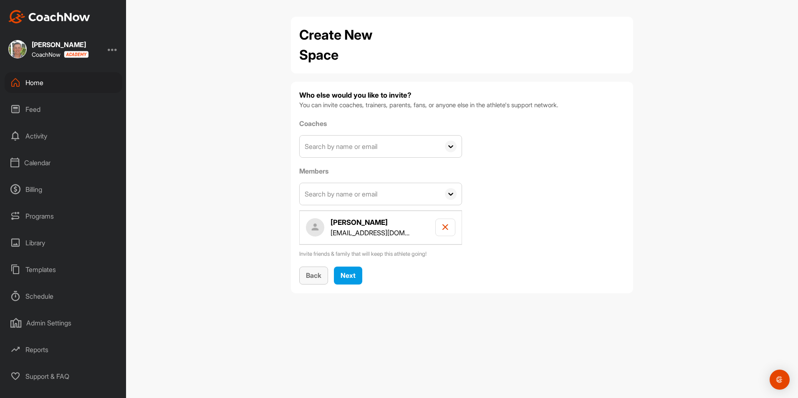
click at [319, 273] on span "Back" at bounding box center [313, 275] width 15 height 8
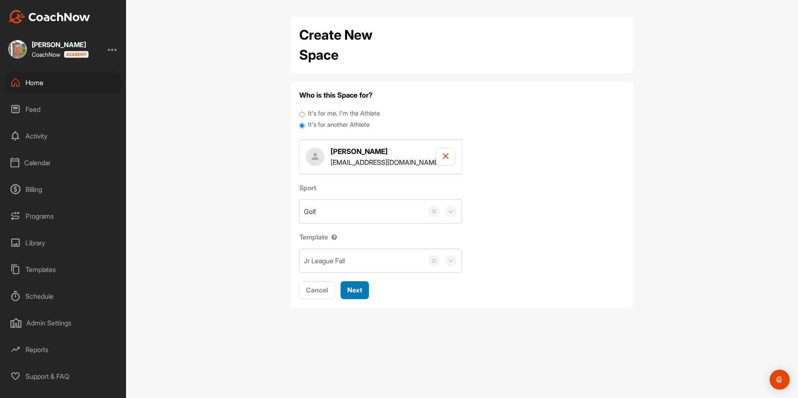
click at [354, 288] on span "Next" at bounding box center [354, 290] width 15 height 8
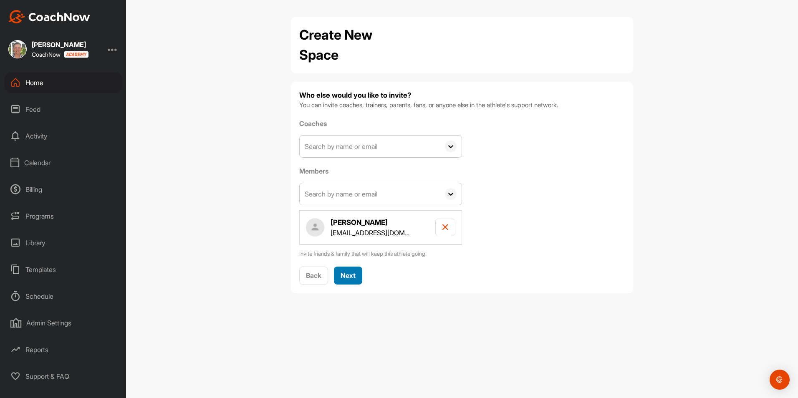
click at [354, 279] on span "Next" at bounding box center [348, 275] width 15 height 8
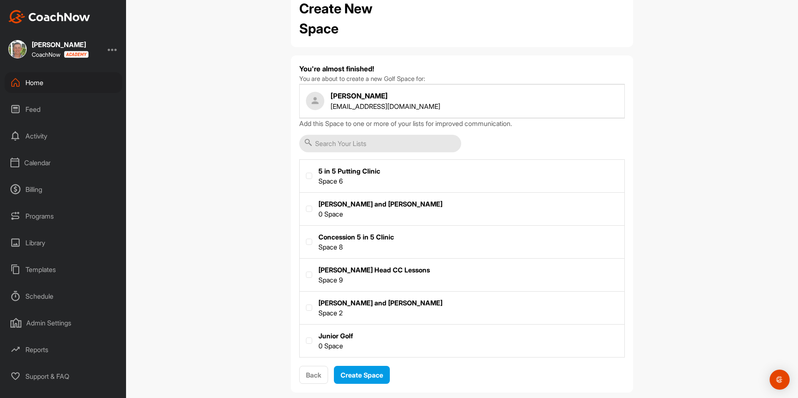
scroll to position [40, 0]
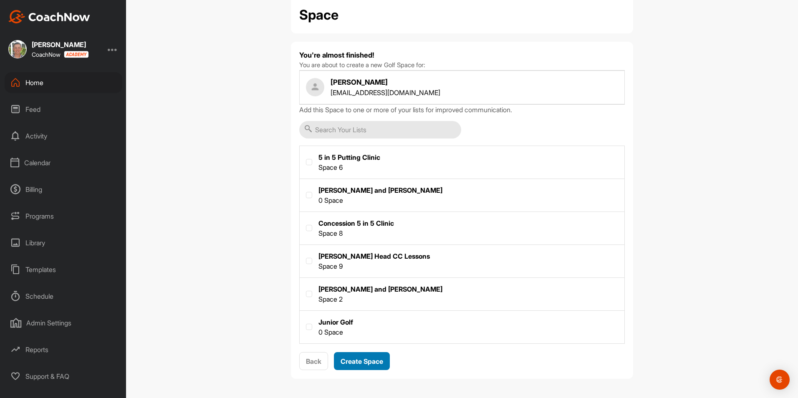
click at [376, 356] on div "Create Space" at bounding box center [362, 361] width 43 height 10
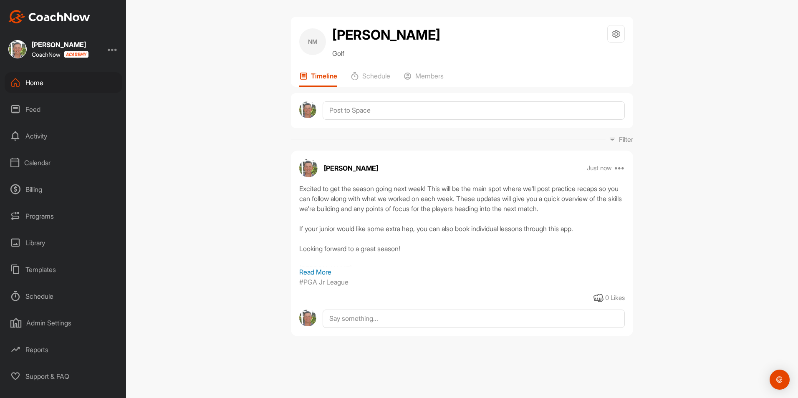
click at [30, 88] on div "Home" at bounding box center [64, 82] width 118 height 21
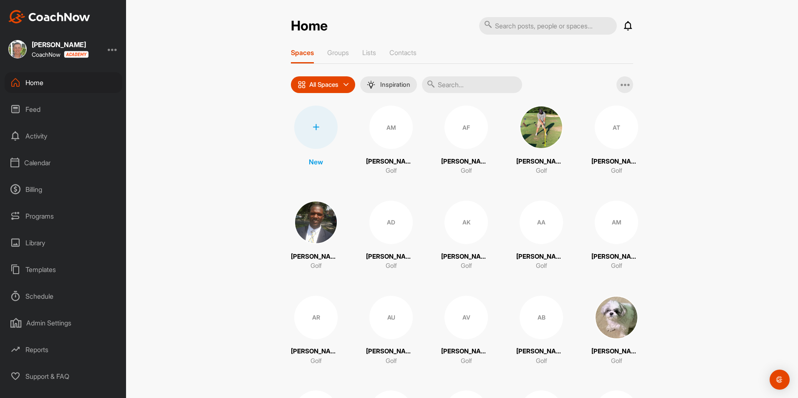
click at [317, 127] on div at bounding box center [315, 127] width 43 height 43
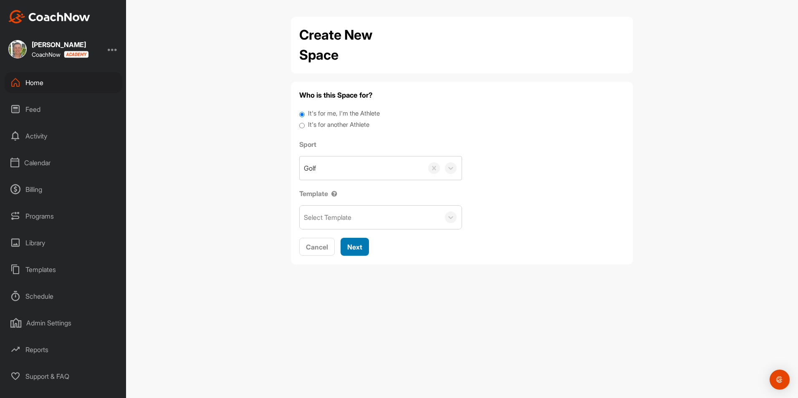
click at [352, 246] on span "Next" at bounding box center [354, 247] width 15 height 8
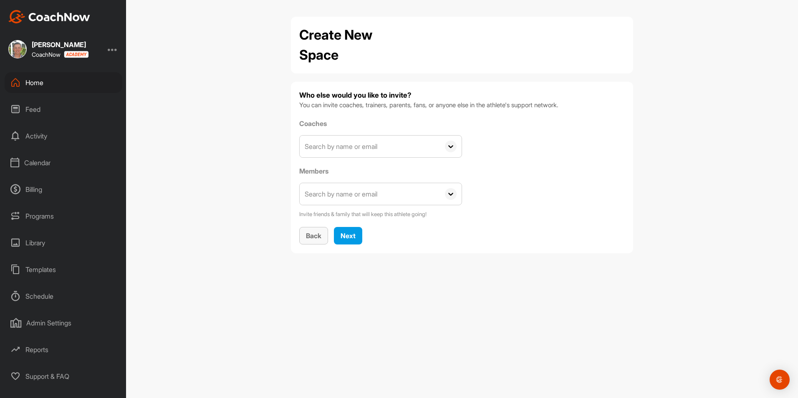
click at [314, 235] on span "Back" at bounding box center [313, 236] width 15 height 8
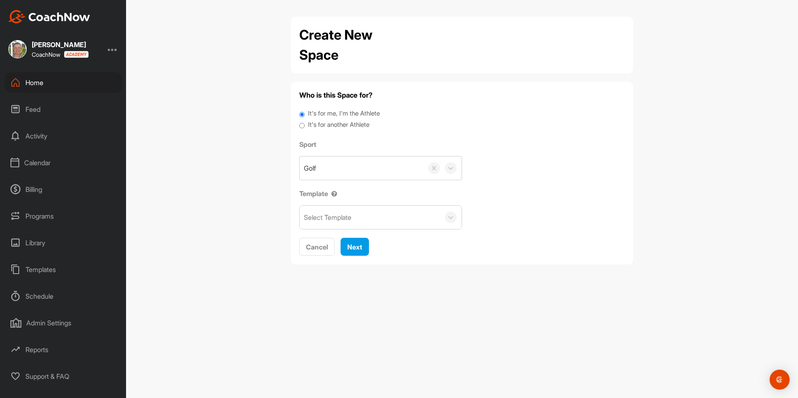
click at [303, 126] on input "It's for another Athlete" at bounding box center [301, 125] width 5 height 11
radio input "true"
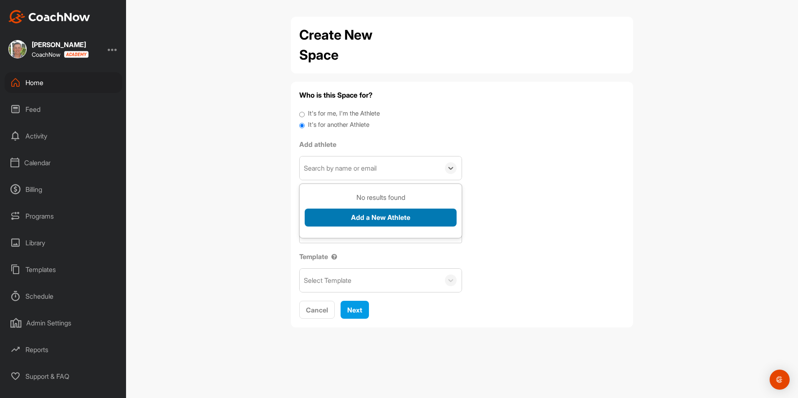
click at [395, 216] on button "Add a New Athlete" at bounding box center [381, 218] width 152 height 18
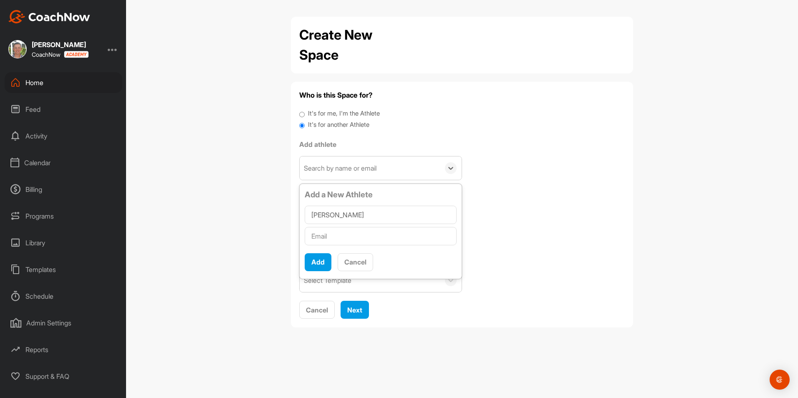
type input "[PERSON_NAME]"
type input "[EMAIL_ADDRESS][DOMAIN_NAME]"
click at [325, 260] on button "Add" at bounding box center [318, 262] width 27 height 18
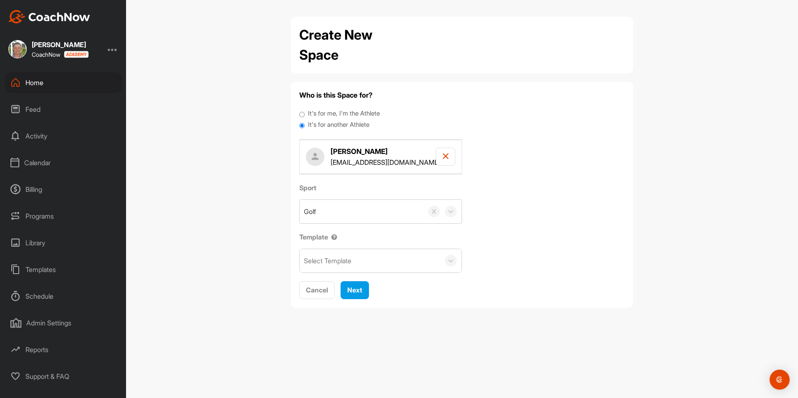
click at [346, 259] on div "Select Template" at bounding box center [328, 261] width 48 height 10
click at [344, 289] on div "Jr League Fall" at bounding box center [381, 286] width 162 height 17
click at [352, 290] on span "Next" at bounding box center [354, 290] width 15 height 8
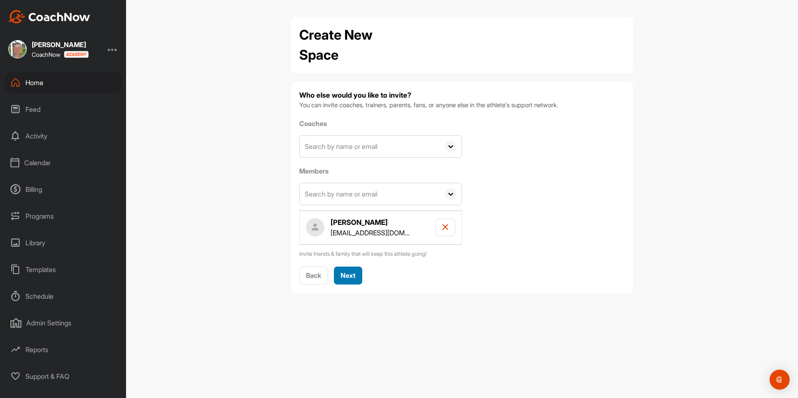
click at [344, 272] on span "Next" at bounding box center [348, 275] width 15 height 8
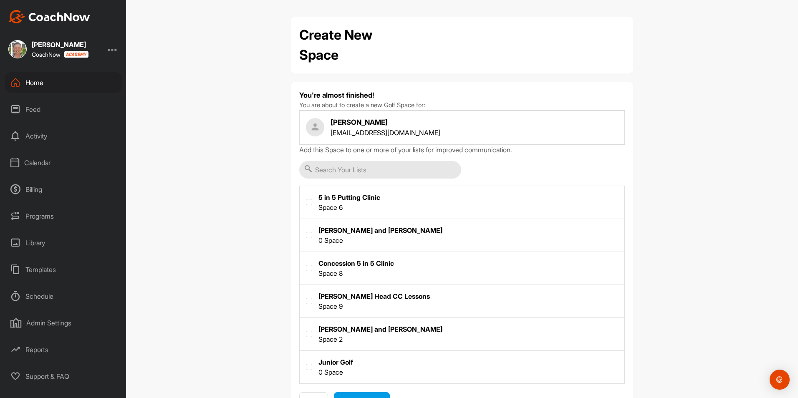
scroll to position [40, 0]
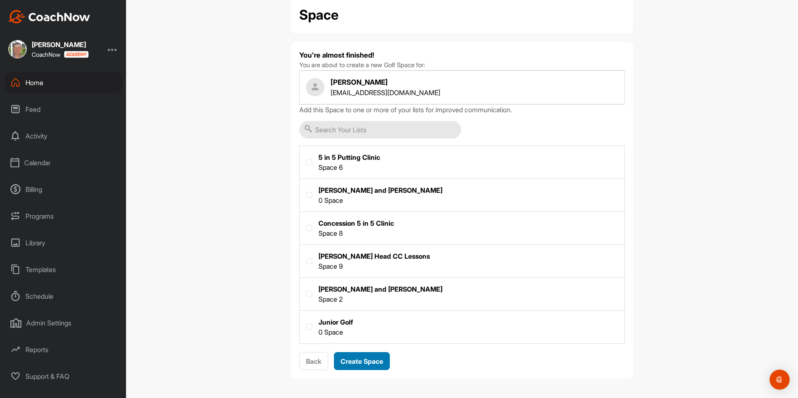
click at [356, 360] on span "Create Space" at bounding box center [362, 361] width 43 height 8
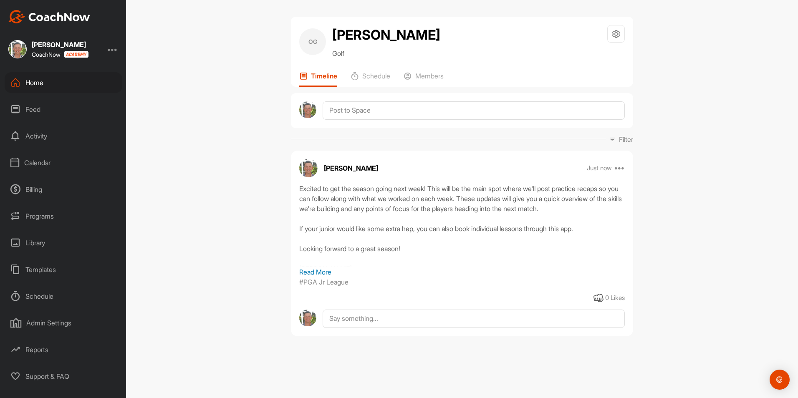
click at [25, 82] on div "Home" at bounding box center [64, 82] width 118 height 21
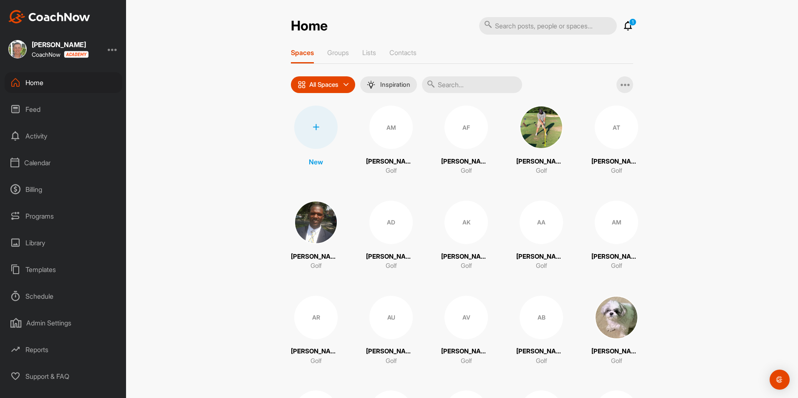
click at [324, 132] on div at bounding box center [315, 127] width 43 height 43
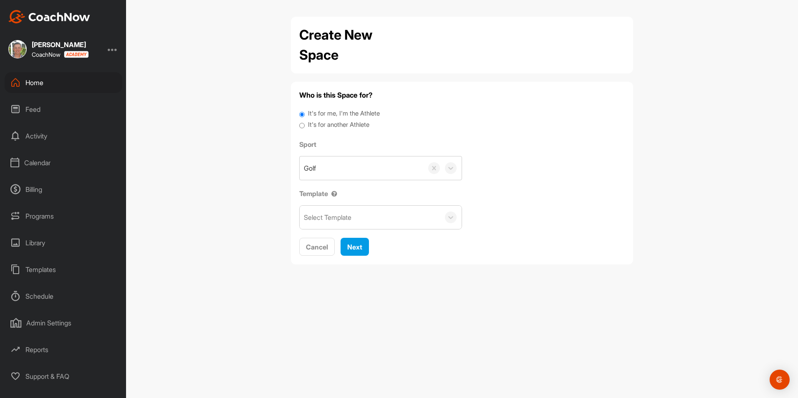
click at [301, 125] on input "It's for another Athlete" at bounding box center [301, 125] width 5 height 11
radio input "true"
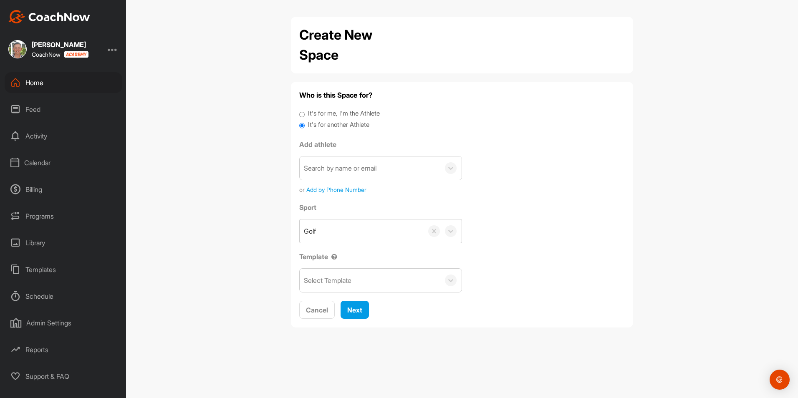
click at [336, 166] on div "Search by name or email" at bounding box center [340, 168] width 73 height 10
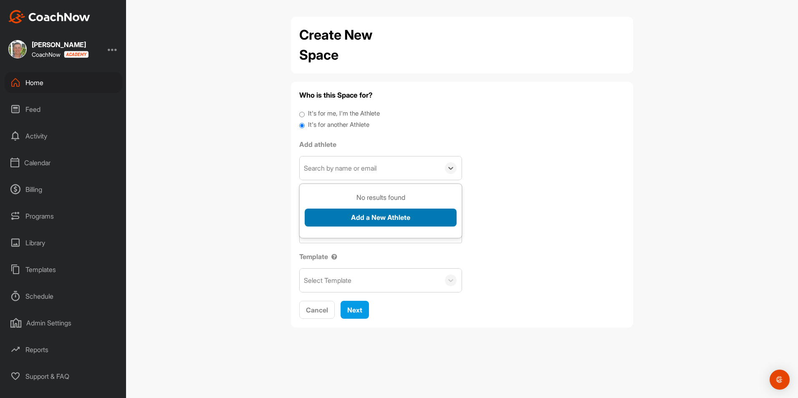
click at [365, 215] on button "Add a New Athlete" at bounding box center [381, 218] width 152 height 18
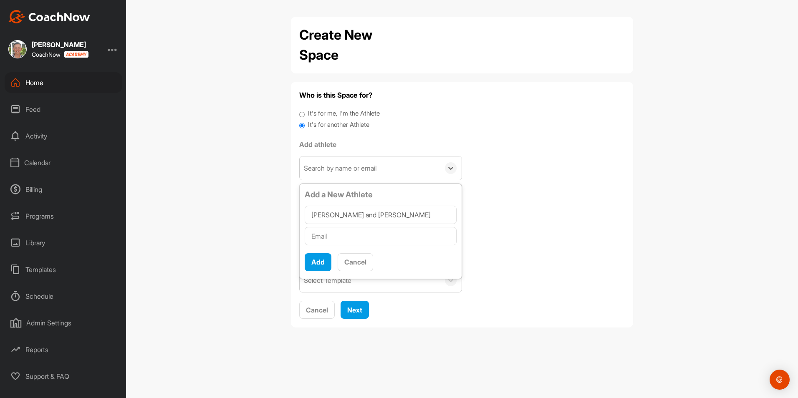
type input "[PERSON_NAME] and [PERSON_NAME]"
type input "[EMAIL_ADDRESS][DOMAIN_NAME]"
click at [317, 263] on button "Add" at bounding box center [318, 262] width 27 height 18
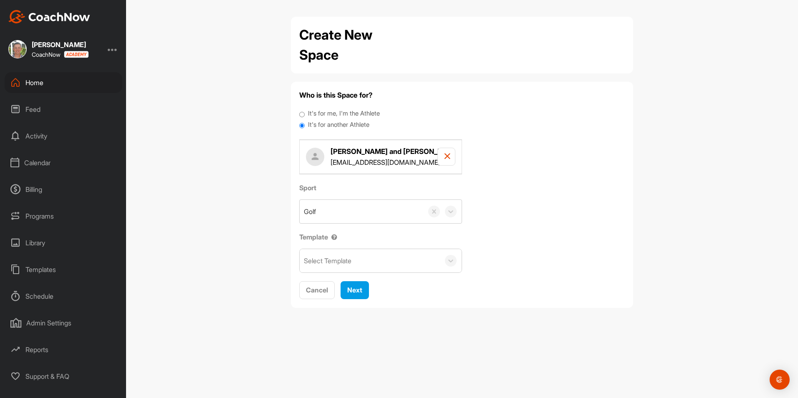
click at [357, 266] on div "Select Template" at bounding box center [370, 260] width 140 height 23
click at [355, 283] on div "Jr League Fall" at bounding box center [381, 286] width 162 height 17
click at [353, 290] on span "Next" at bounding box center [354, 290] width 15 height 8
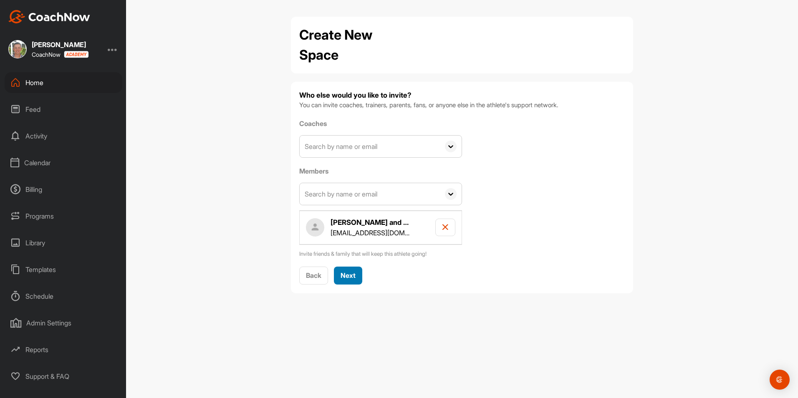
click at [348, 273] on span "Next" at bounding box center [348, 275] width 15 height 8
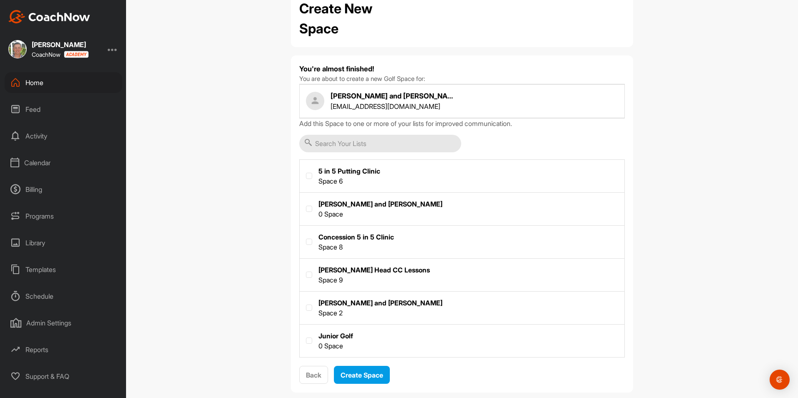
scroll to position [40, 0]
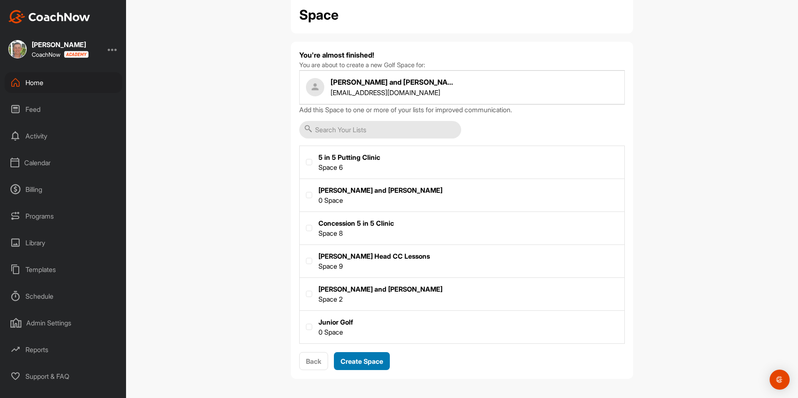
click at [366, 358] on span "Create Space" at bounding box center [362, 361] width 43 height 8
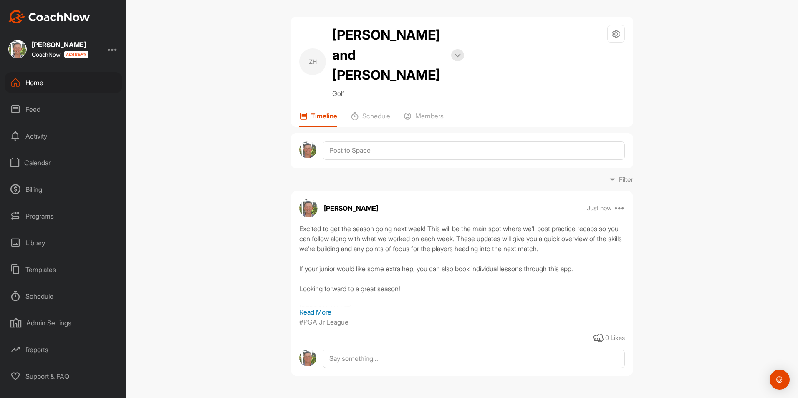
click at [39, 88] on div "Home" at bounding box center [64, 82] width 118 height 21
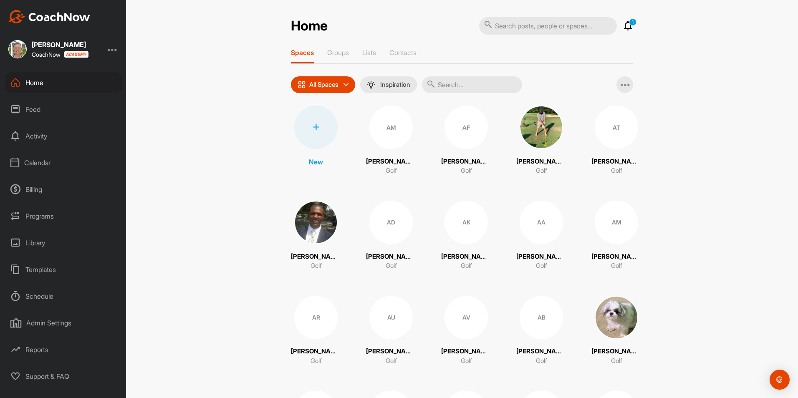
click at [305, 126] on div at bounding box center [315, 127] width 43 height 43
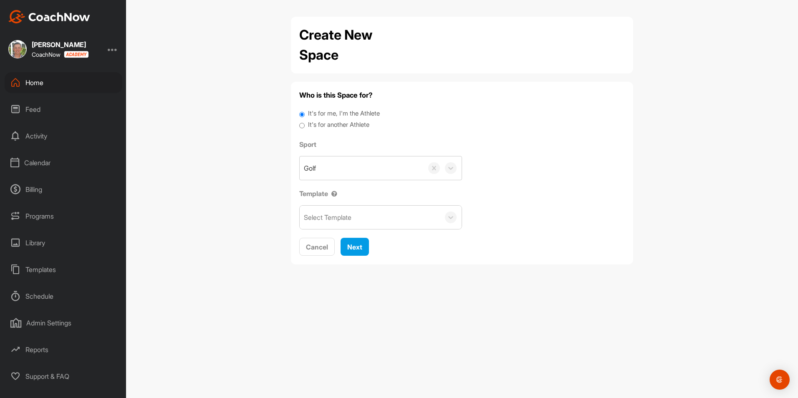
click at [303, 127] on input "It's for another Athlete" at bounding box center [301, 125] width 5 height 11
radio input "true"
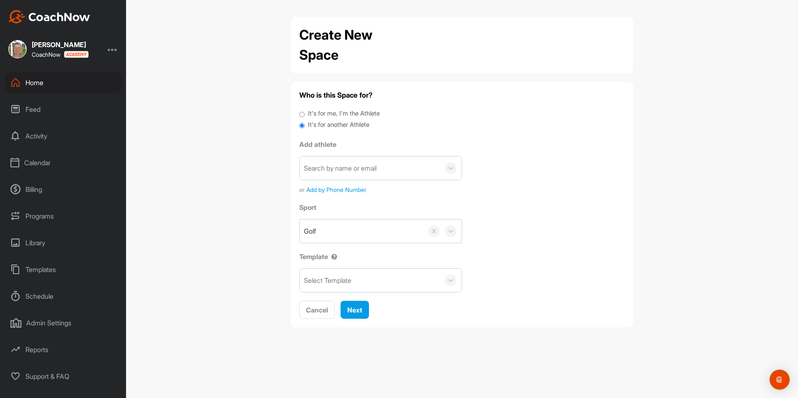
click at [335, 162] on div "Search by name or email" at bounding box center [370, 168] width 140 height 23
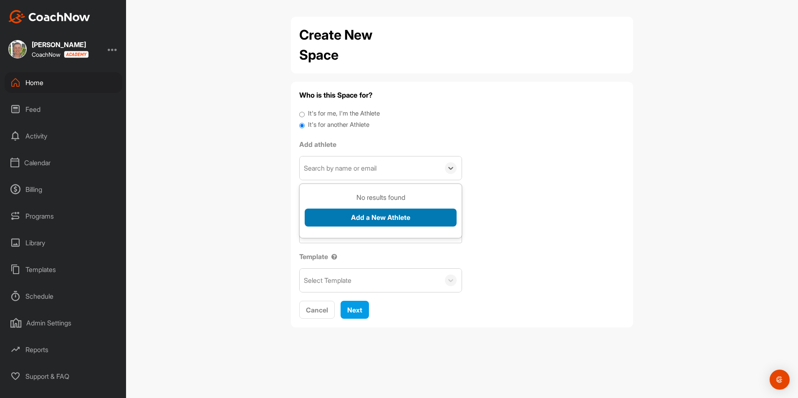
click at [347, 224] on button "Add a New Athlete" at bounding box center [381, 218] width 152 height 18
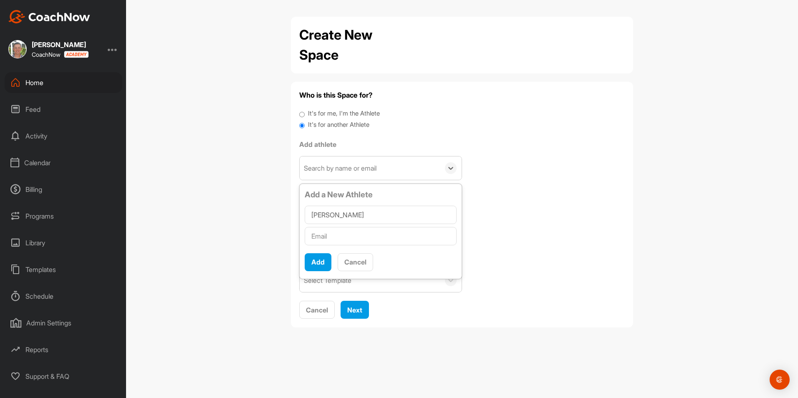
type input "Reese Dieterle"
type input "Jenessa.dieterle@gmail.com"
click at [321, 258] on button "Add" at bounding box center [318, 262] width 27 height 18
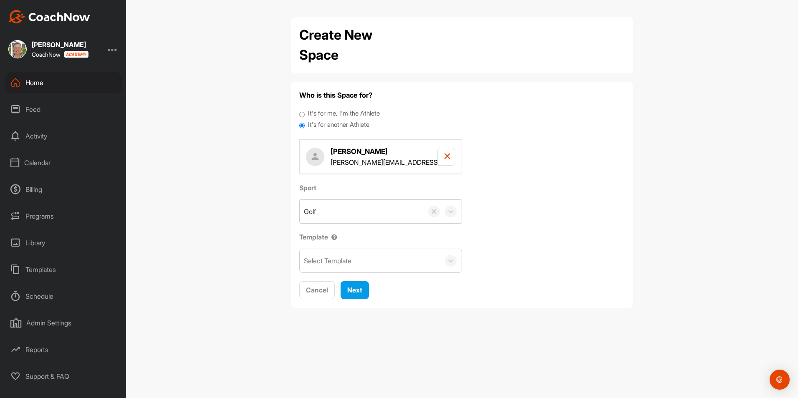
click at [363, 255] on div "Select Template" at bounding box center [370, 260] width 140 height 23
click at [345, 289] on div "Jr League Fall" at bounding box center [381, 286] width 162 height 17
click at [355, 288] on span "Next" at bounding box center [354, 290] width 15 height 8
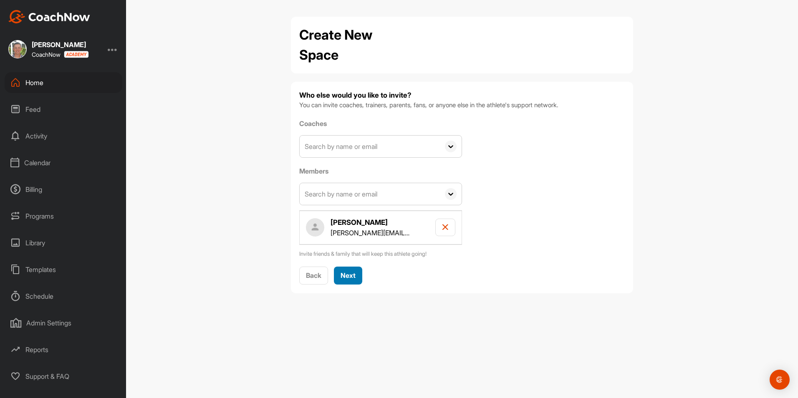
click at [351, 284] on button "Next" at bounding box center [348, 276] width 28 height 18
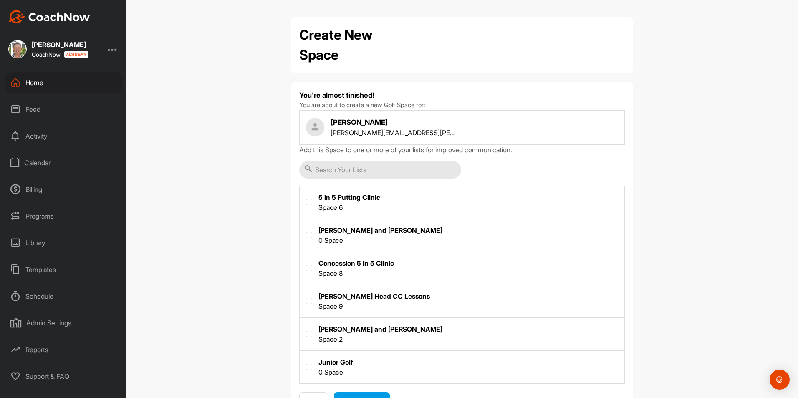
scroll to position [40, 0]
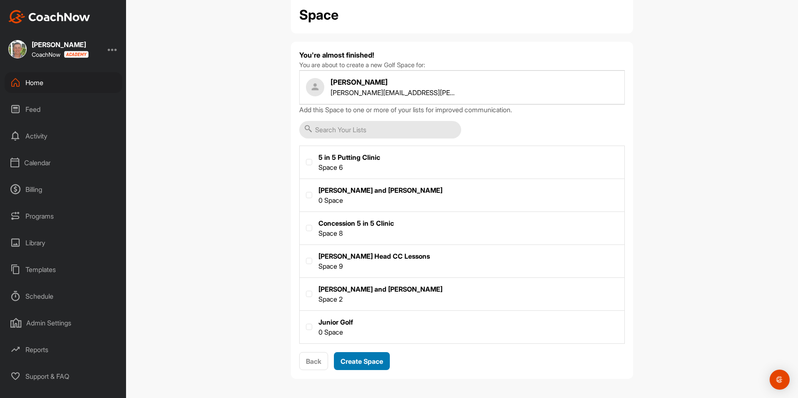
click at [365, 357] on span "Create Space" at bounding box center [362, 361] width 43 height 8
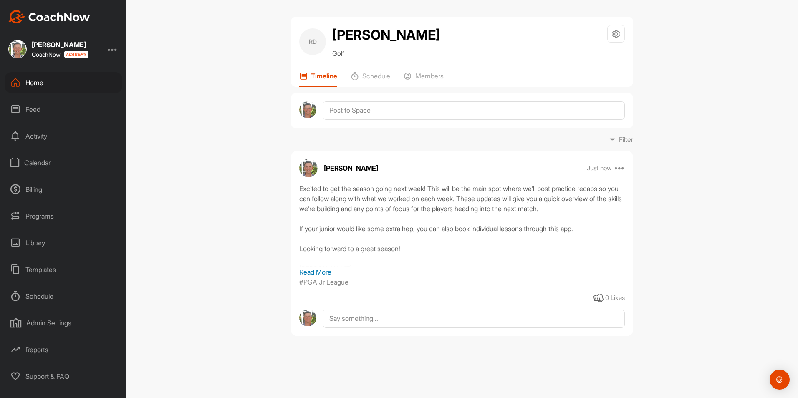
click at [35, 82] on div "Home" at bounding box center [64, 82] width 118 height 21
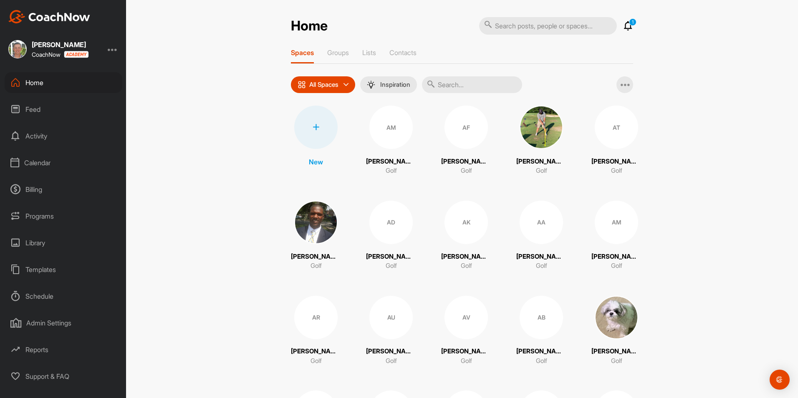
click at [318, 141] on div at bounding box center [315, 127] width 43 height 43
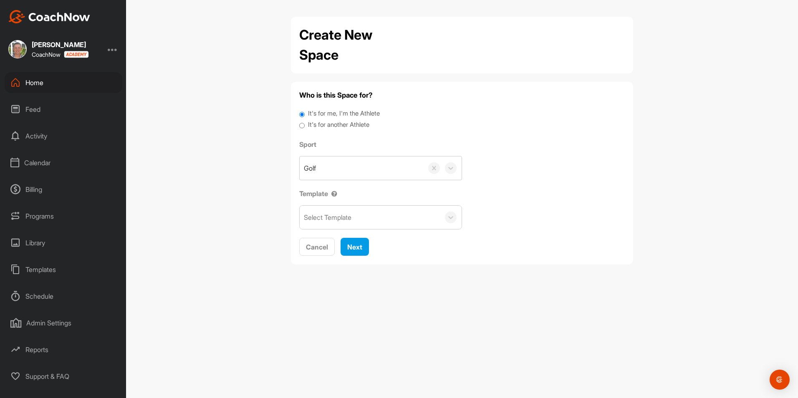
click at [303, 126] on input "It's for another Athlete" at bounding box center [301, 125] width 5 height 11
radio input "true"
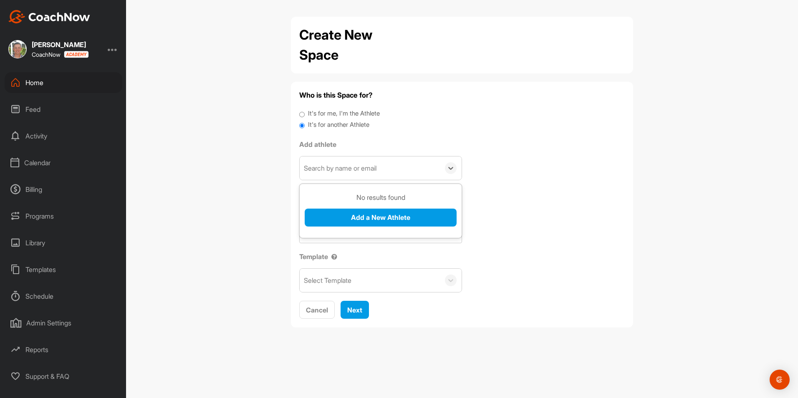
click at [344, 169] on div "Search by name or email" at bounding box center [340, 168] width 73 height 10
click at [352, 214] on button "Add a New Athlete" at bounding box center [381, 218] width 152 height 18
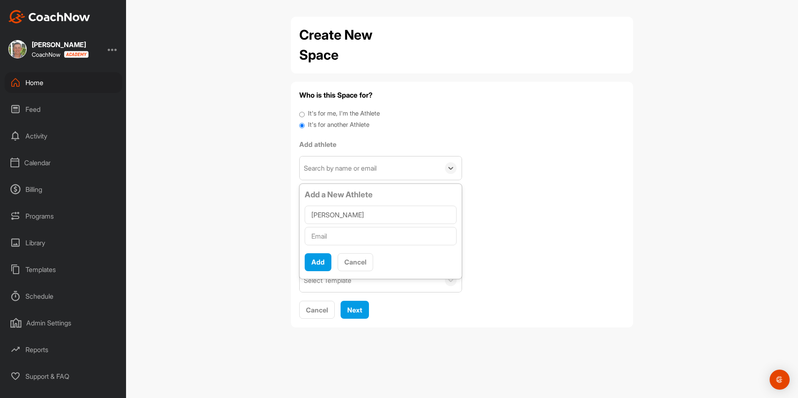
type input "Rory Taliento"
click at [342, 241] on input "text" at bounding box center [381, 236] width 152 height 18
type input "gtaliento@gmail.com"
click at [315, 259] on button "Add" at bounding box center [318, 262] width 27 height 18
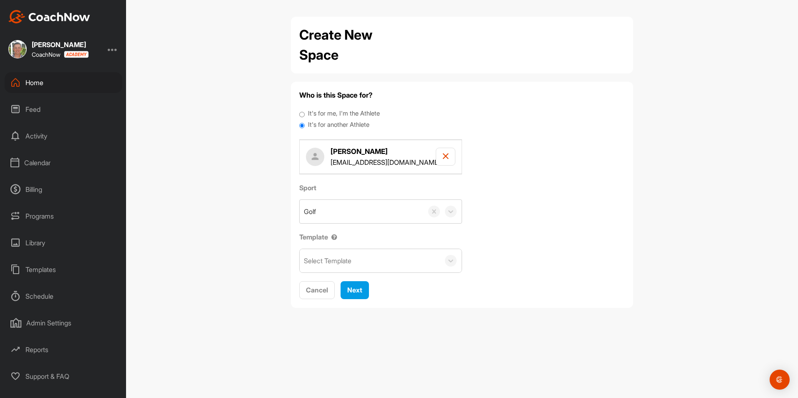
click at [351, 265] on div "Select Template" at bounding box center [328, 261] width 48 height 10
click at [349, 286] on div "Jr League Fall" at bounding box center [381, 286] width 162 height 17
click at [354, 293] on span "Next" at bounding box center [354, 290] width 15 height 8
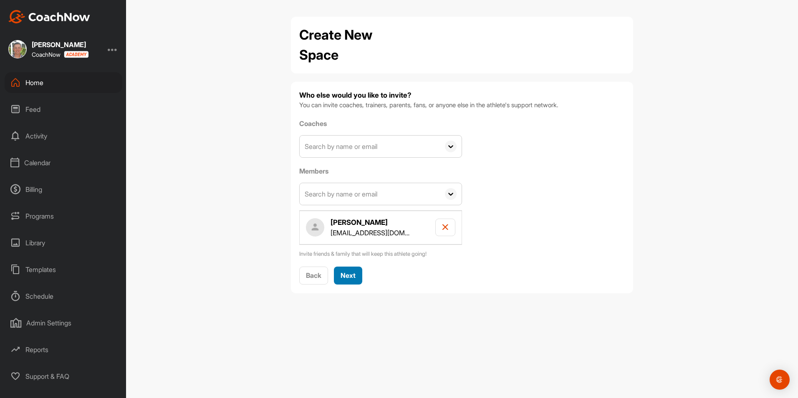
click at [351, 280] on span "Next" at bounding box center [348, 275] width 15 height 8
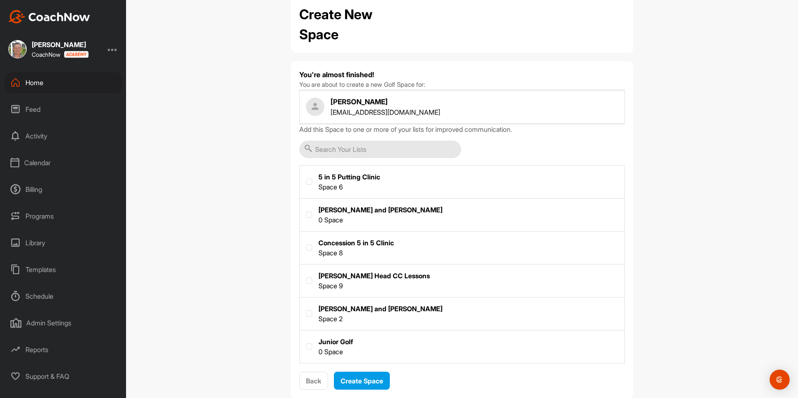
scroll to position [40, 0]
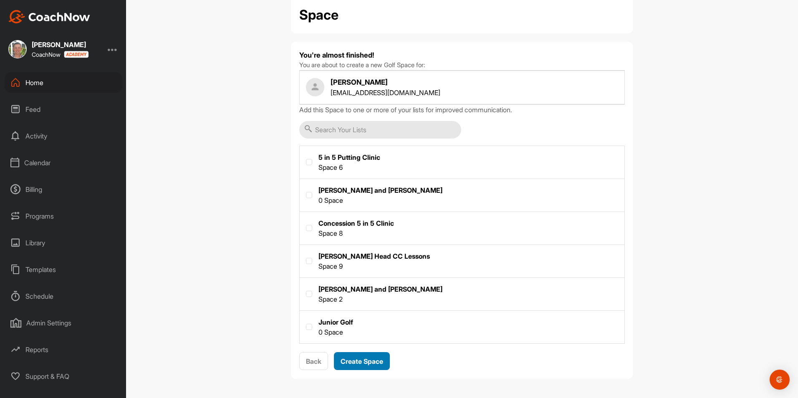
click at [368, 366] on div "Create Space" at bounding box center [362, 361] width 43 height 10
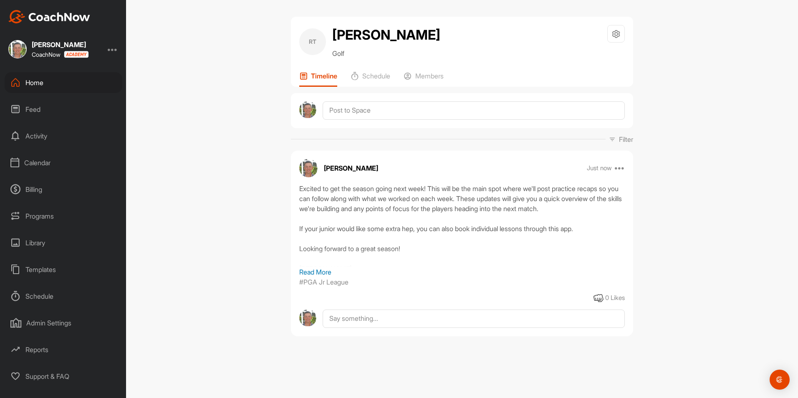
click at [39, 136] on div "Activity" at bounding box center [64, 136] width 118 height 21
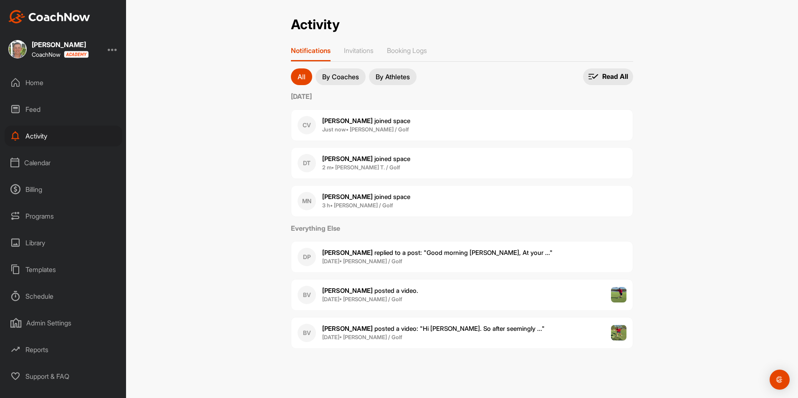
click at [40, 170] on div "Calendar" at bounding box center [64, 162] width 118 height 21
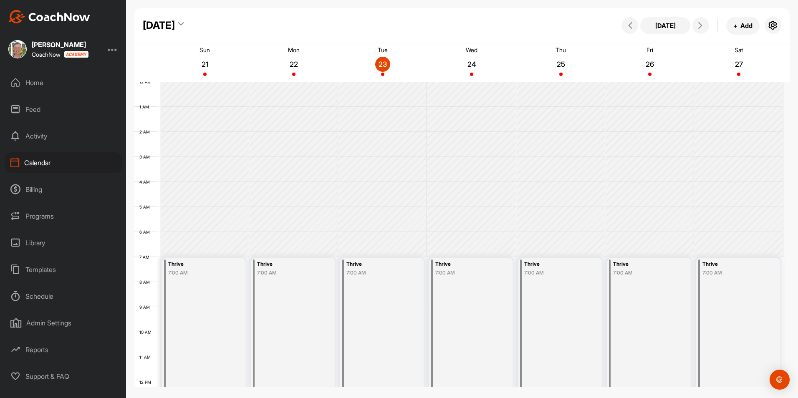
scroll to position [144, 0]
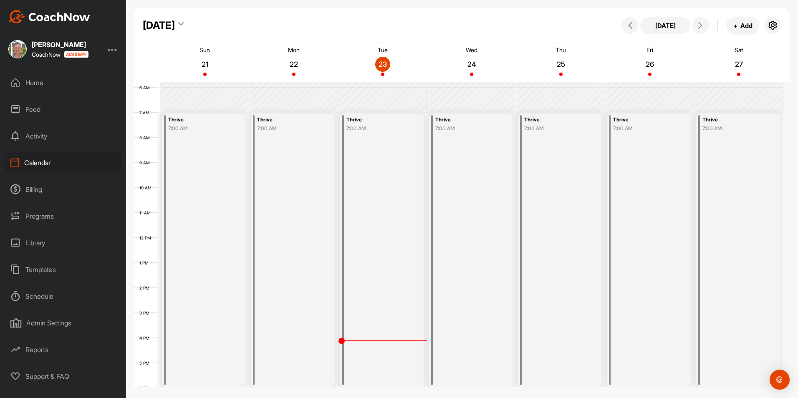
click at [40, 239] on div "Library" at bounding box center [64, 242] width 118 height 21
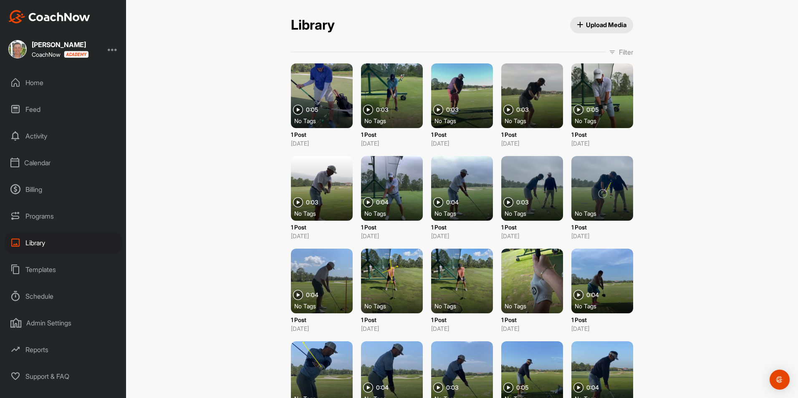
click at [43, 217] on div "Programs" at bounding box center [64, 216] width 118 height 21
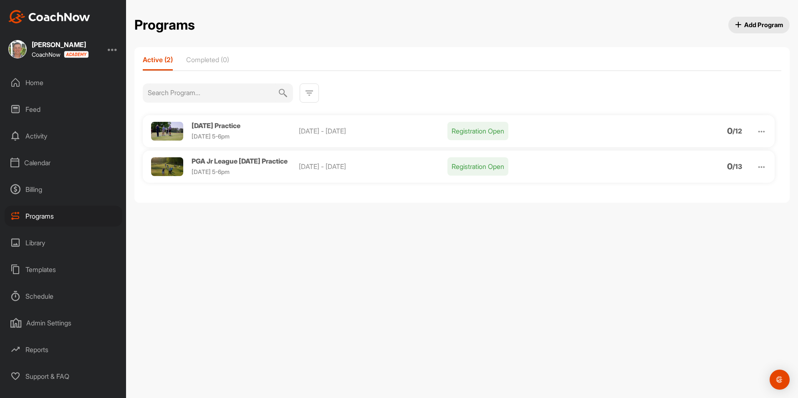
click at [44, 268] on div "Templates" at bounding box center [64, 269] width 118 height 21
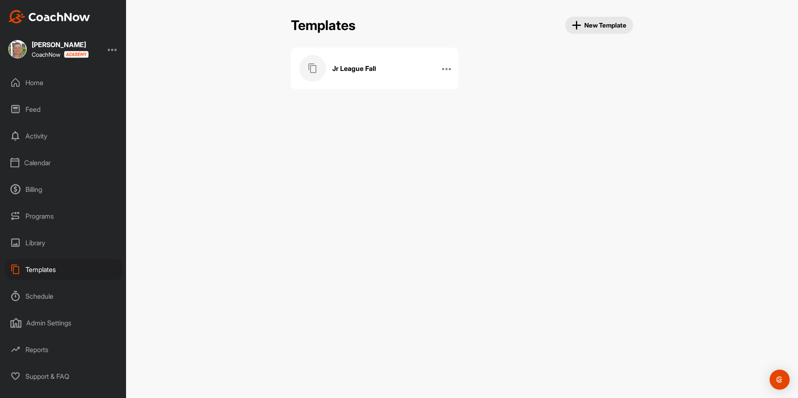
click at [409, 75] on div "Jr League Fall" at bounding box center [365, 68] width 133 height 27
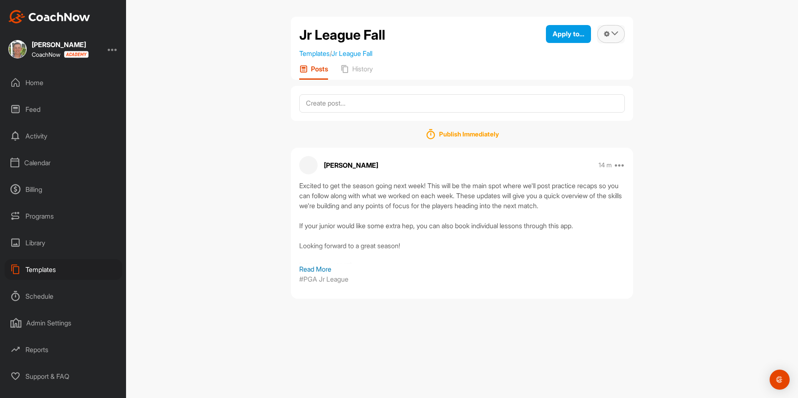
click at [611, 33] on button at bounding box center [611, 34] width 28 height 18
click at [532, 63] on div "Jr League Fall Templates / Jr League Fall Apply to... Apply to Space Apply to G…" at bounding box center [462, 48] width 342 height 63
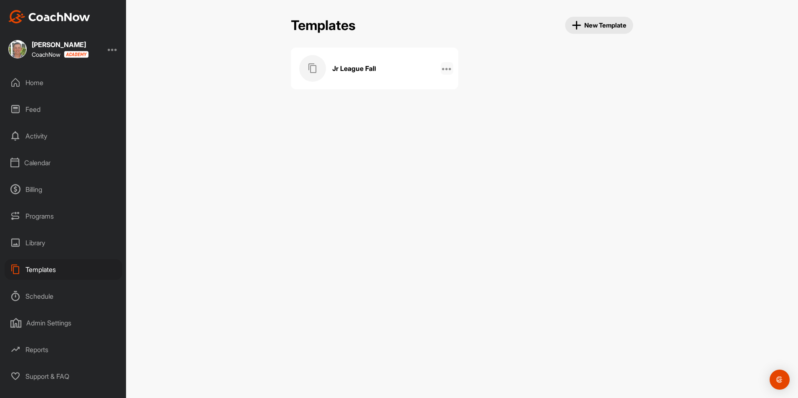
click at [450, 69] on icon at bounding box center [447, 68] width 10 height 10
click at [417, 117] on li "Manage Posts" at bounding box center [419, 118] width 67 height 26
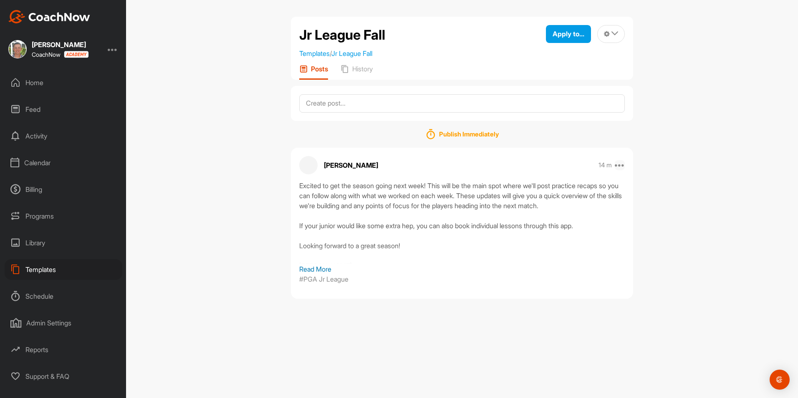
click at [620, 166] on icon at bounding box center [620, 165] width 10 height 10
click at [561, 214] on button "Edit" at bounding box center [568, 221] width 113 height 28
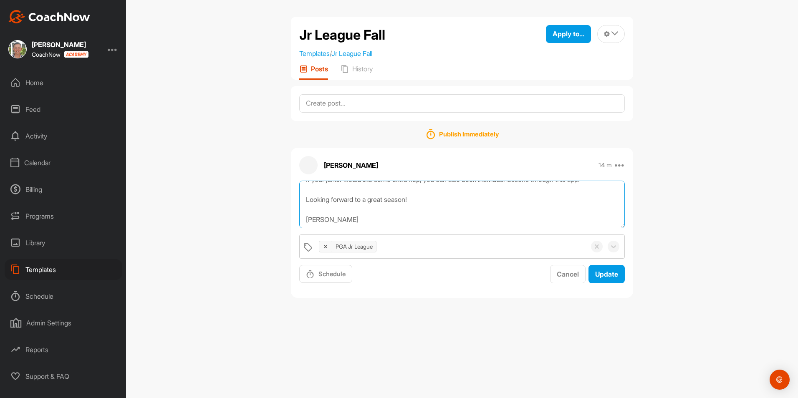
scroll to position [50, 0]
click at [424, 190] on textarea "Excited to get the season going next week! This will be the main spot where we'…" at bounding box center [462, 205] width 326 height 48
type textarea "Excited to get the season going next week! This will be the main spot where we'…"
click at [604, 269] on button "Update" at bounding box center [606, 274] width 36 height 18
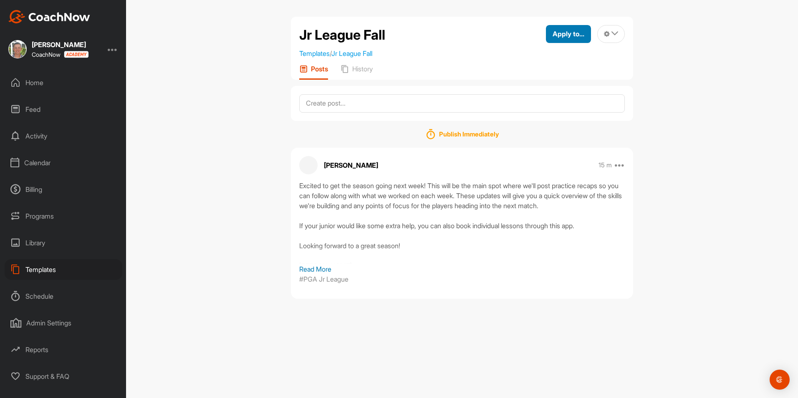
click at [556, 35] on span "Apply to..." at bounding box center [569, 34] width 32 height 8
click at [460, 36] on div "Jr League Fall Templates / Jr League Fall Apply to... Apply to Space Apply to G…" at bounding box center [462, 41] width 326 height 33
click at [40, 84] on div "Home" at bounding box center [64, 82] width 118 height 21
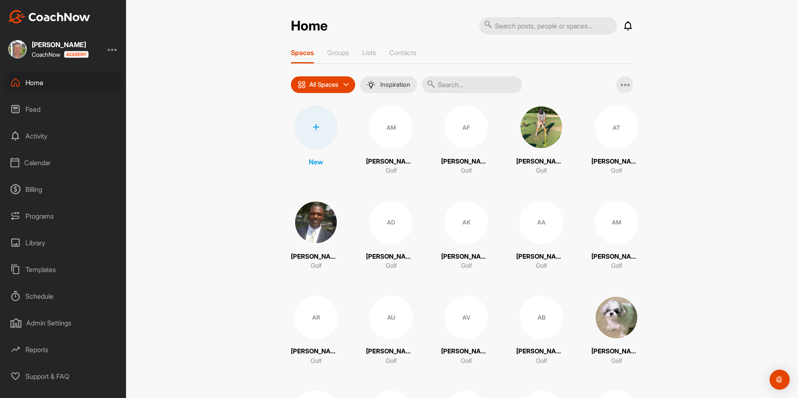
click at [19, 84] on icon at bounding box center [15, 83] width 10 height 10
click at [309, 140] on div at bounding box center [315, 127] width 43 height 43
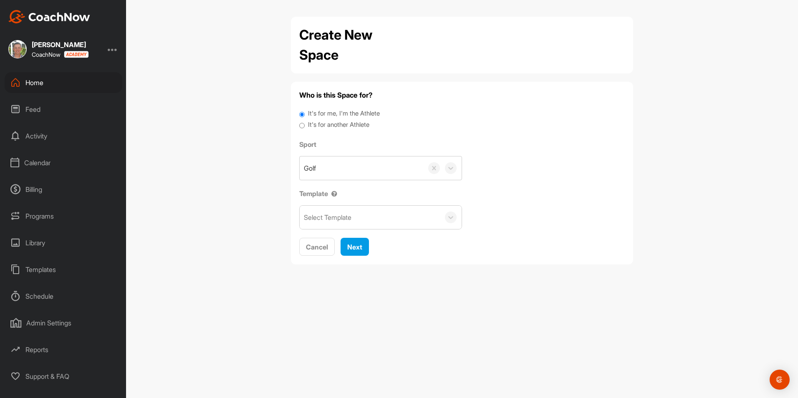
click at [303, 127] on input "It's for another Athlete" at bounding box center [301, 125] width 5 height 11
radio input "true"
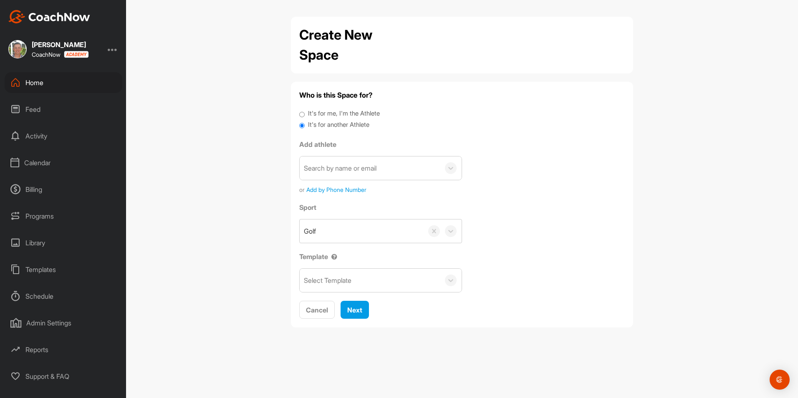
click at [341, 166] on div "Search by name or email" at bounding box center [340, 168] width 73 height 10
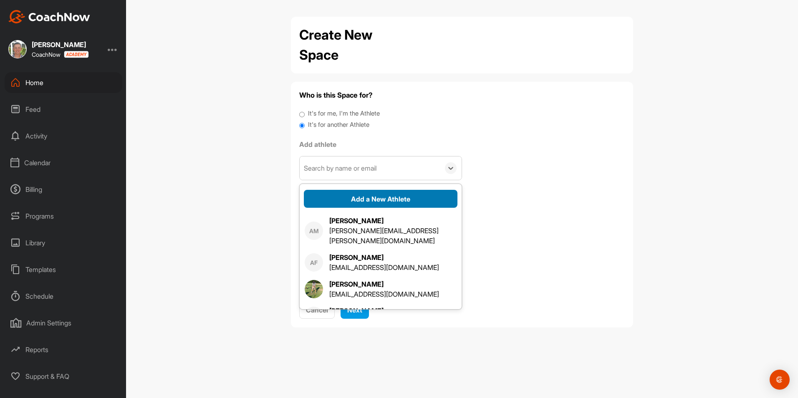
click at [370, 202] on button "Add a New Athlete" at bounding box center [381, 199] width 154 height 18
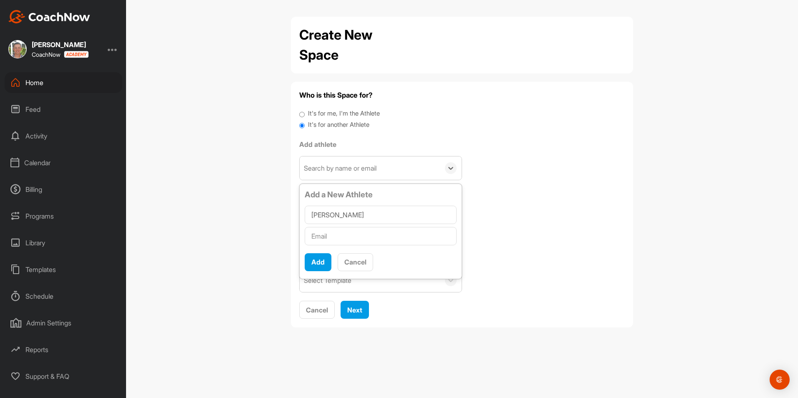
type input "Sloane Roberts"
type input "kellyroberts.esq@gmail.com"
click at [329, 258] on button "Add" at bounding box center [318, 262] width 27 height 18
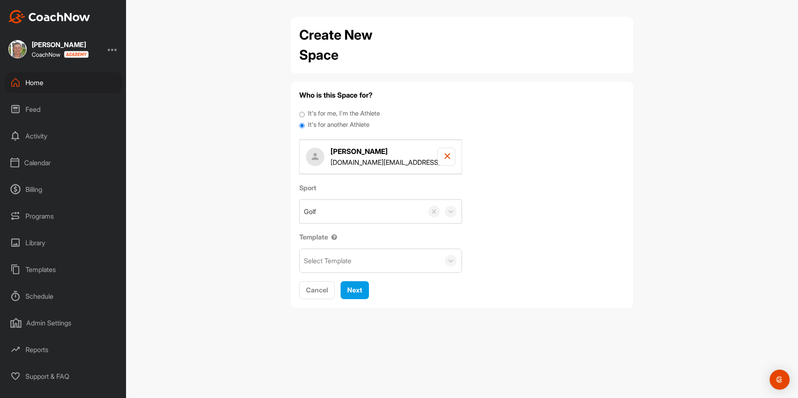
click at [337, 256] on div "Select Template" at bounding box center [328, 261] width 48 height 10
click at [334, 285] on div "Jr League Fall" at bounding box center [381, 286] width 162 height 17
click at [362, 293] on span "Next" at bounding box center [354, 290] width 15 height 8
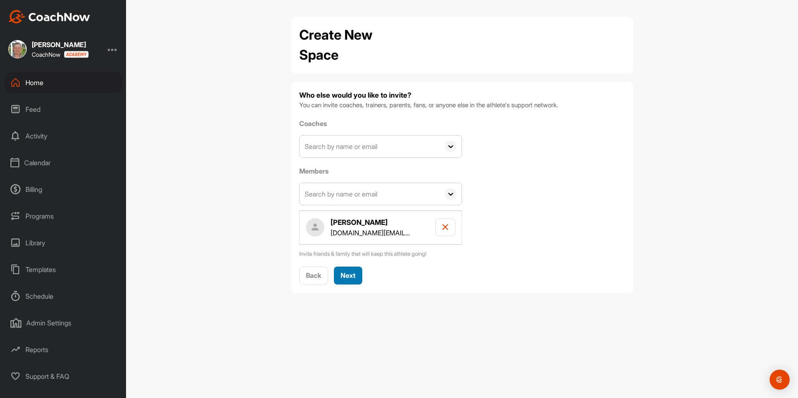
click at [359, 275] on button "Next" at bounding box center [348, 276] width 28 height 18
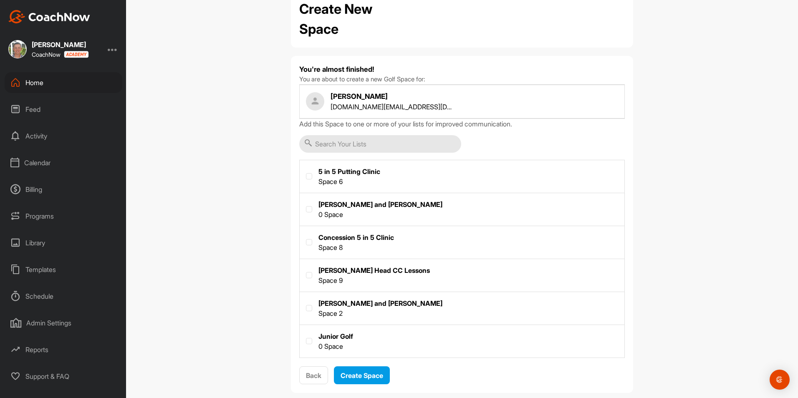
scroll to position [40, 0]
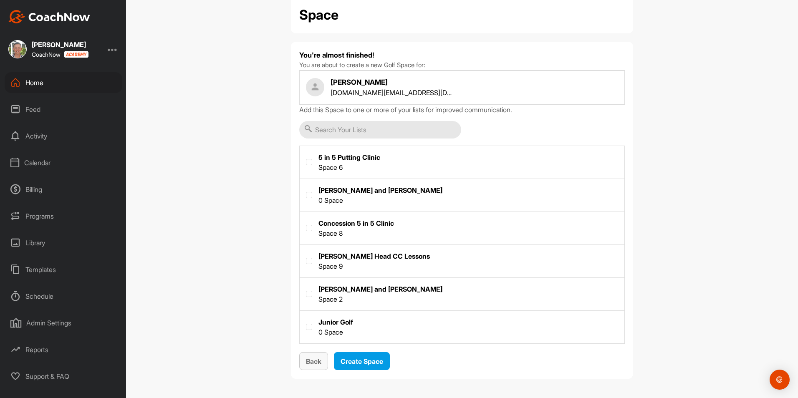
click at [310, 359] on span "Back" at bounding box center [313, 361] width 15 height 8
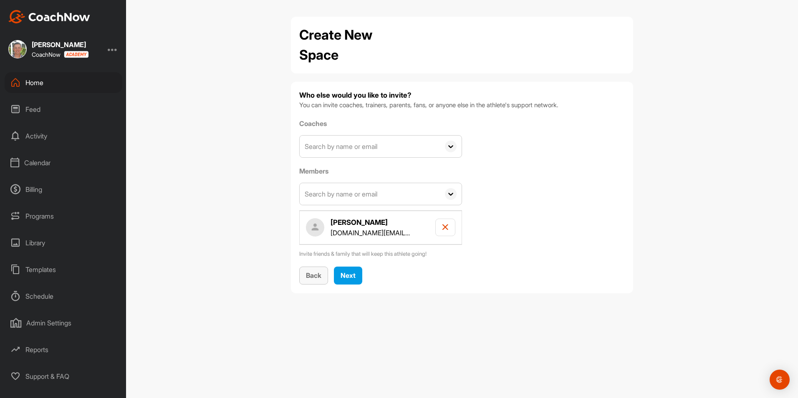
click at [308, 275] on span "Back" at bounding box center [313, 275] width 15 height 8
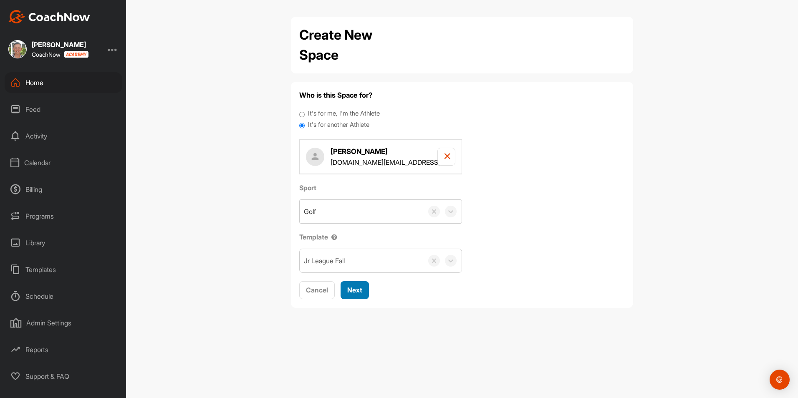
click at [357, 289] on span "Next" at bounding box center [354, 290] width 15 height 8
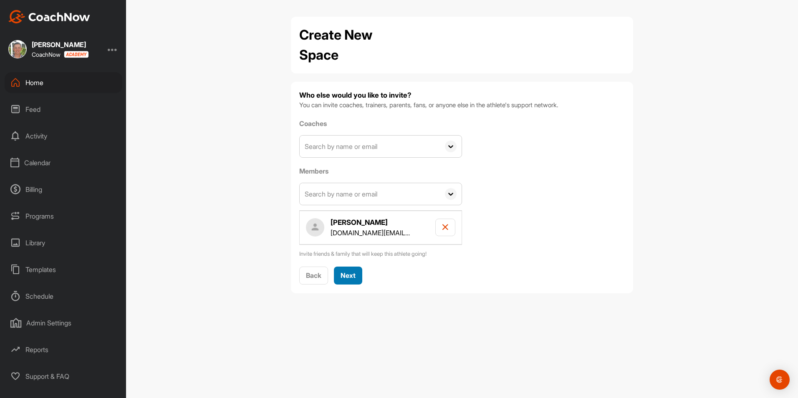
click at [346, 271] on span "Next" at bounding box center [348, 275] width 15 height 8
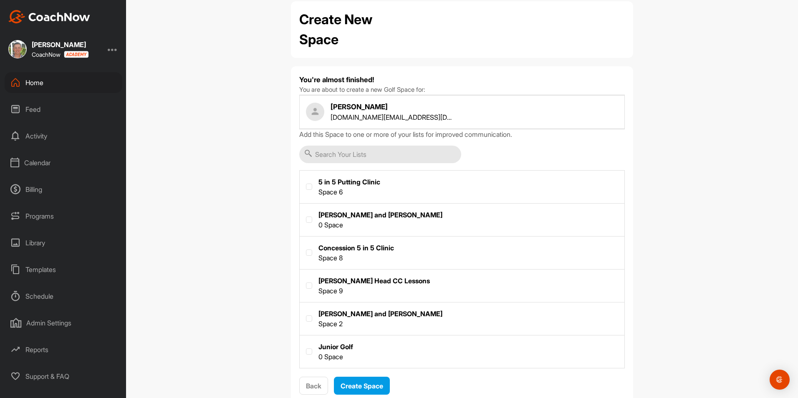
scroll to position [40, 0]
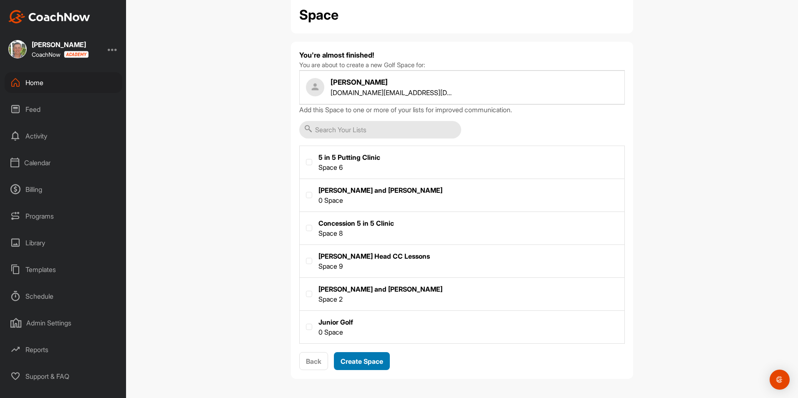
click at [362, 354] on button "Create Space" at bounding box center [362, 361] width 56 height 18
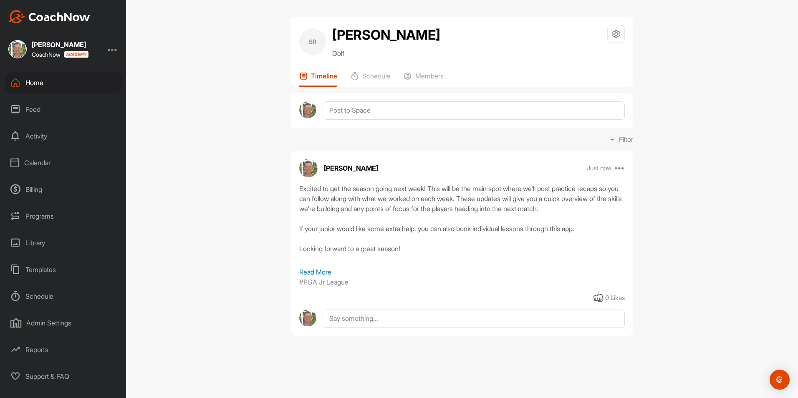
click at [40, 83] on div "Home" at bounding box center [64, 82] width 118 height 21
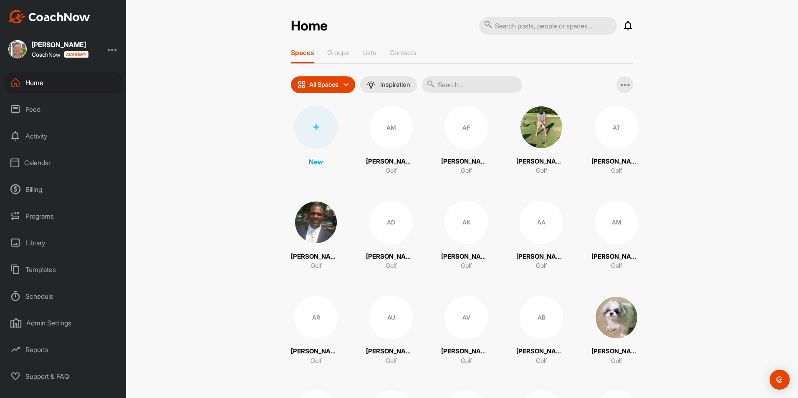
click at [313, 128] on icon at bounding box center [316, 127] width 7 height 7
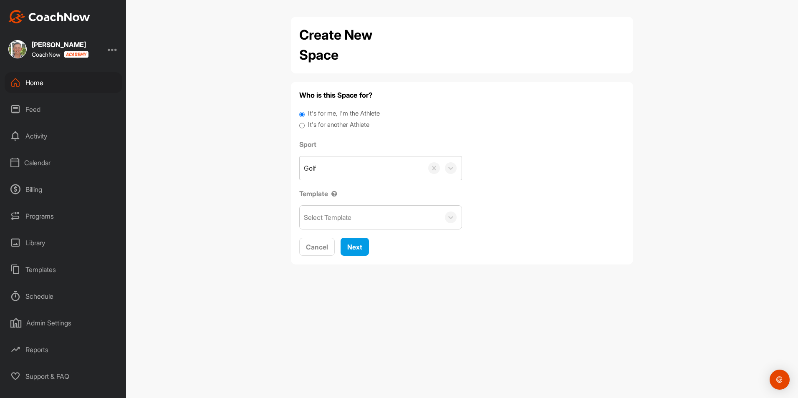
click at [301, 127] on input "It's for another Athlete" at bounding box center [301, 125] width 5 height 11
radio input "true"
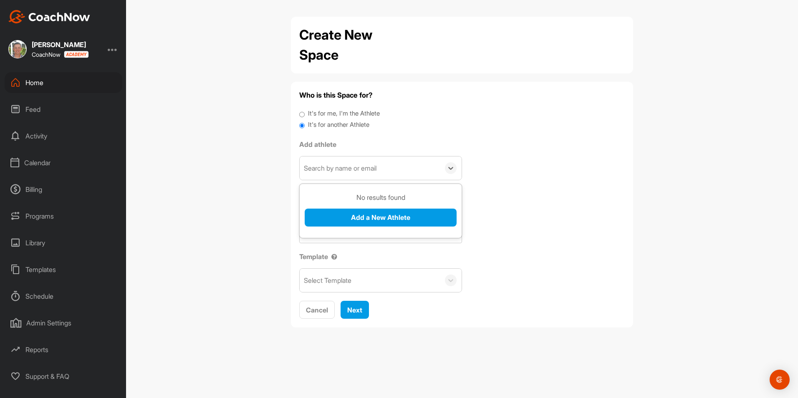
click at [329, 168] on div "Search by name or email" at bounding box center [340, 168] width 73 height 10
click at [344, 212] on button "Add a New Athlete" at bounding box center [381, 218] width 152 height 18
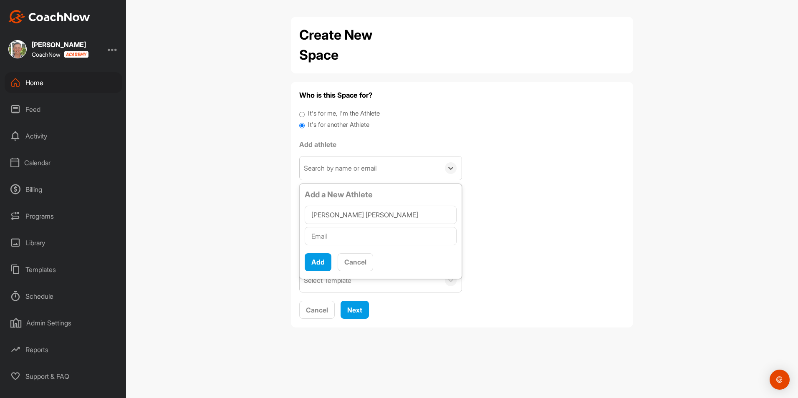
type input "Turner Smith"
type input "steve@smgsolutionsinc.com"
click at [321, 255] on button "Add" at bounding box center [318, 262] width 27 height 18
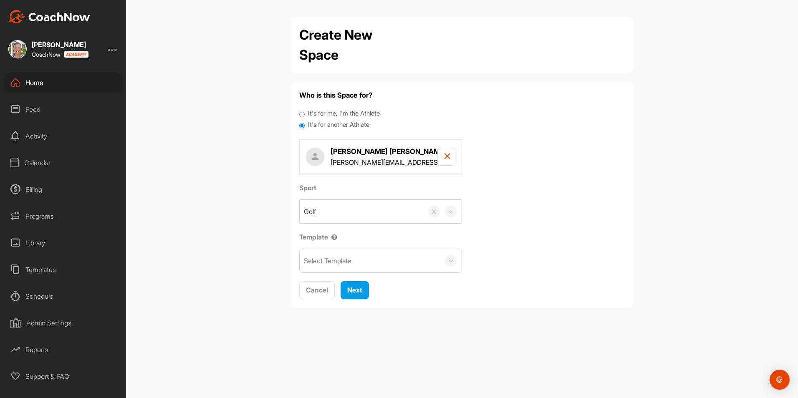
click at [351, 261] on div "Select Template" at bounding box center [328, 261] width 48 height 10
click at [348, 287] on div "Jr League Fall" at bounding box center [381, 286] width 162 height 17
click at [351, 289] on span "Next" at bounding box center [354, 290] width 15 height 8
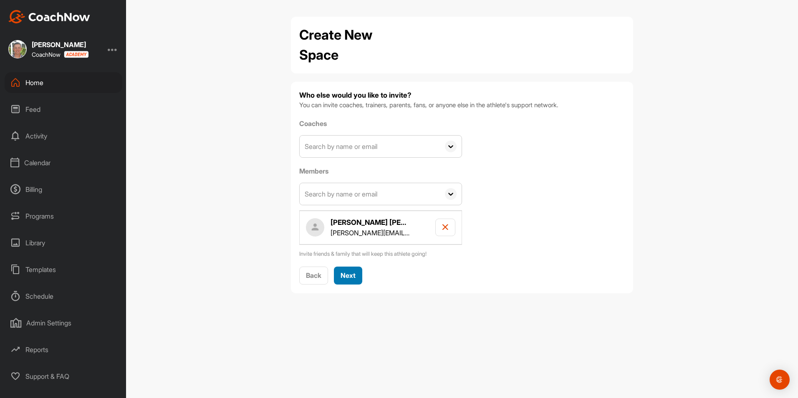
click at [353, 276] on span "Next" at bounding box center [348, 275] width 15 height 8
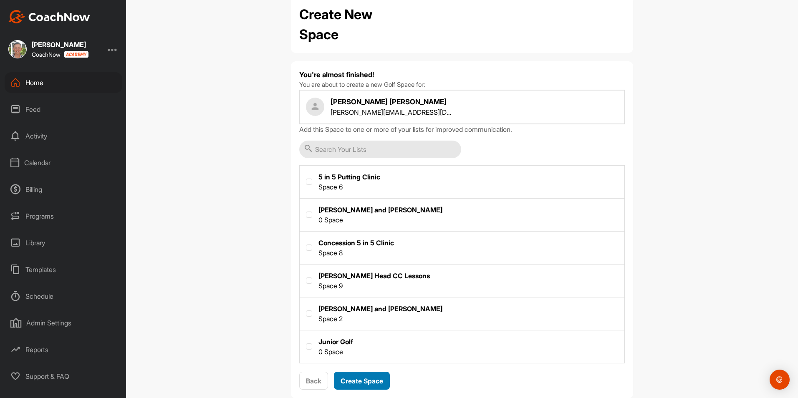
scroll to position [40, 0]
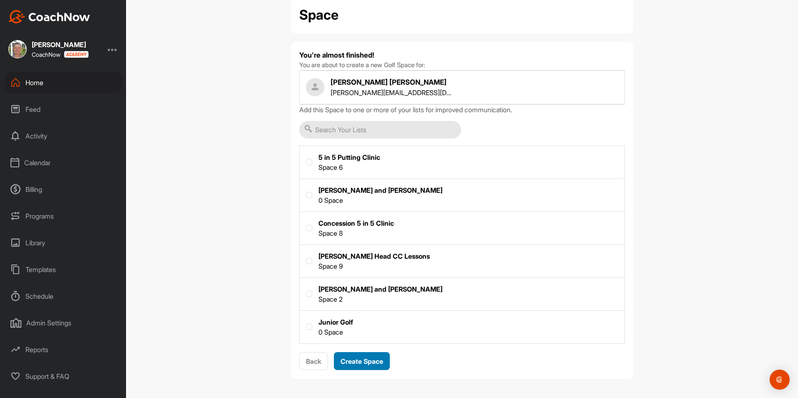
click at [370, 363] on span "Create Space" at bounding box center [362, 361] width 43 height 8
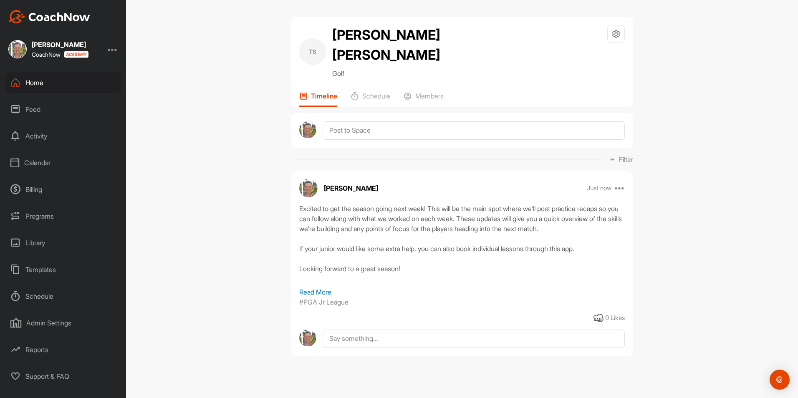
click at [26, 85] on div "Home" at bounding box center [64, 82] width 118 height 21
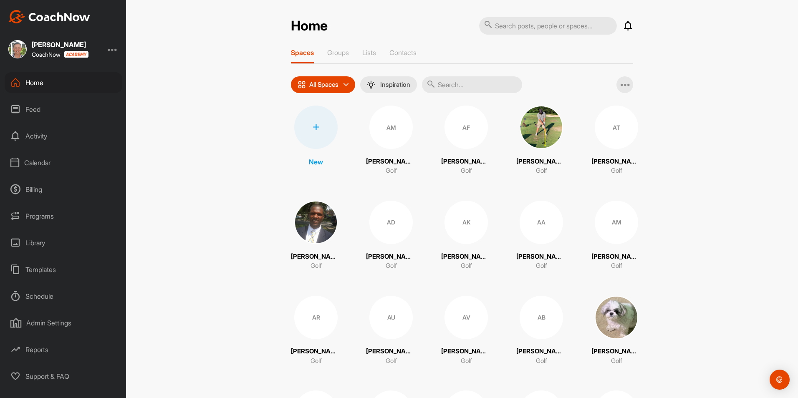
click at [321, 126] on div at bounding box center [315, 127] width 43 height 43
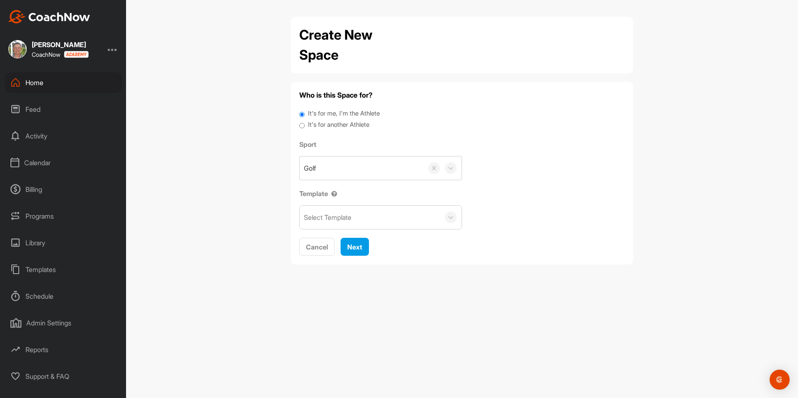
click at [340, 219] on div "Select Template" at bounding box center [328, 217] width 48 height 10
click at [343, 245] on div "Jr League Fall" at bounding box center [381, 243] width 162 height 17
click at [301, 122] on input "It's for another Athlete" at bounding box center [301, 125] width 5 height 11
radio input "true"
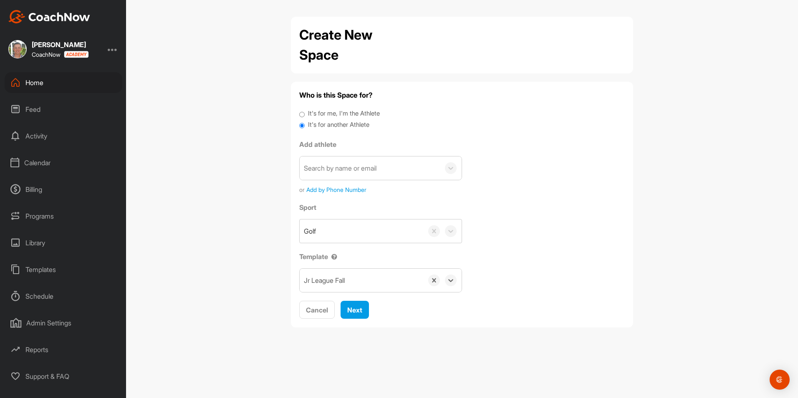
drag, startPoint x: 342, startPoint y: 160, endPoint x: 344, endPoint y: 165, distance: 5.6
click at [344, 165] on div "Search by name or email" at bounding box center [340, 168] width 73 height 10
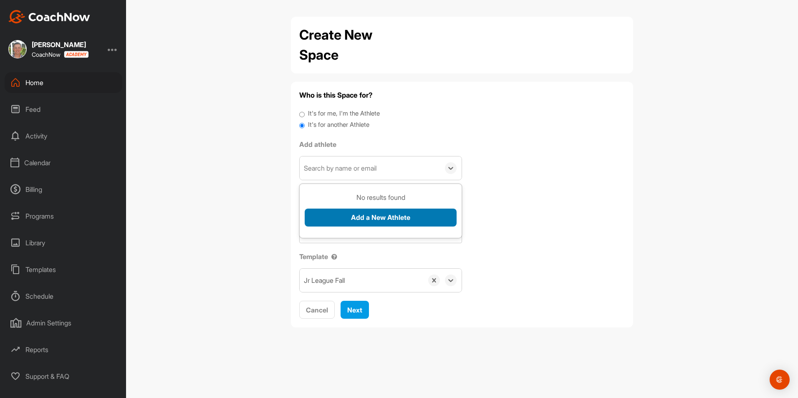
click at [398, 218] on button "Add a New Athlete" at bounding box center [381, 218] width 152 height 18
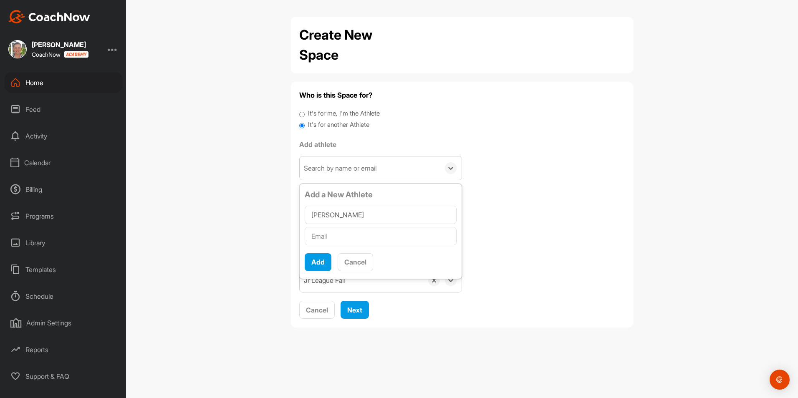
type input "Walker Carberry"
type input "pcarberry6@gmail.com"
click at [325, 256] on button "Add" at bounding box center [318, 262] width 27 height 18
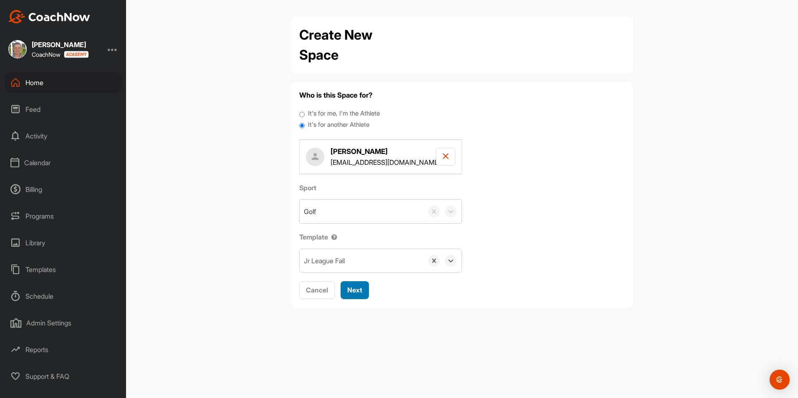
click at [356, 288] on span "Next" at bounding box center [354, 290] width 15 height 8
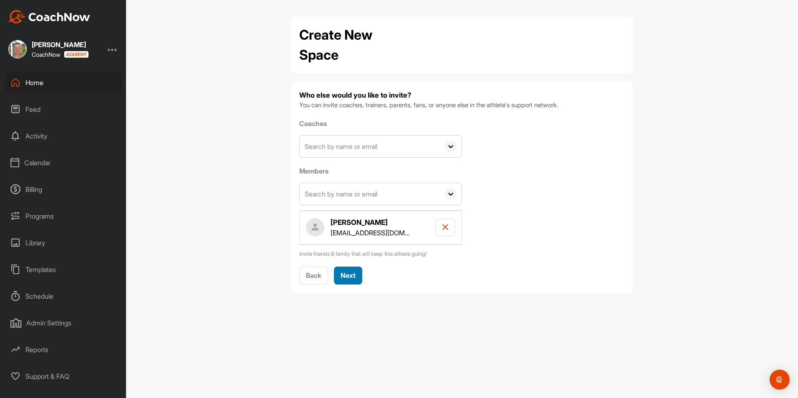
click at [351, 274] on span "Next" at bounding box center [348, 275] width 15 height 8
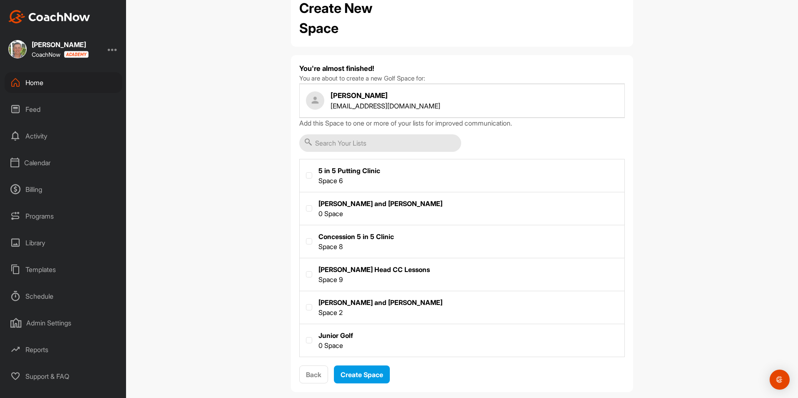
scroll to position [40, 0]
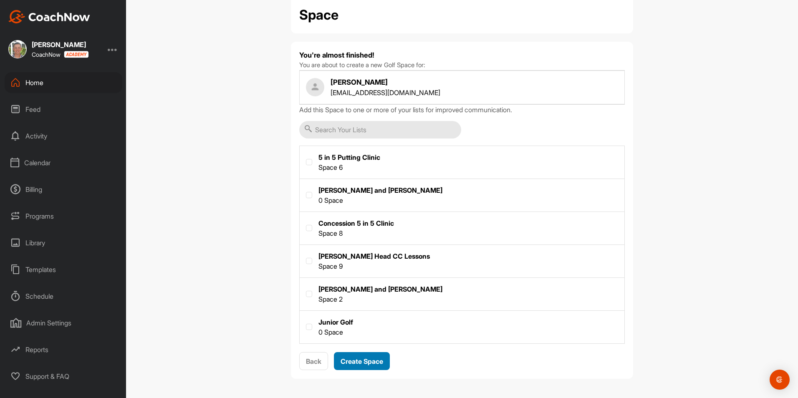
click at [382, 356] on button "Create Space" at bounding box center [362, 361] width 56 height 18
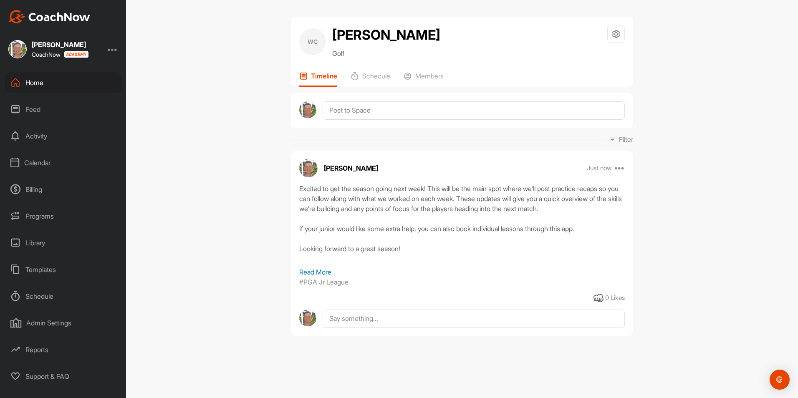
click at [45, 86] on div "Home" at bounding box center [64, 82] width 118 height 21
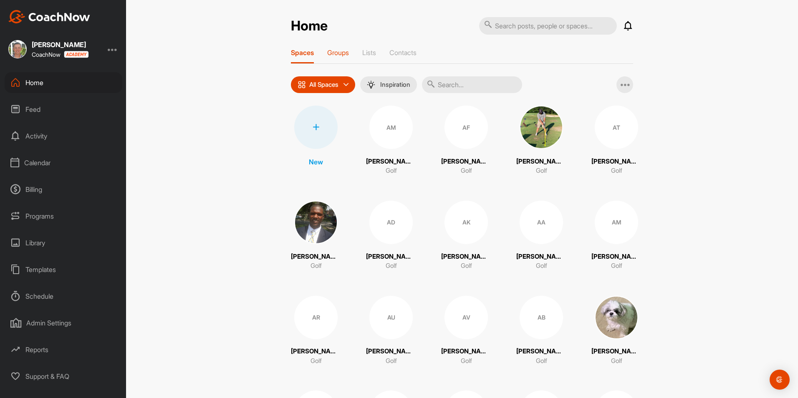
click at [346, 53] on p "Groups" at bounding box center [338, 52] width 22 height 8
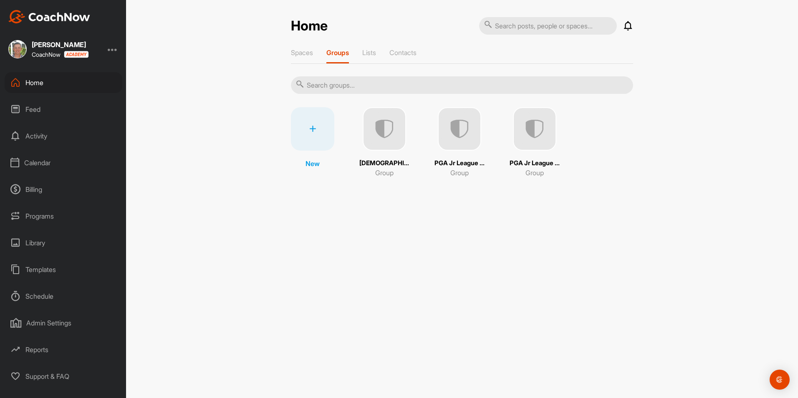
click at [457, 135] on img at bounding box center [459, 128] width 43 height 43
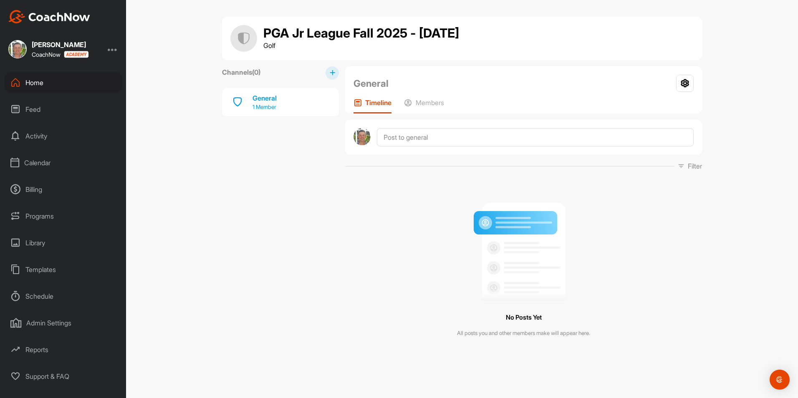
click at [271, 104] on p "1 Member" at bounding box center [265, 107] width 24 height 8
click at [686, 78] on icon at bounding box center [685, 83] width 18 height 17
click at [633, 72] on div "General Group Settings Your Notifications Timeline Members" at bounding box center [523, 89] width 357 height 47
click at [436, 104] on p "Members" at bounding box center [430, 103] width 28 height 8
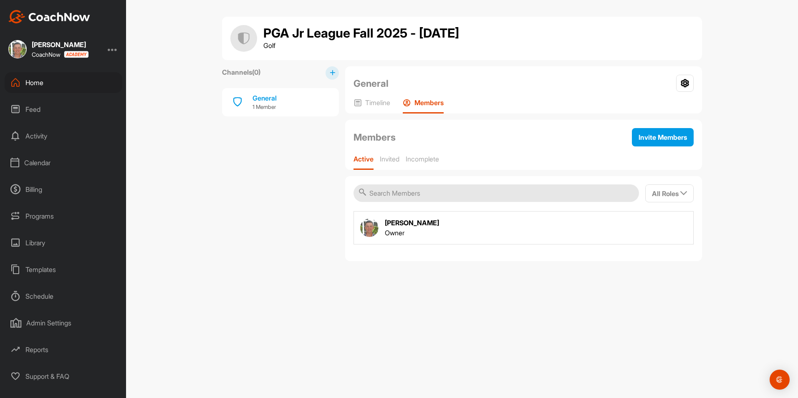
click at [496, 64] on div "PGA Jr League Fall 2025 - Tuesday Golf Channels ( 0 ) General 1 Member General …" at bounding box center [462, 139] width 480 height 245
click at [683, 140] on span "Invite Members" at bounding box center [663, 137] width 48 height 8
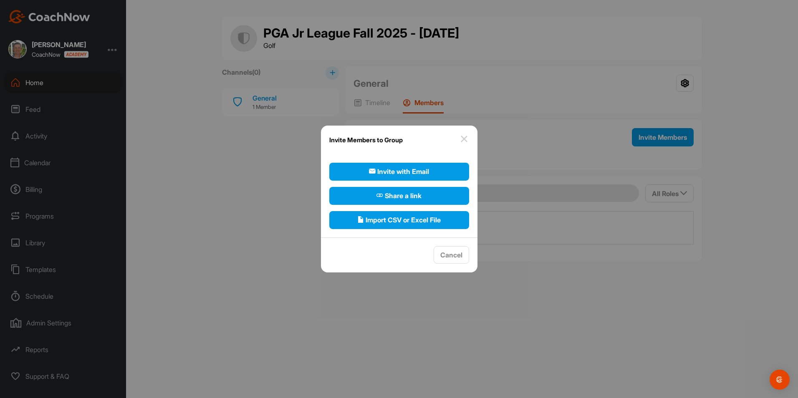
click at [468, 136] on img at bounding box center [464, 139] width 10 height 10
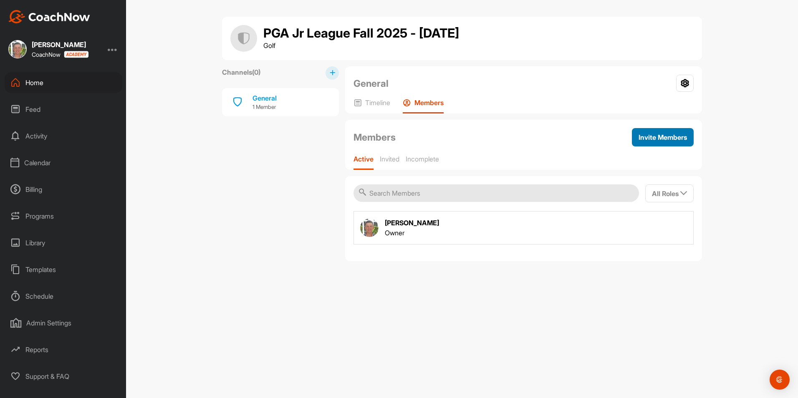
click at [673, 144] on button "Invite Members" at bounding box center [663, 137] width 62 height 18
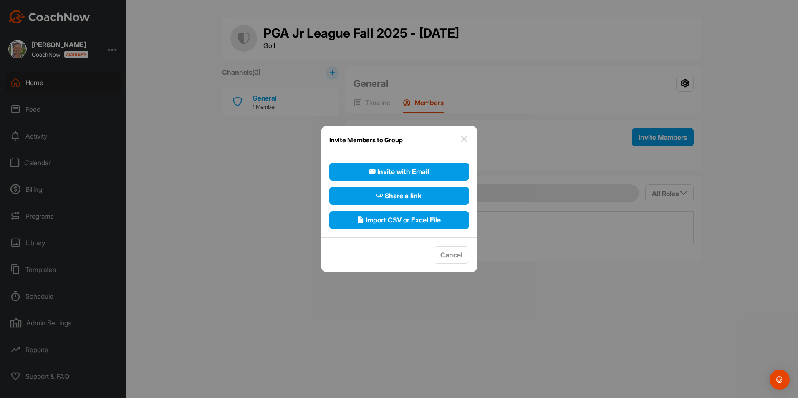
click at [465, 139] on img at bounding box center [464, 139] width 10 height 10
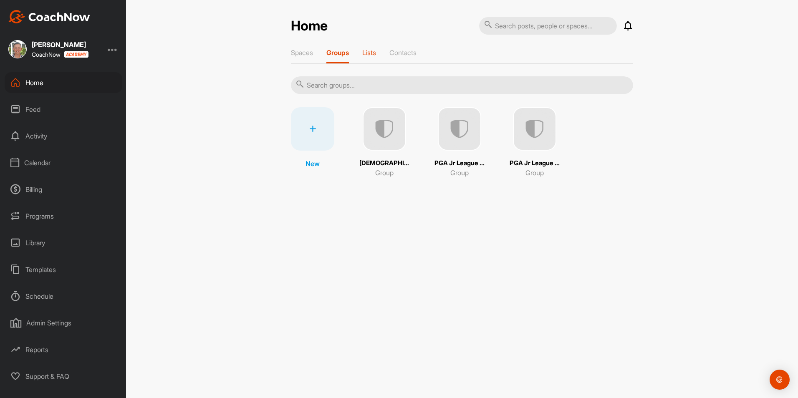
click at [367, 56] on p "Lists" at bounding box center [369, 52] width 14 height 8
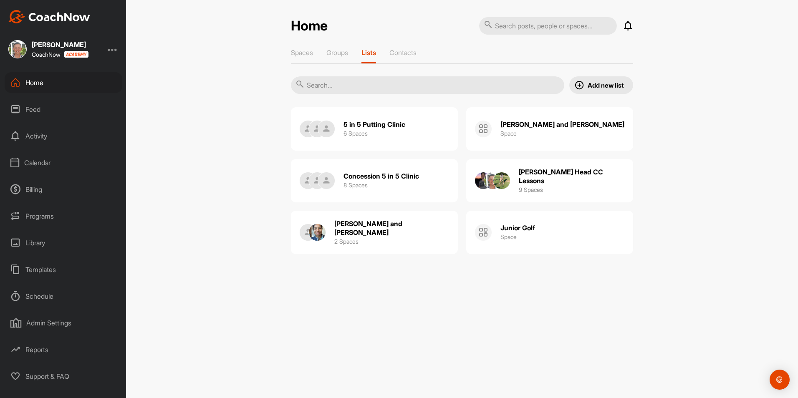
click at [583, 87] on img at bounding box center [579, 85] width 10 height 10
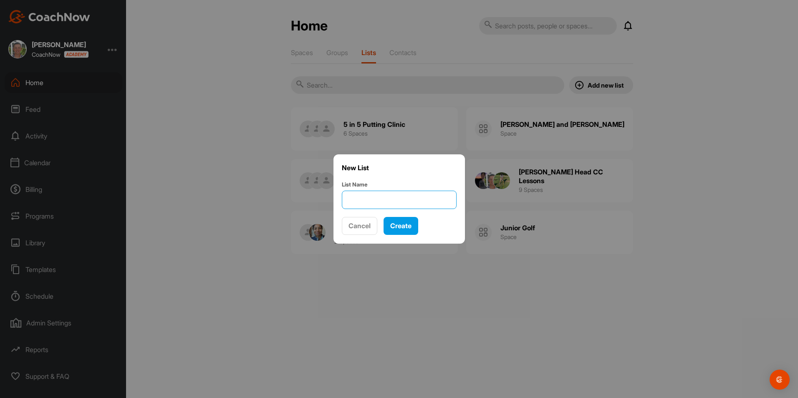
click at [390, 195] on input "List Name" at bounding box center [399, 200] width 115 height 18
click at [428, 127] on div at bounding box center [399, 199] width 798 height 398
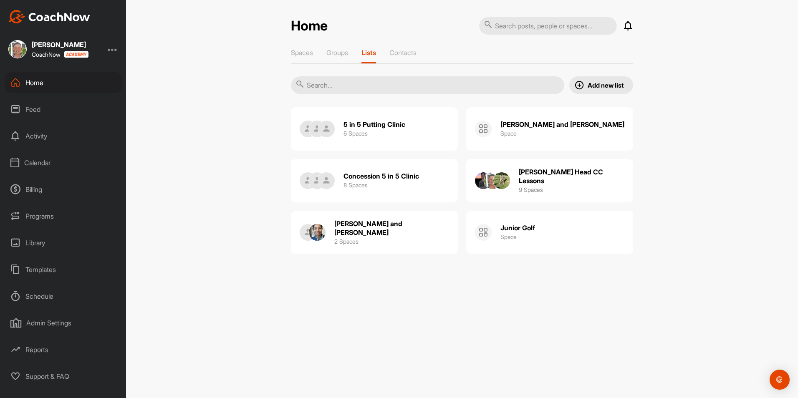
click at [409, 126] on div "5 in 5 Putting Clinic 6 Spaces" at bounding box center [374, 128] width 167 height 43
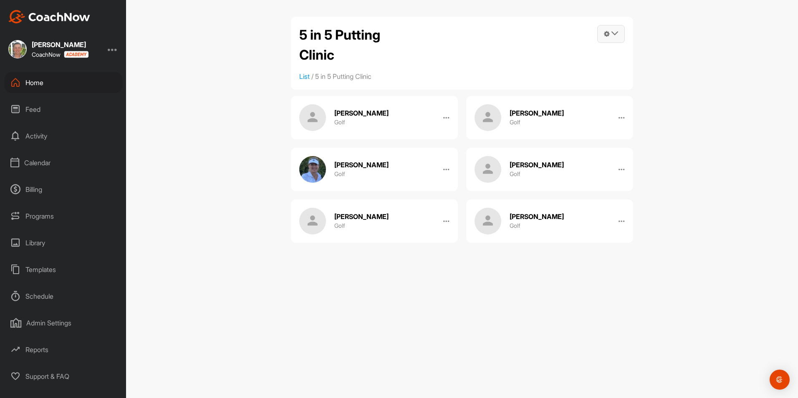
click at [621, 32] on span at bounding box center [611, 33] width 27 height 17
click at [523, 163] on link "Remove" at bounding box center [569, 164] width 112 height 27
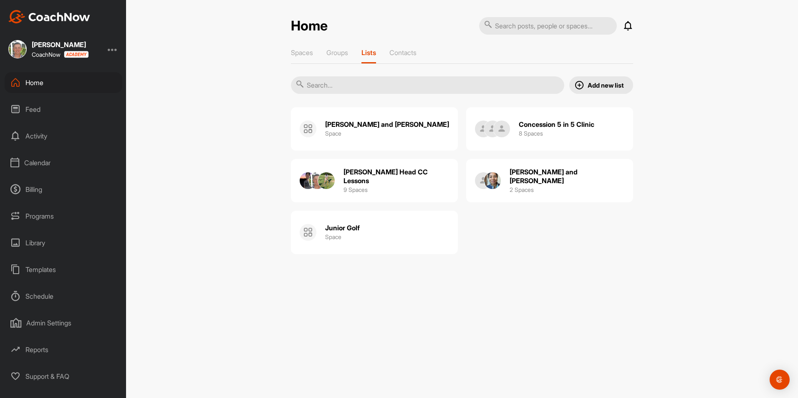
click at [425, 133] on div "Carol and Karen Space" at bounding box center [374, 128] width 167 height 43
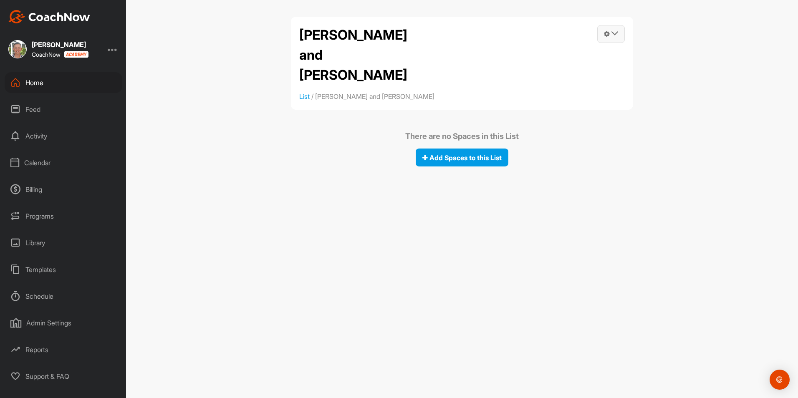
click at [613, 32] on icon at bounding box center [614, 33] width 7 height 7
click at [579, 136] on link "Remove" at bounding box center [594, 137] width 62 height 27
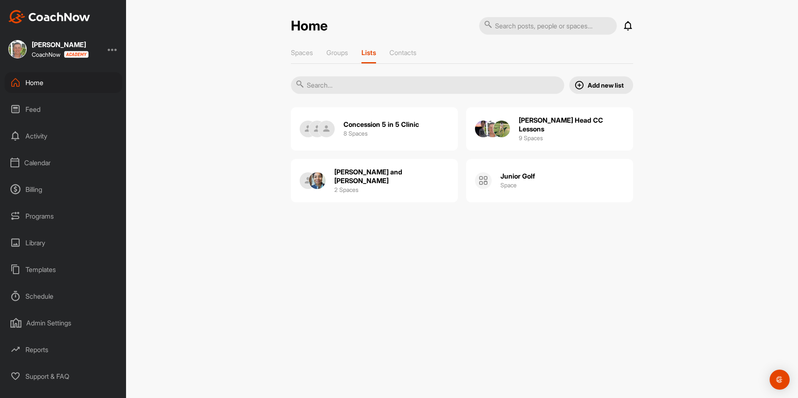
click at [540, 136] on h3 "9 Spaces" at bounding box center [531, 138] width 24 height 9
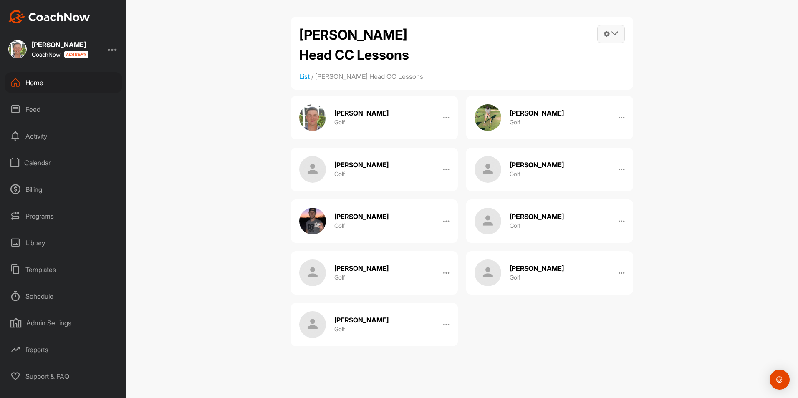
click at [607, 34] on icon at bounding box center [607, 33] width 6 height 7
click at [538, 167] on link "Remove" at bounding box center [569, 164] width 112 height 27
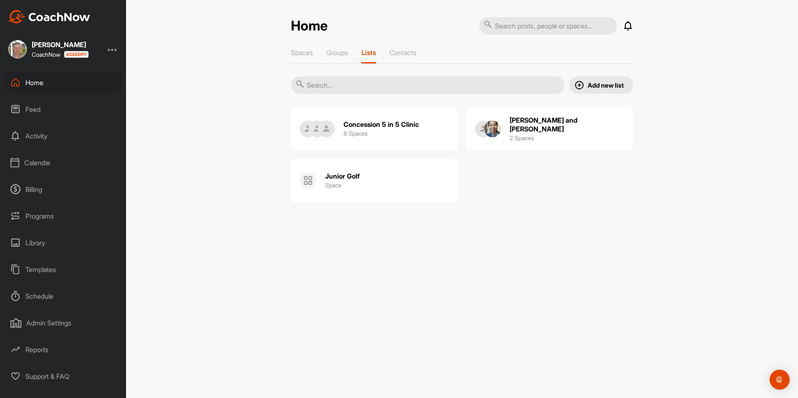
click at [422, 130] on div "Concession 5 in 5 Clinic 8 Spaces" at bounding box center [374, 128] width 167 height 43
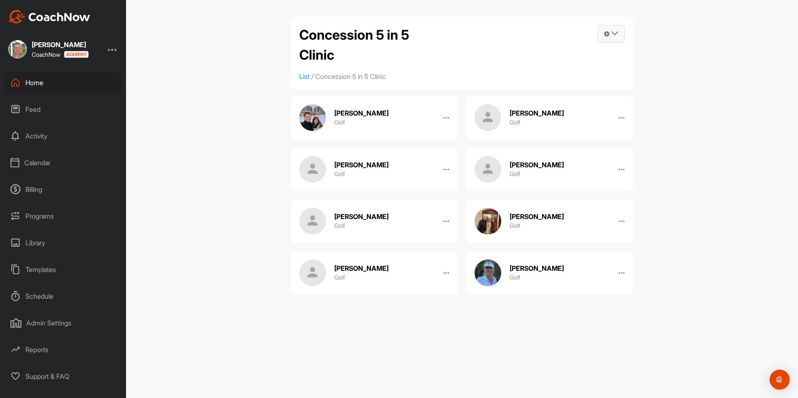
click at [608, 32] on icon at bounding box center [607, 33] width 6 height 7
click at [528, 161] on link "Remove" at bounding box center [569, 164] width 112 height 27
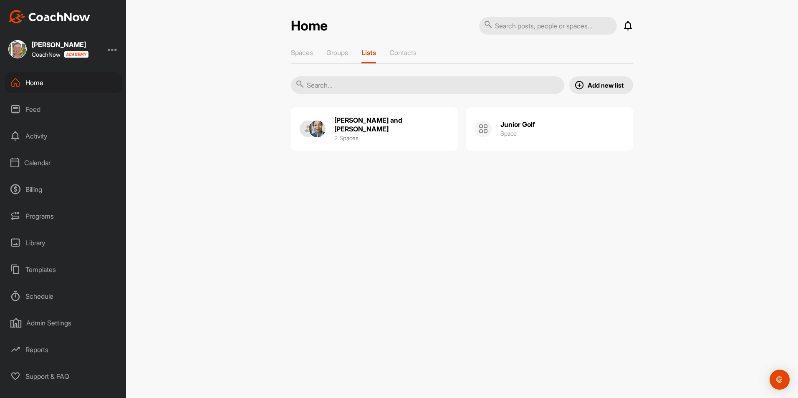
click at [502, 125] on h2 "Junior Golf" at bounding box center [517, 124] width 35 height 9
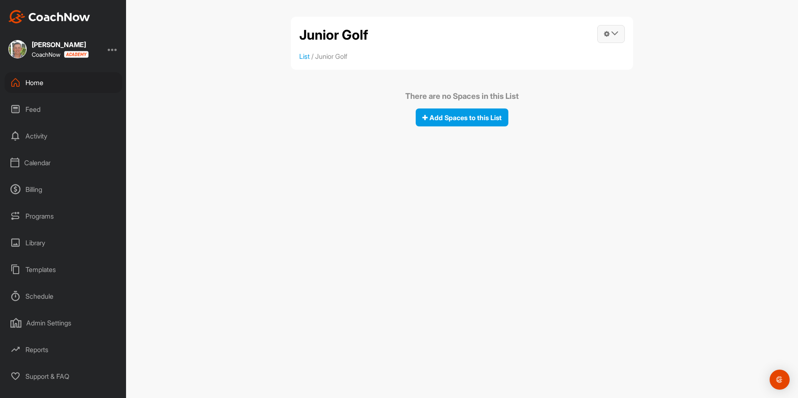
click at [608, 30] on icon at bounding box center [607, 33] width 6 height 7
click at [576, 133] on link "Remove" at bounding box center [594, 137] width 62 height 27
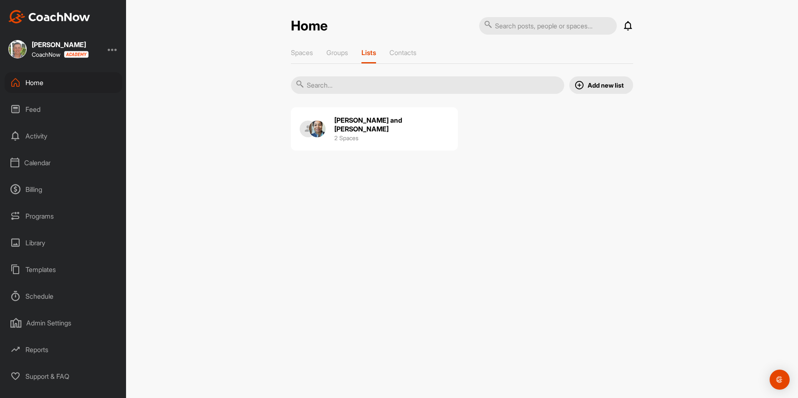
click at [416, 124] on div "Jordan and Nick 2 Spaces" at bounding box center [374, 128] width 167 height 43
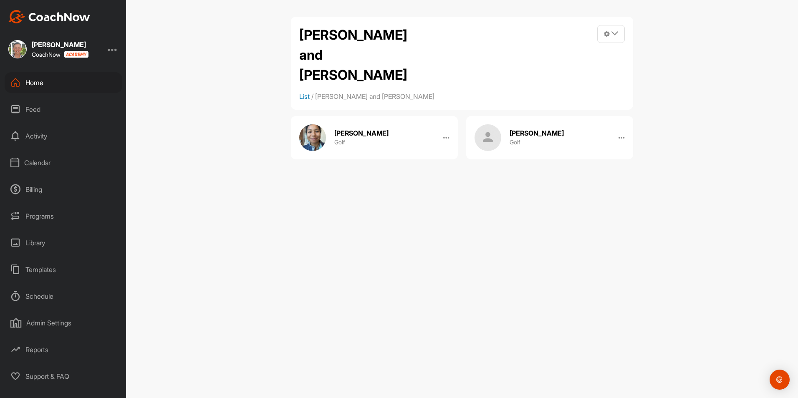
click at [305, 92] on link "List" at bounding box center [304, 96] width 10 height 8
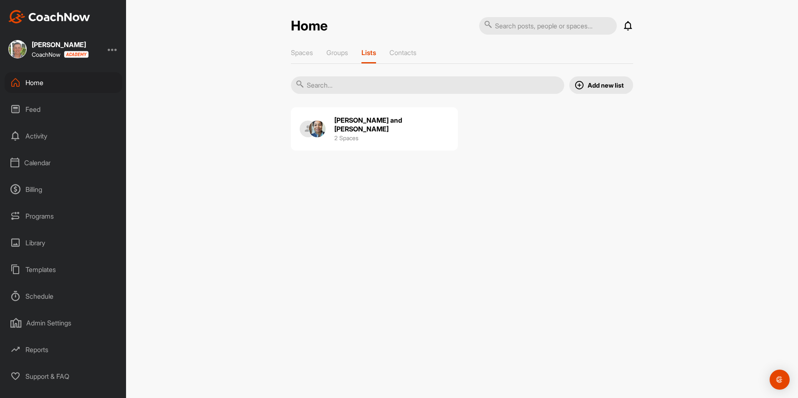
click at [577, 84] on img at bounding box center [579, 85] width 10 height 10
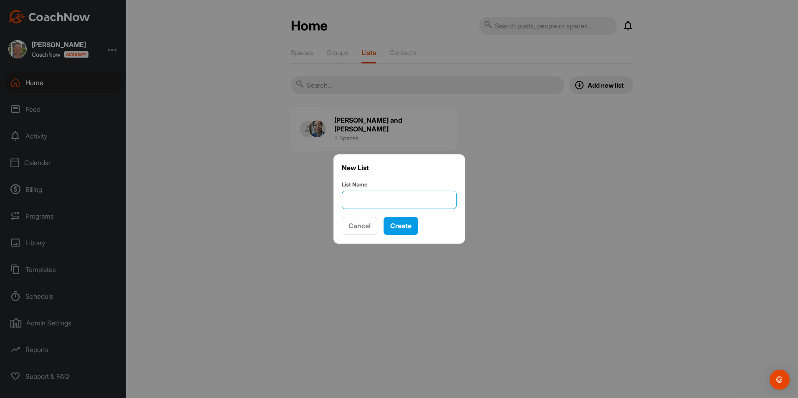
click at [366, 193] on input "List Name" at bounding box center [399, 200] width 115 height 18
type input "2025 Fall PGA Jr League - Tuesday"
click at [395, 226] on span "Create" at bounding box center [400, 226] width 21 height 8
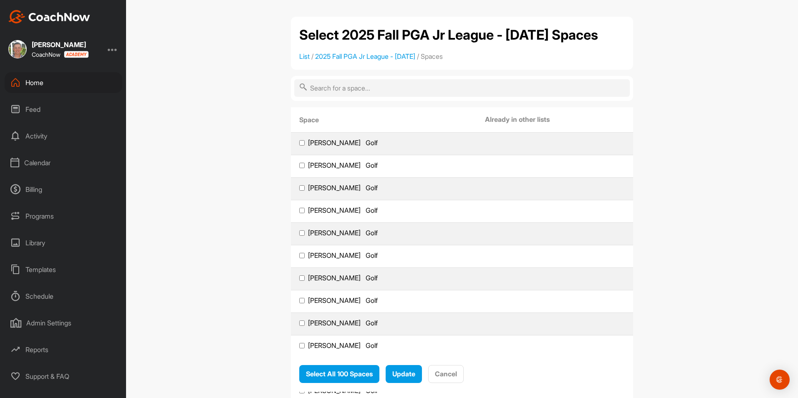
click at [386, 89] on input "text" at bounding box center [462, 88] width 336 height 18
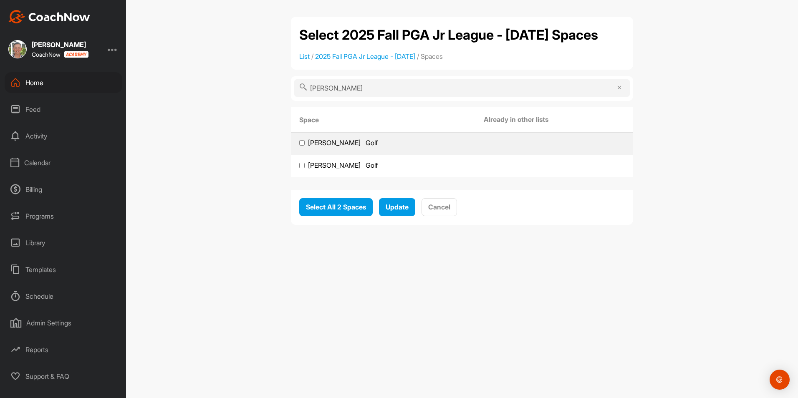
type input "dieterle"
click at [301, 144] on input "Reese Dieterle Golf" at bounding box center [301, 142] width 5 height 5
checkbox input "true"
click at [400, 206] on span "Update" at bounding box center [397, 207] width 23 height 8
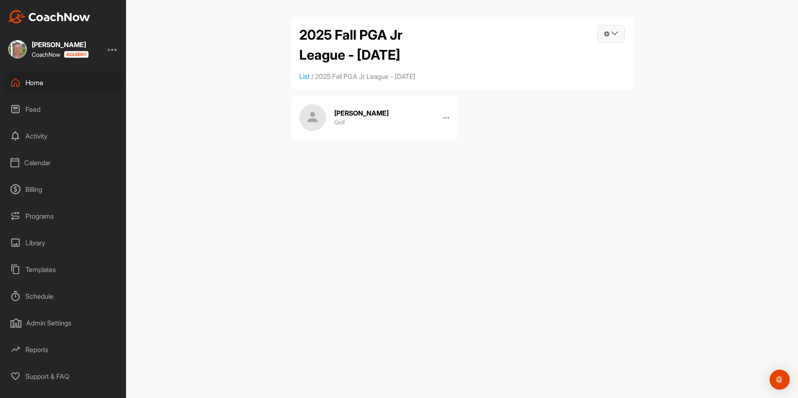
click at [614, 32] on icon at bounding box center [614, 33] width 7 height 7
click at [555, 56] on link "Manage Spaces" at bounding box center [569, 57] width 112 height 27
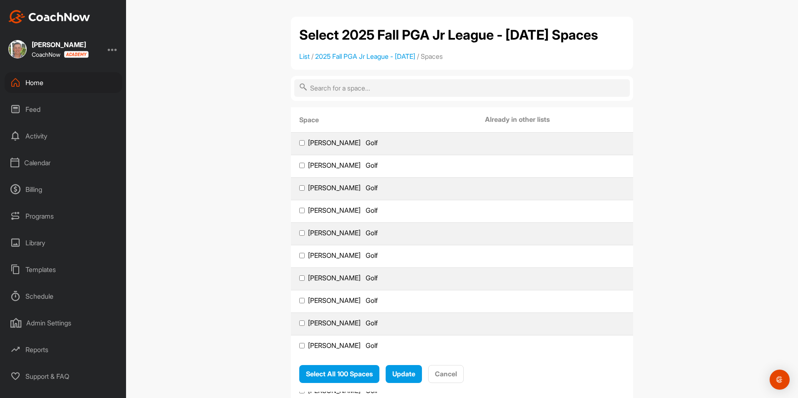
click at [364, 91] on input "text" at bounding box center [462, 88] width 336 height 18
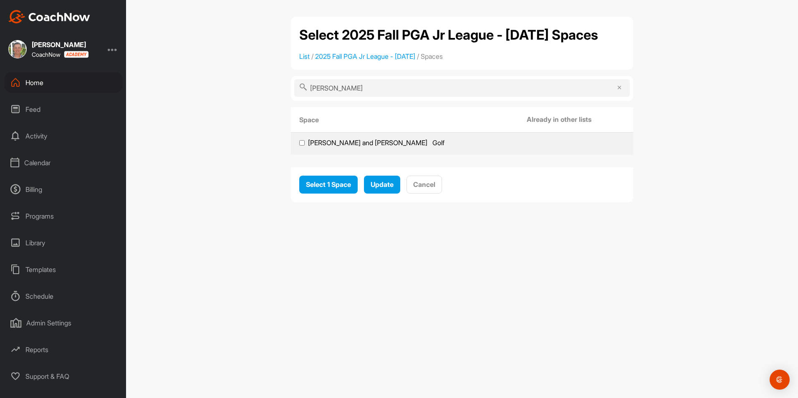
type input "haupt"
click at [305, 143] on label "Zoe and Pippa Haupt Golf" at bounding box center [404, 143] width 211 height 9
click at [305, 143] on input "Zoe and Pippa Haupt Golf" at bounding box center [301, 142] width 5 height 5
checkbox input "true"
click at [341, 182] on span "Select 1 Space" at bounding box center [328, 184] width 45 height 8
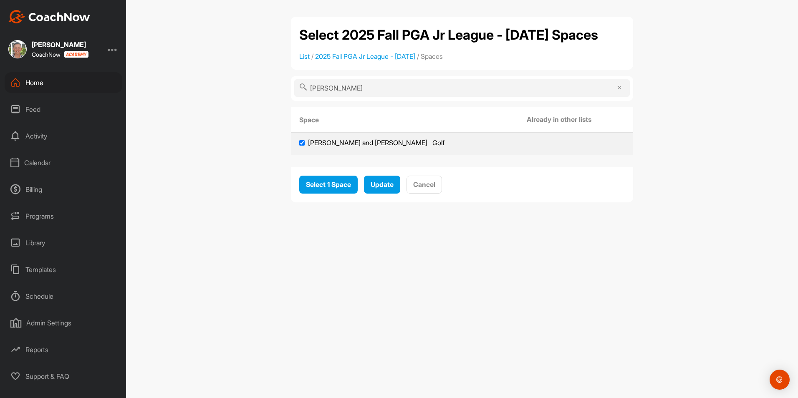
click at [354, 86] on input "haupt" at bounding box center [462, 88] width 336 height 18
type input "h"
type input "glass"
click at [301, 144] on input "Oliver Glass Golf" at bounding box center [301, 142] width 5 height 5
checkbox input "true"
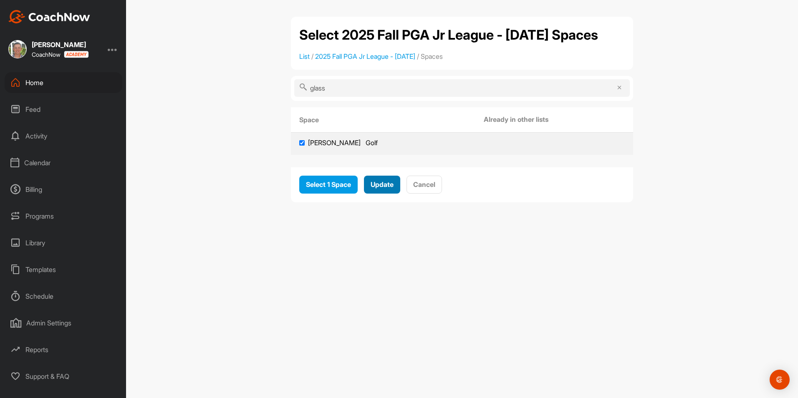
click at [374, 185] on span "Update" at bounding box center [382, 184] width 23 height 8
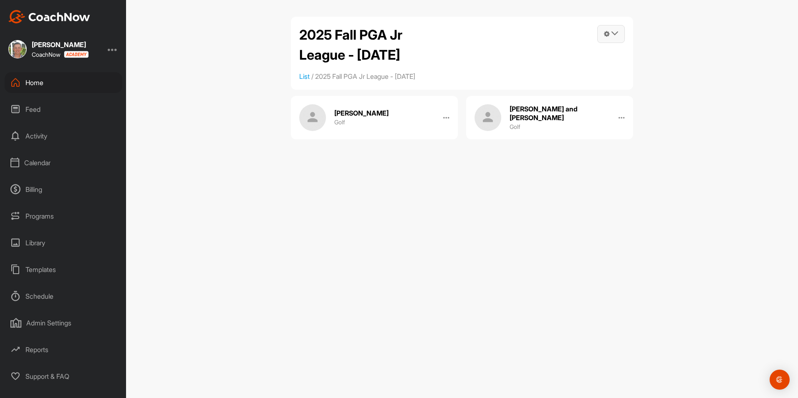
click at [609, 30] on icon at bounding box center [607, 33] width 6 height 7
click at [563, 53] on link "Manage Spaces" at bounding box center [569, 57] width 112 height 27
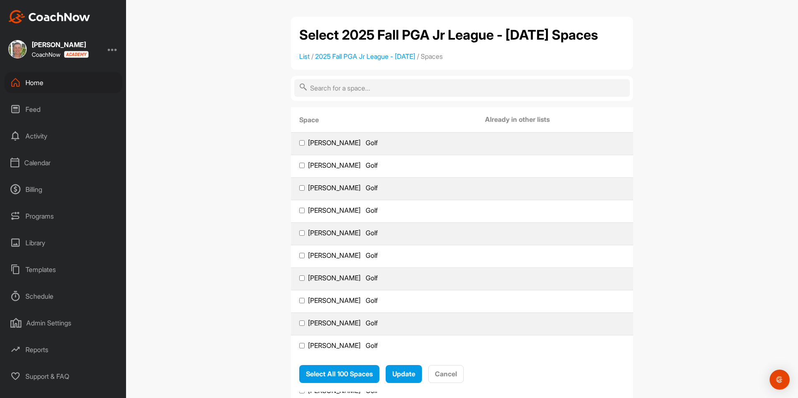
click at [373, 91] on input "text" at bounding box center [462, 88] width 336 height 18
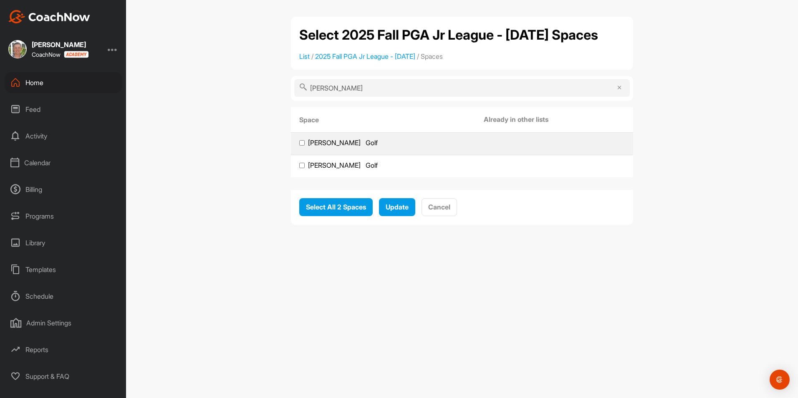
type input "dieterle"
click at [305, 141] on label "Reese Dieterle Golf" at bounding box center [383, 143] width 168 height 9
click at [305, 141] on input "Reese Dieterle Golf" at bounding box center [301, 142] width 5 height 5
checkbox input "true"
click at [399, 210] on span "Update" at bounding box center [397, 207] width 23 height 8
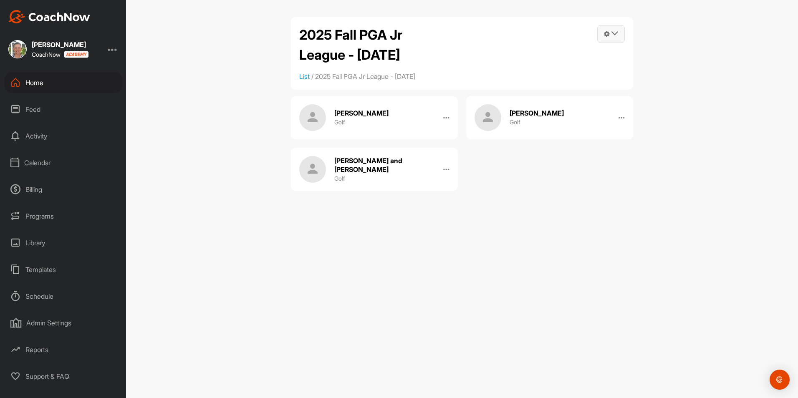
click at [605, 35] on icon at bounding box center [607, 33] width 6 height 7
click at [560, 61] on link "Manage Spaces" at bounding box center [569, 57] width 112 height 27
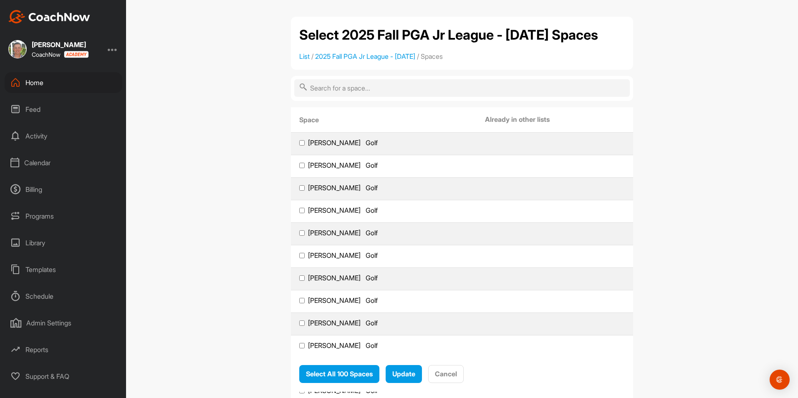
click at [383, 93] on input "text" at bounding box center [462, 88] width 336 height 18
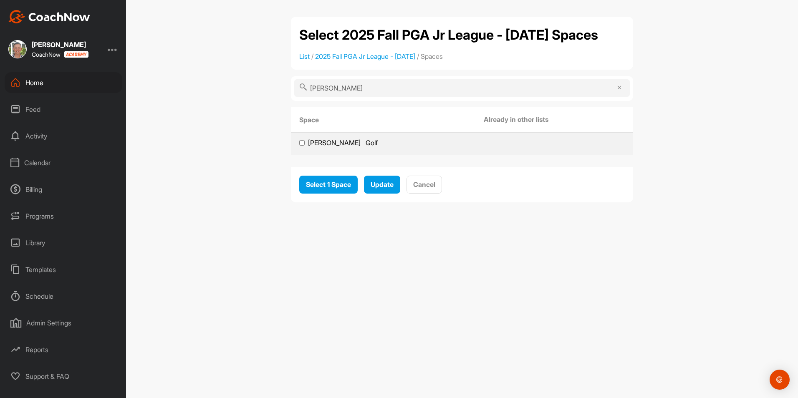
type input "santos"
click at [300, 146] on label "Liliana Santos Golf" at bounding box center [383, 143] width 168 height 9
click at [300, 146] on input "Liliana Santos Golf" at bounding box center [301, 142] width 5 height 5
checkbox input "true"
click at [338, 182] on span "Select 1 Space" at bounding box center [328, 184] width 45 height 8
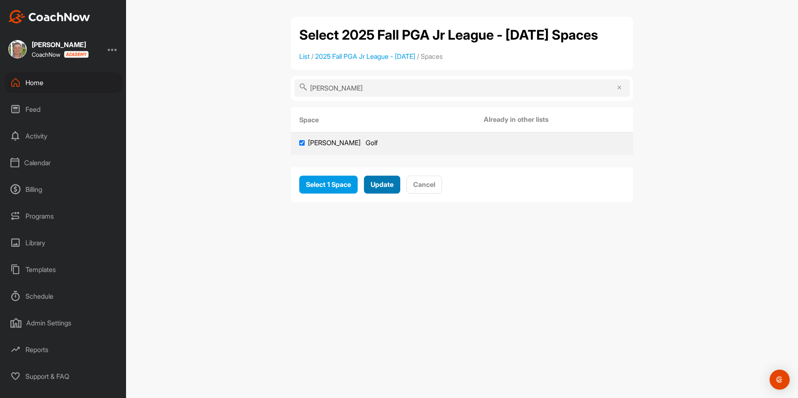
click at [378, 188] on span "Update" at bounding box center [382, 184] width 23 height 8
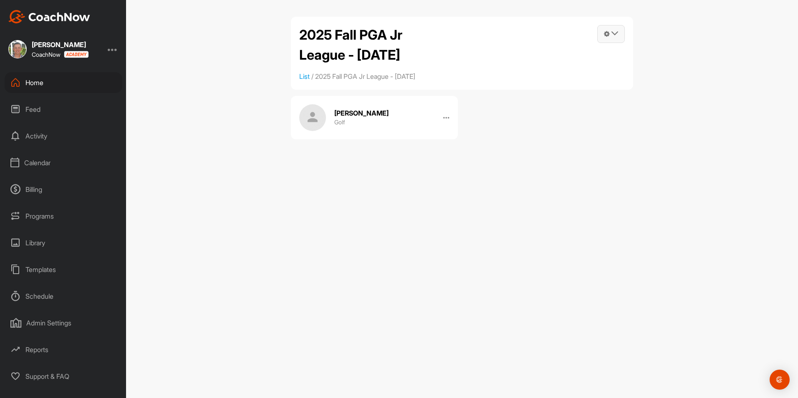
click at [609, 32] on icon at bounding box center [607, 33] width 6 height 7
click at [566, 61] on link "Manage Spaces" at bounding box center [569, 57] width 112 height 27
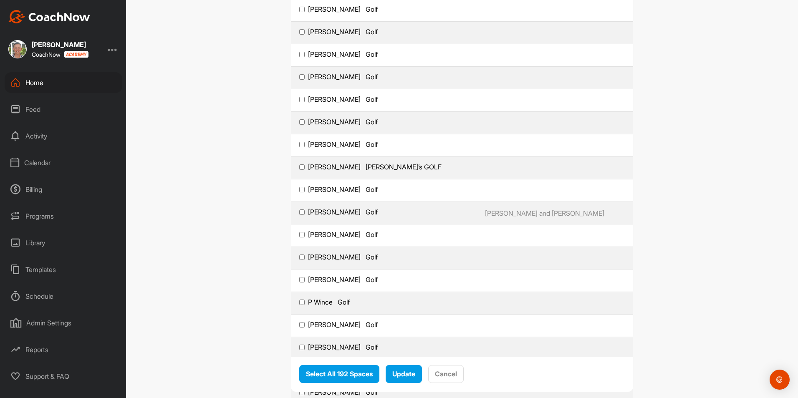
scroll to position [2959, 0]
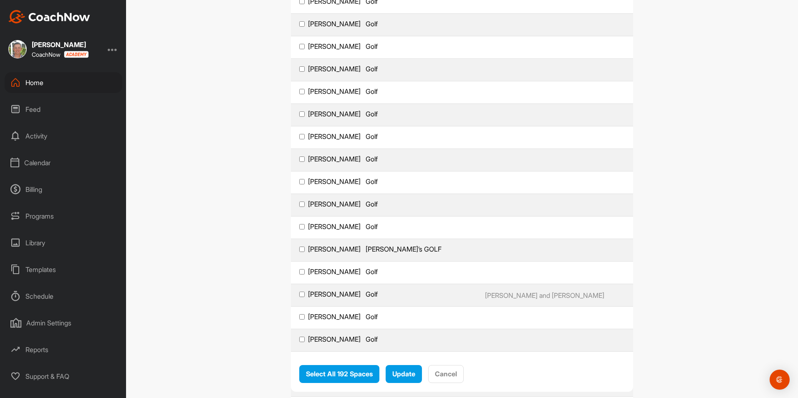
click at [43, 86] on div "Home" at bounding box center [64, 82] width 118 height 21
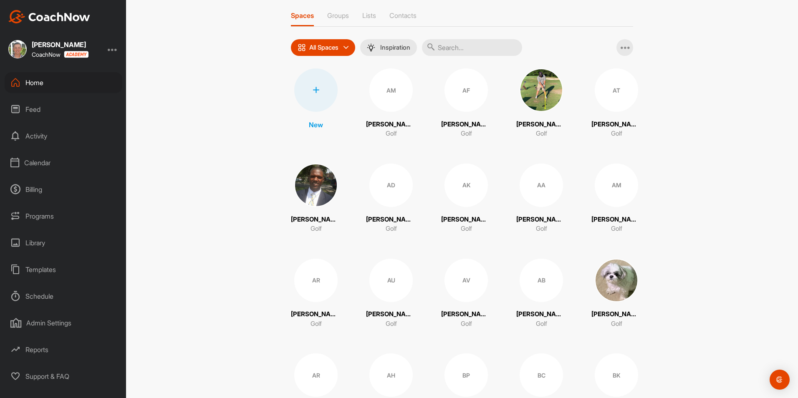
scroll to position [42, 0]
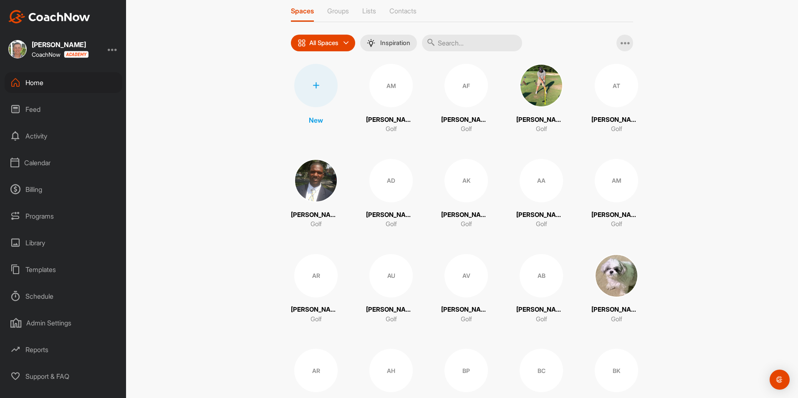
click at [46, 294] on div "Schedule" at bounding box center [64, 296] width 118 height 21
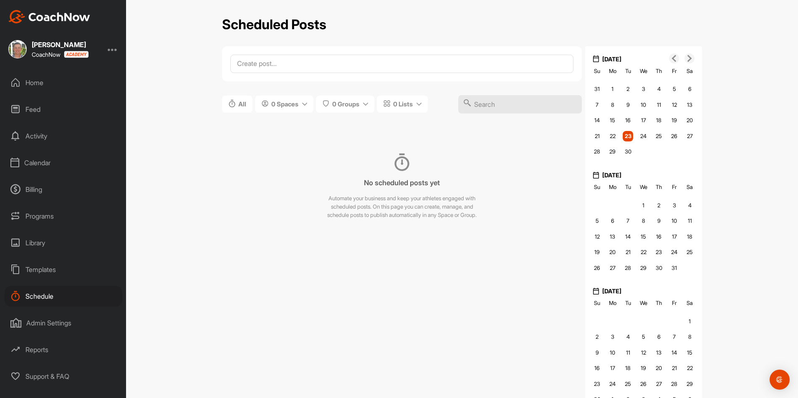
click at [45, 272] on div "Templates" at bounding box center [64, 269] width 118 height 21
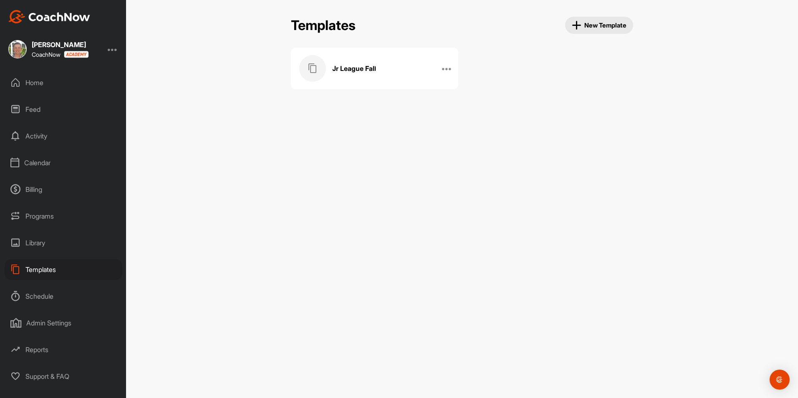
click at [52, 218] on div "Programs" at bounding box center [64, 216] width 118 height 21
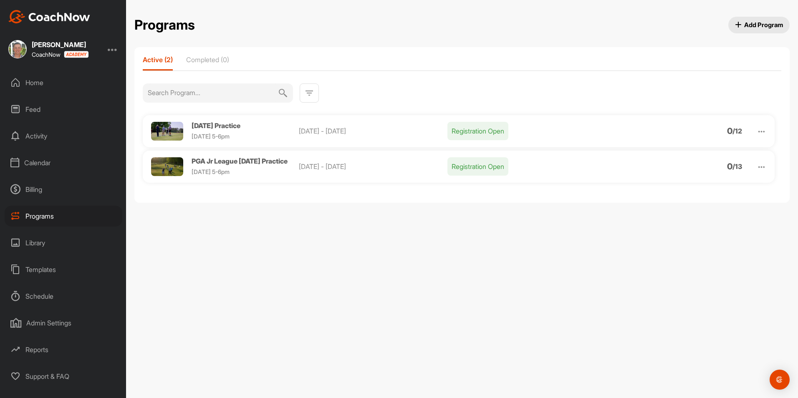
click at [41, 187] on div "Billing" at bounding box center [64, 189] width 118 height 21
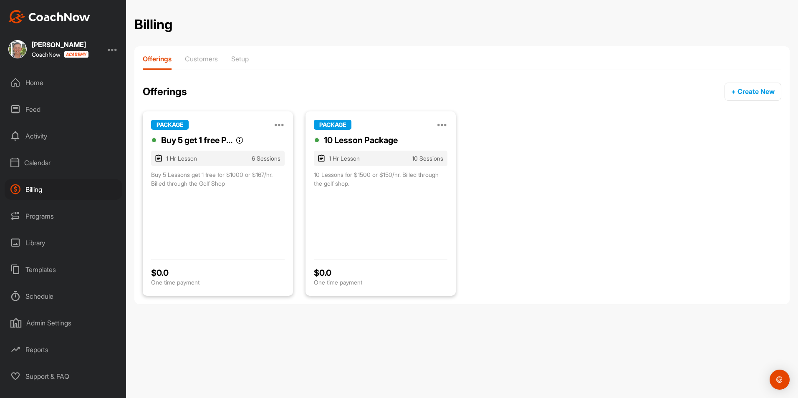
click at [48, 164] on div "Calendar" at bounding box center [64, 162] width 118 height 21
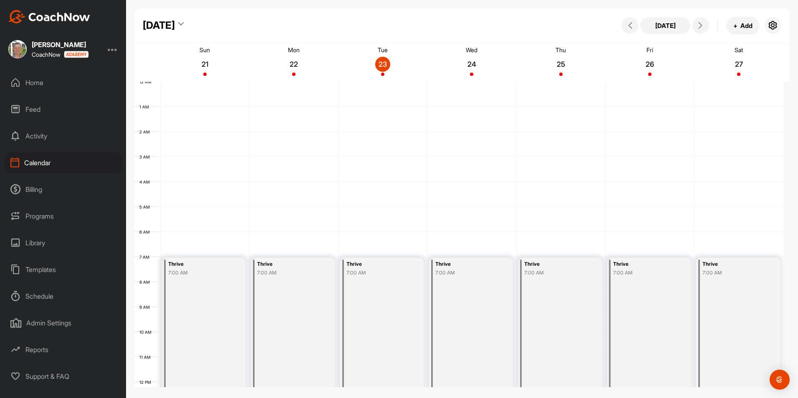
scroll to position [144, 0]
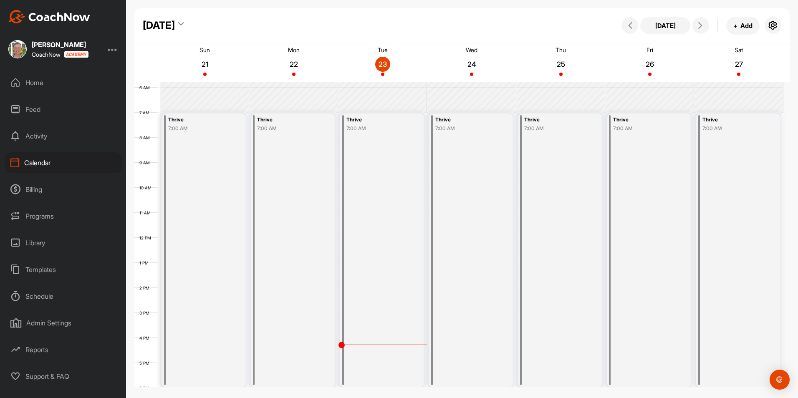
click at [36, 183] on div "Billing" at bounding box center [64, 189] width 118 height 21
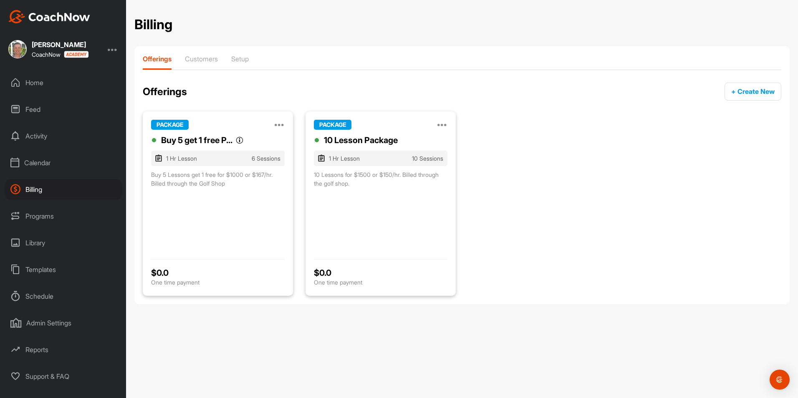
click at [39, 165] on div "Calendar" at bounding box center [64, 162] width 118 height 21
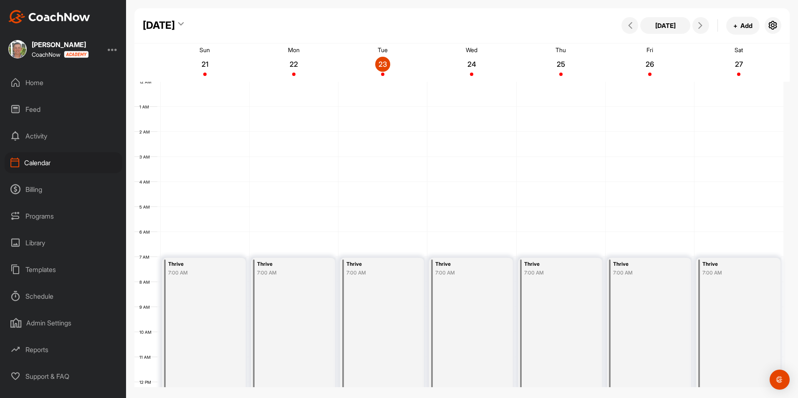
scroll to position [144, 0]
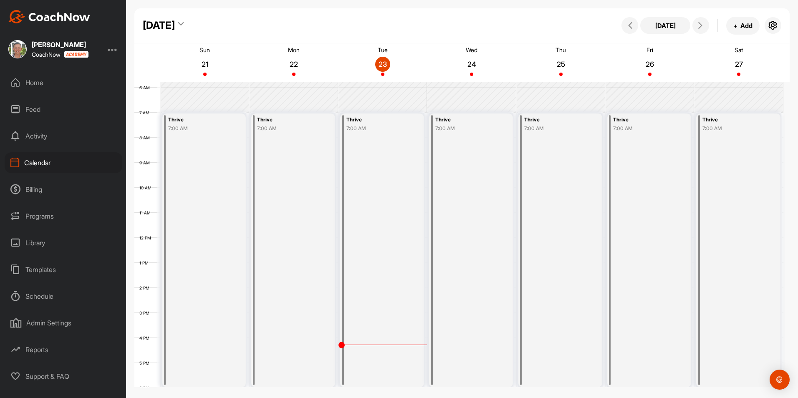
click at [200, 134] on div "Thrive 7:00 AM" at bounding box center [204, 251] width 84 height 274
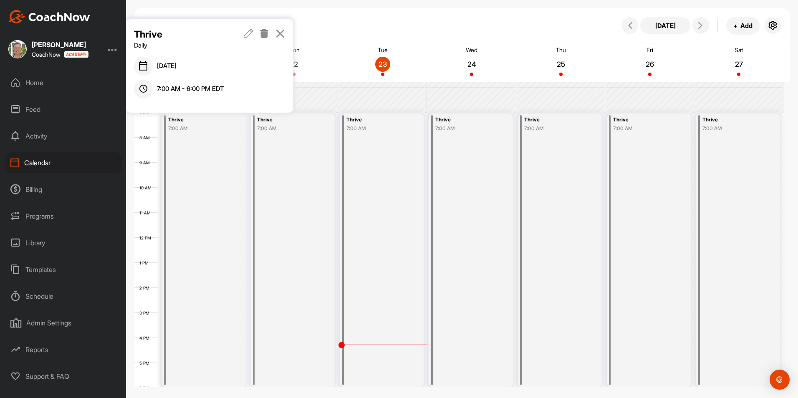
click at [253, 32] on icon at bounding box center [249, 33] width 10 height 9
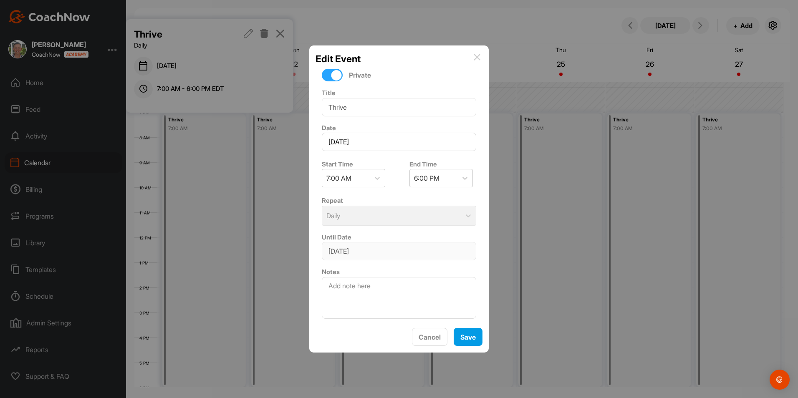
click at [477, 57] on img at bounding box center [477, 57] width 7 height 7
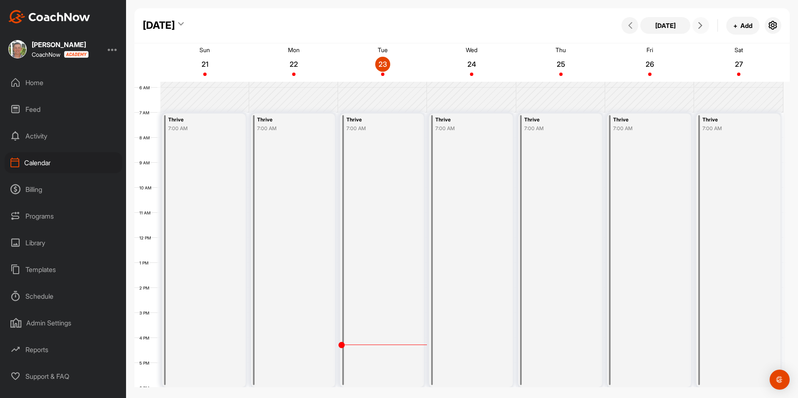
click at [695, 26] on button at bounding box center [700, 25] width 17 height 17
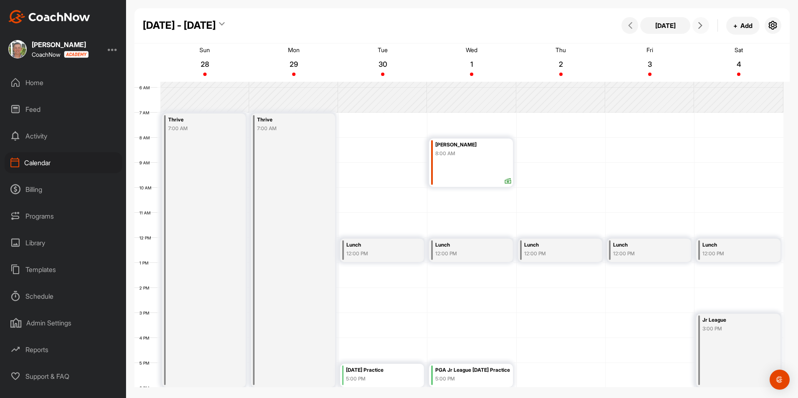
click at [699, 26] on icon at bounding box center [700, 25] width 7 height 7
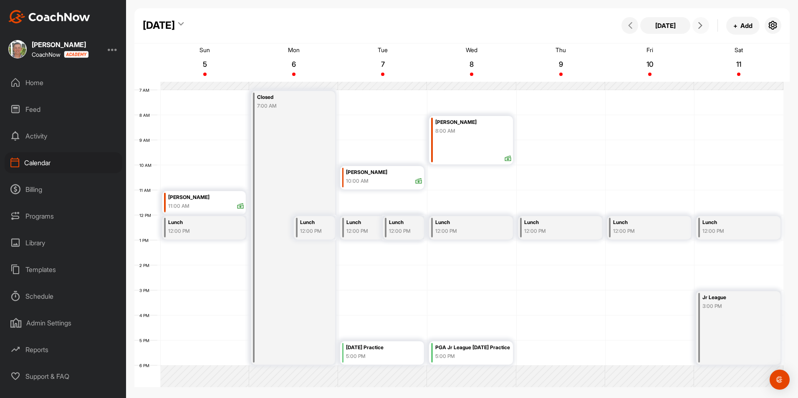
scroll to position [61, 0]
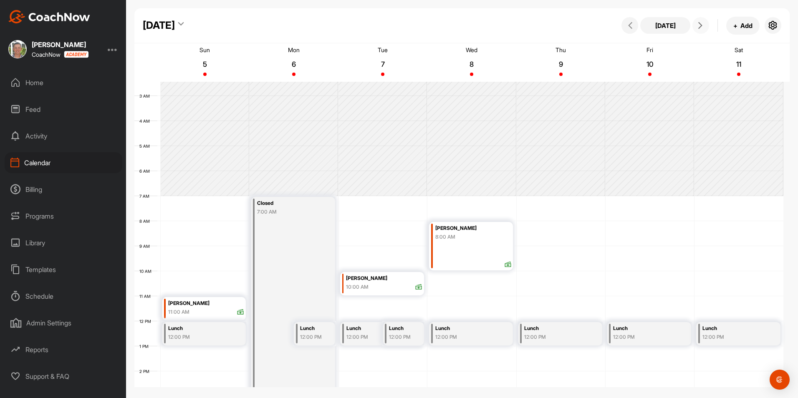
click at [699, 29] on button at bounding box center [700, 25] width 17 height 17
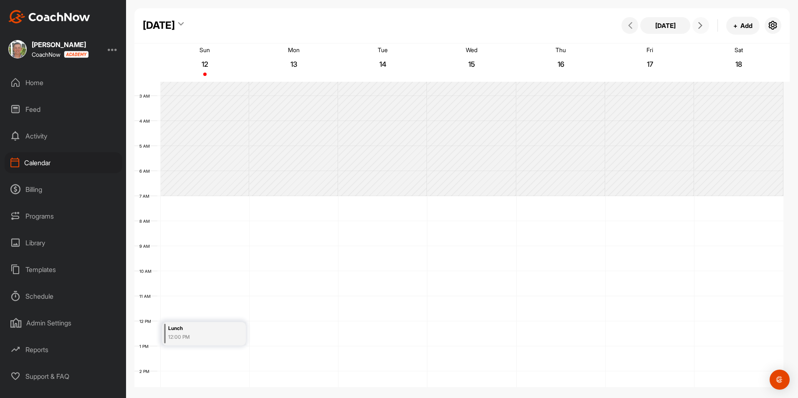
scroll to position [144, 0]
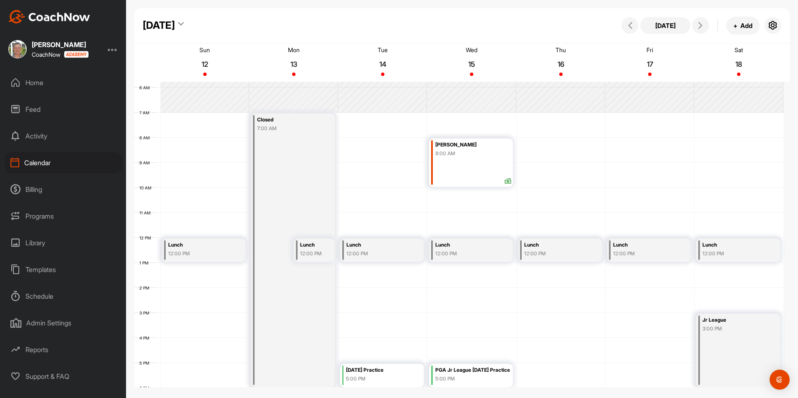
click at [49, 84] on div "Home" at bounding box center [64, 82] width 118 height 21
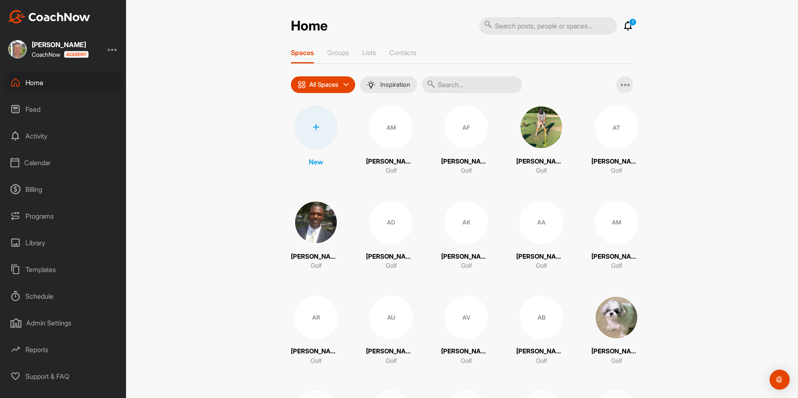
click at [629, 24] on p "1" at bounding box center [633, 22] width 8 height 8
click at [629, 26] on icon at bounding box center [628, 26] width 10 height 10
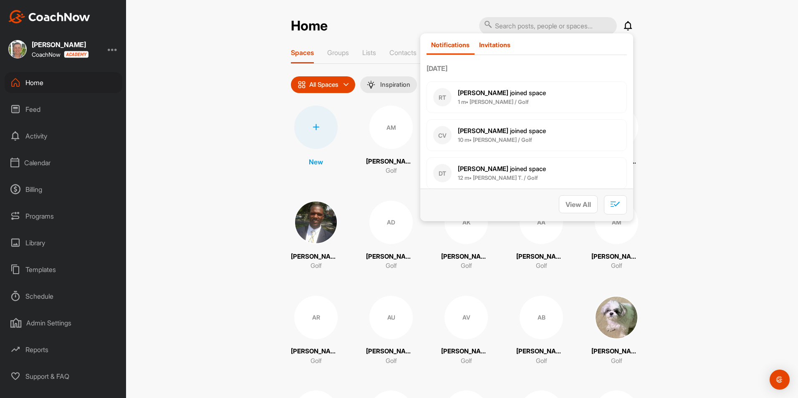
click at [492, 45] on p "Invitations" at bounding box center [494, 45] width 31 height 8
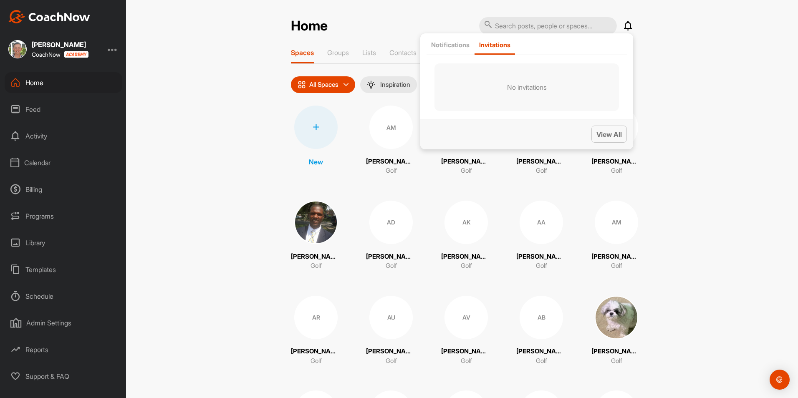
click at [603, 134] on span "View All" at bounding box center [608, 134] width 25 height 8
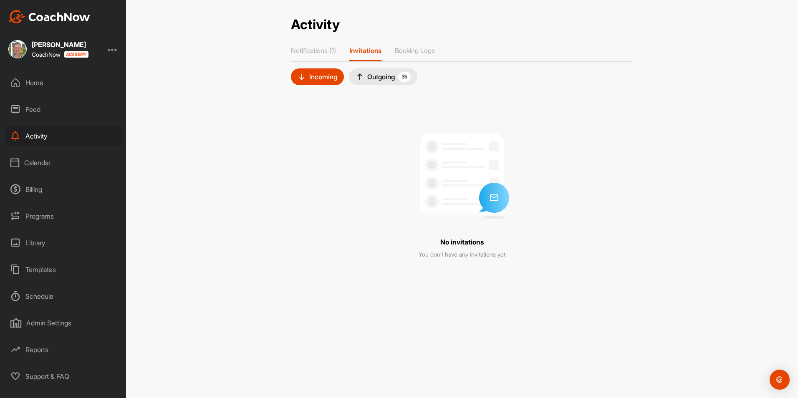
click at [392, 78] on div "Outgoing 35" at bounding box center [383, 77] width 55 height 10
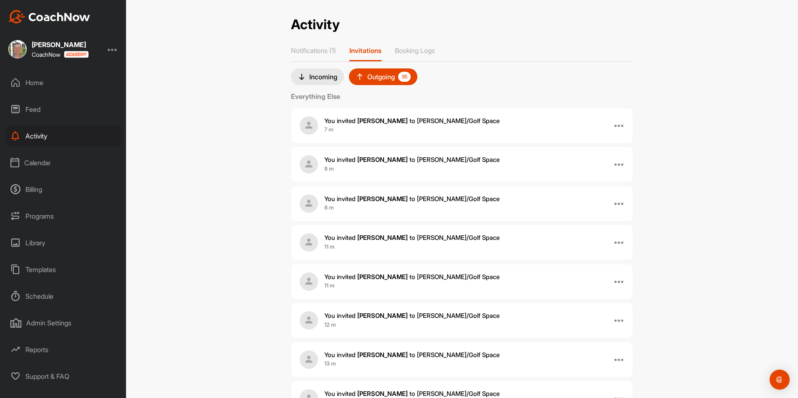
click at [328, 75] on div "Incoming" at bounding box center [318, 77] width 40 height 8
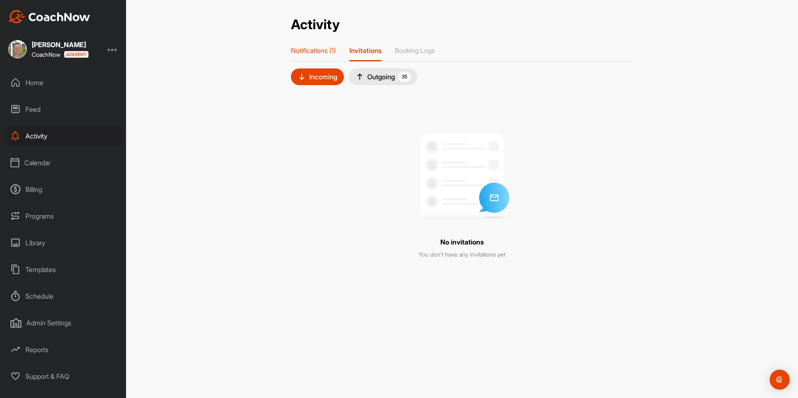
click at [320, 47] on p "Notifications (1)" at bounding box center [313, 50] width 45 height 8
